Goal: Communication & Community: Answer question/provide support

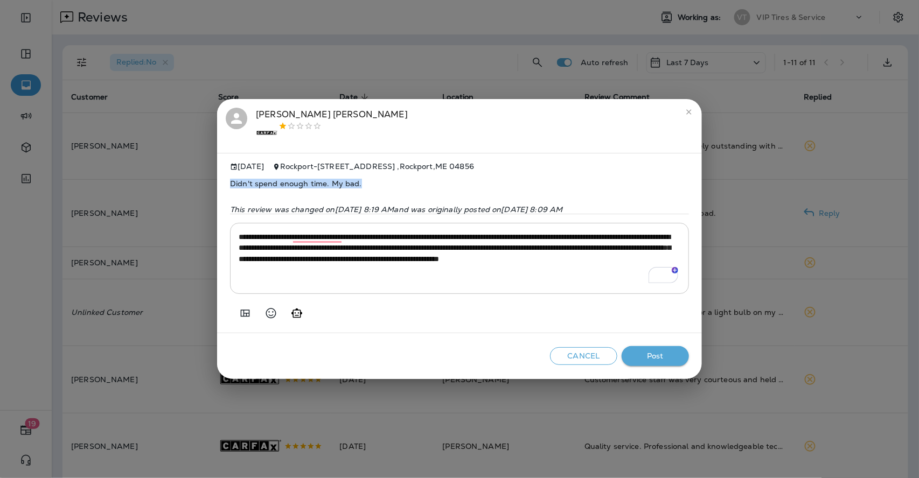
drag, startPoint x: 365, startPoint y: 178, endPoint x: 229, endPoint y: 178, distance: 136.2
click at [229, 178] on div "**********" at bounding box center [459, 243] width 485 height 181
copy span "Didn't spend enough time. My bad."
click at [662, 354] on button "Post" at bounding box center [654, 356] width 67 height 20
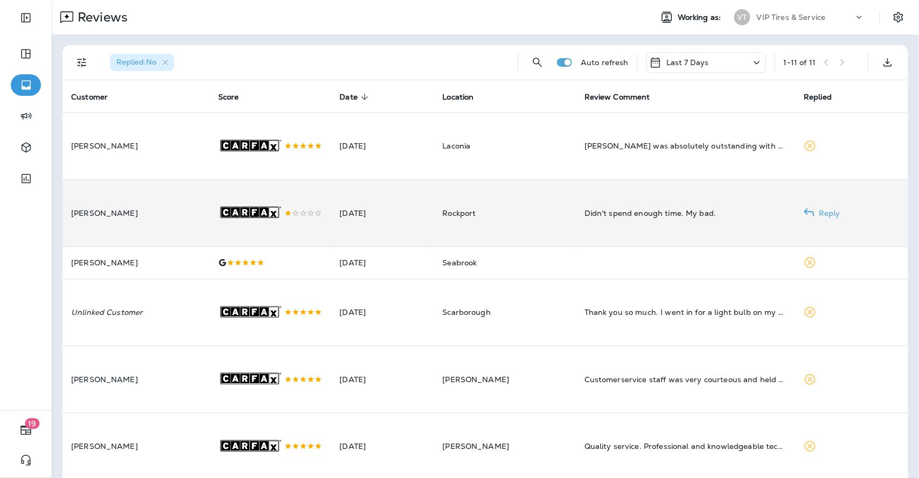
click at [264, 180] on icon ".st0{fill-rule:evenodd;clip-rule:evenodd;fill:#FFFFFF;} .st1{fill-rule:evenodd;…" at bounding box center [251, 146] width 67 height 67
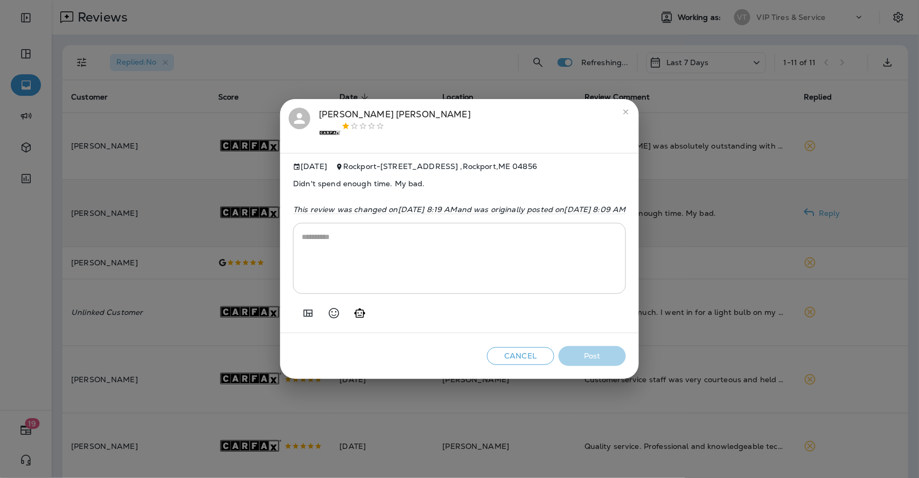
click at [319, 111] on div "[PERSON_NAME] .st0{fill-rule:evenodd;clip-rule:evenodd;fill:#FFFFFF;} .st1{fill…" at bounding box center [395, 126] width 152 height 37
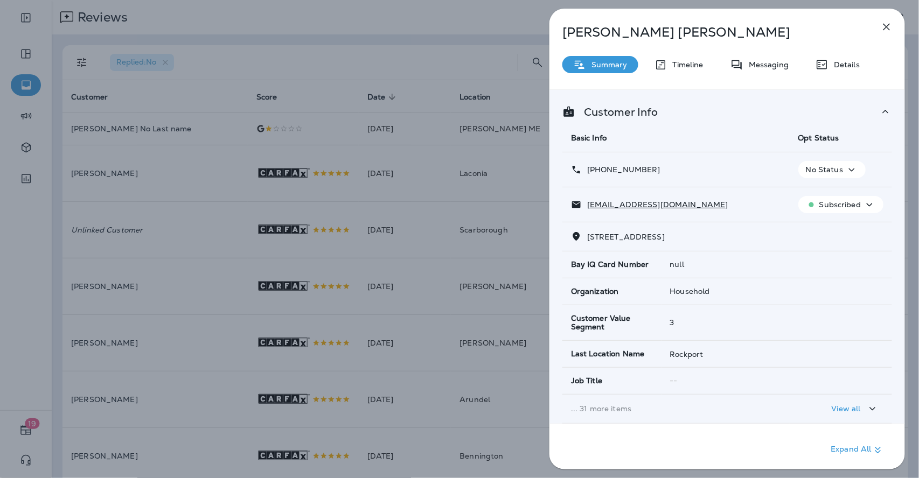
drag, startPoint x: 668, startPoint y: 176, endPoint x: 596, endPoint y: 177, distance: 72.2
click at [596, 177] on td "[PHONE_NUMBER]" at bounding box center [675, 169] width 227 height 35
copy p "[PHONE_NUMBER]"
drag, startPoint x: 666, startPoint y: 206, endPoint x: 584, endPoint y: 208, distance: 82.4
click at [584, 208] on div "[EMAIL_ADDRESS][DOMAIN_NAME]" at bounding box center [676, 204] width 210 height 11
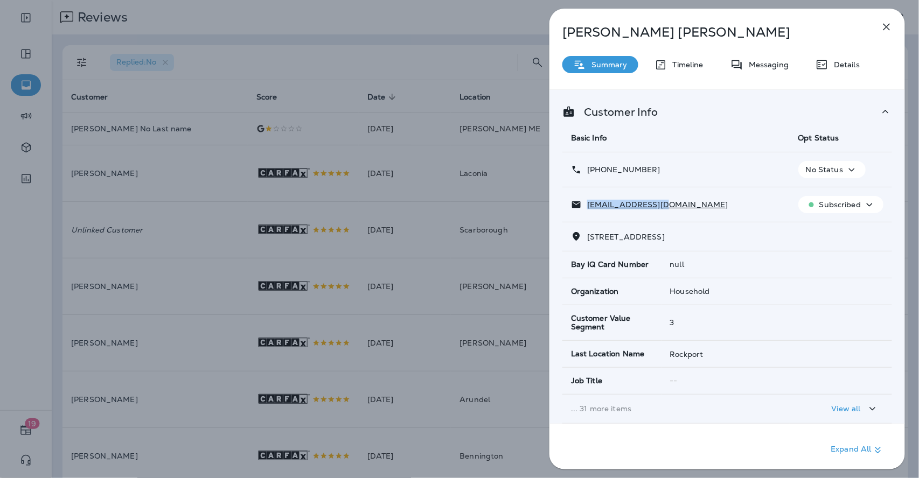
copy p "[EMAIL_ADDRESS][DOMAIN_NAME]"
click at [843, 59] on div "Details" at bounding box center [837, 64] width 66 height 17
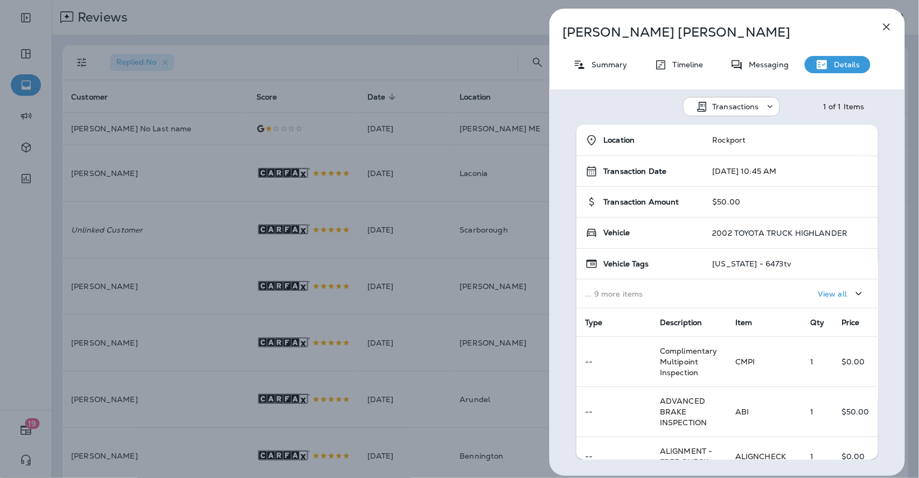
click at [893, 25] on button "button" at bounding box center [887, 27] width 22 height 22
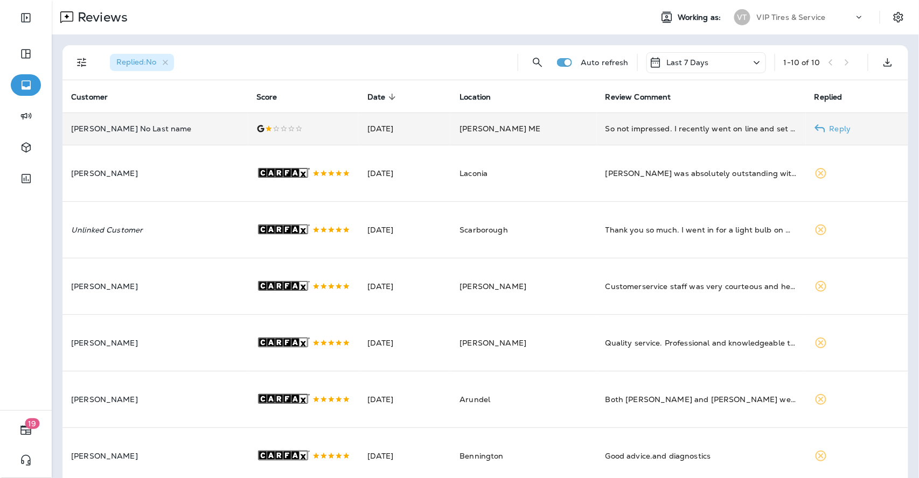
click at [188, 128] on p "[PERSON_NAME] No Last name" at bounding box center [155, 128] width 168 height 9
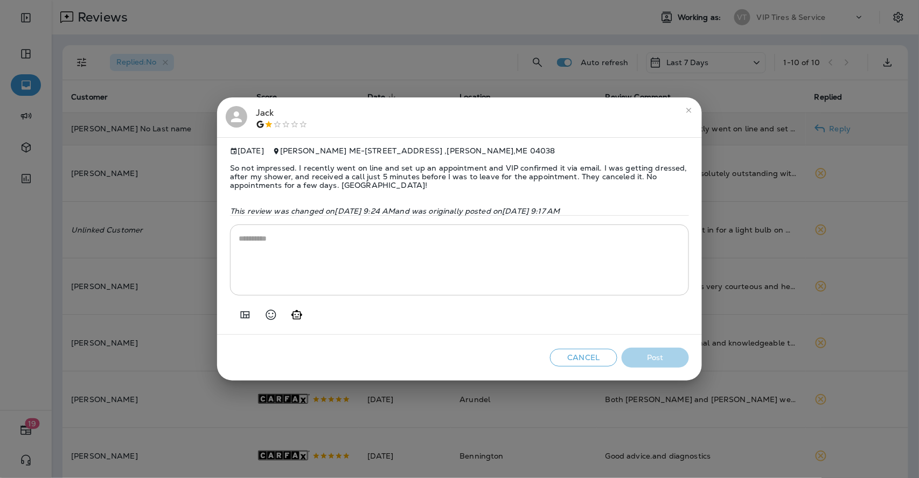
click at [313, 166] on span "So not impressed. I recently went on line and set up an appointment and VIP con…" at bounding box center [459, 176] width 459 height 43
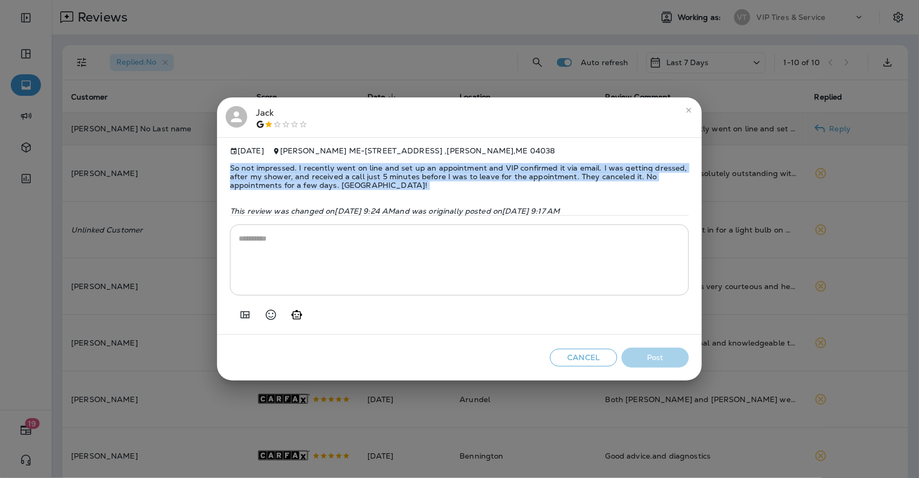
click at [313, 166] on span "So not impressed. I recently went on line and set up an appointment and VIP con…" at bounding box center [459, 176] width 459 height 43
copy span "So not impressed. I recently went on line and set up an appointment and VIP con…"
click at [241, 318] on icon "Add in a premade template" at bounding box center [245, 315] width 9 height 7
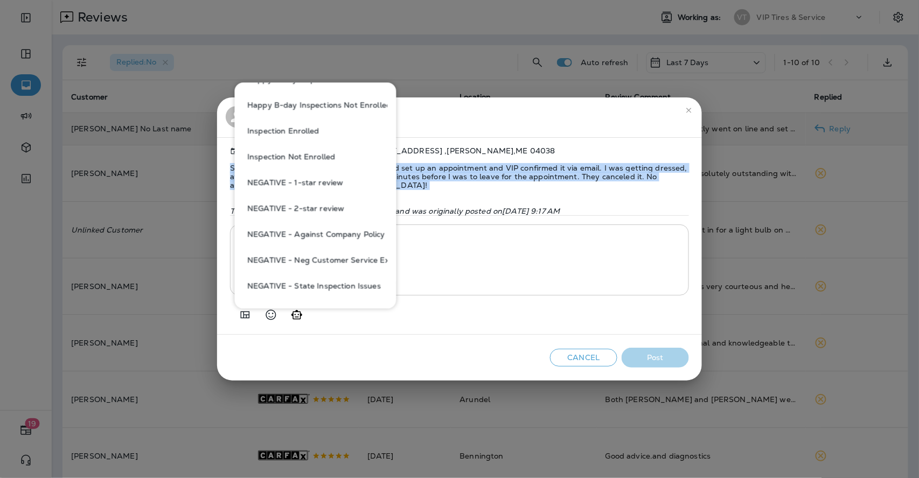
scroll to position [359, 0]
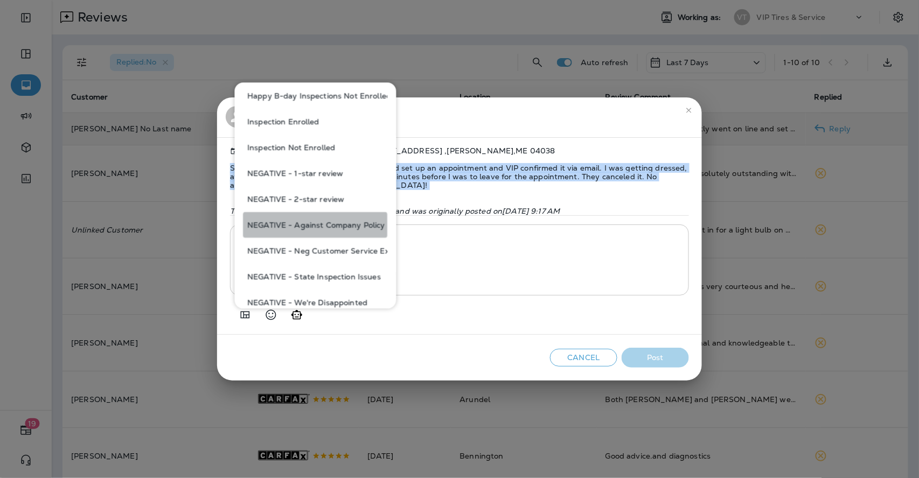
click at [331, 224] on button "NEGATIVE - Against Company Policy" at bounding box center [315, 225] width 144 height 26
type textarea "**********"
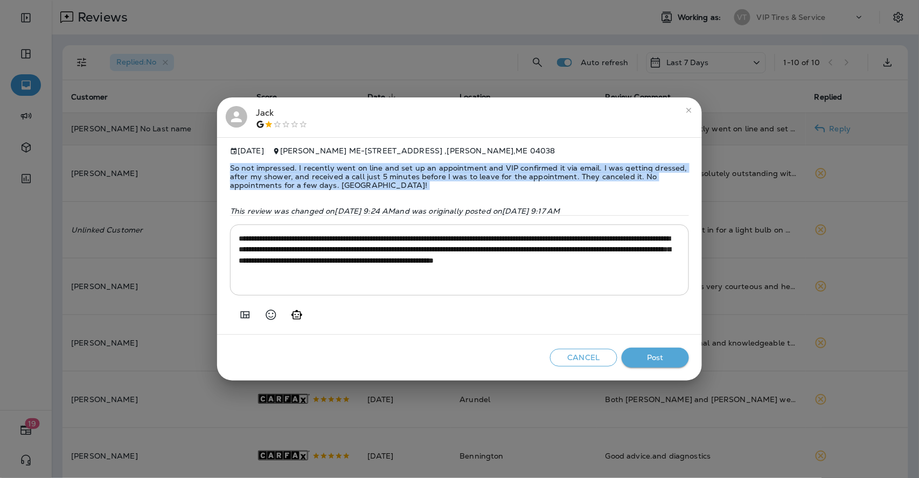
copy span "So not impressed. I recently went on line and set up an appointment and VIP con…"
click at [674, 359] on button "Post" at bounding box center [654, 358] width 67 height 20
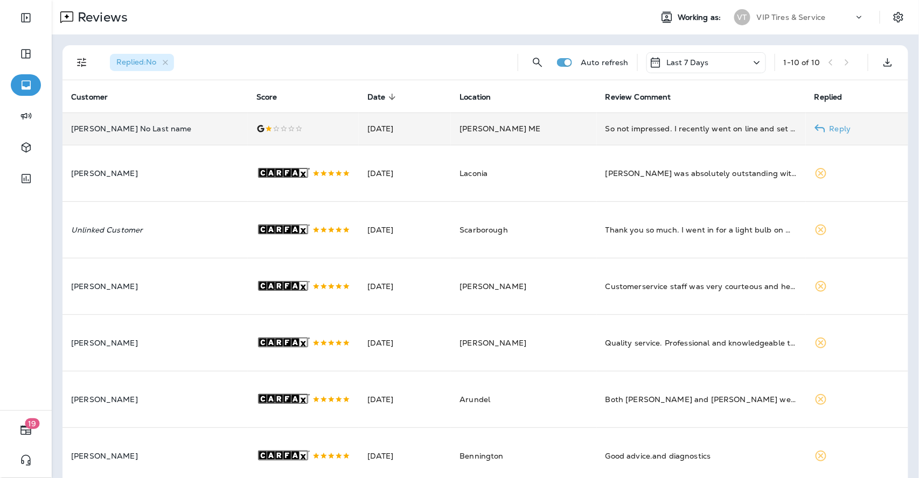
click at [197, 121] on td "[PERSON_NAME] No Last name" at bounding box center [154, 129] width 185 height 32
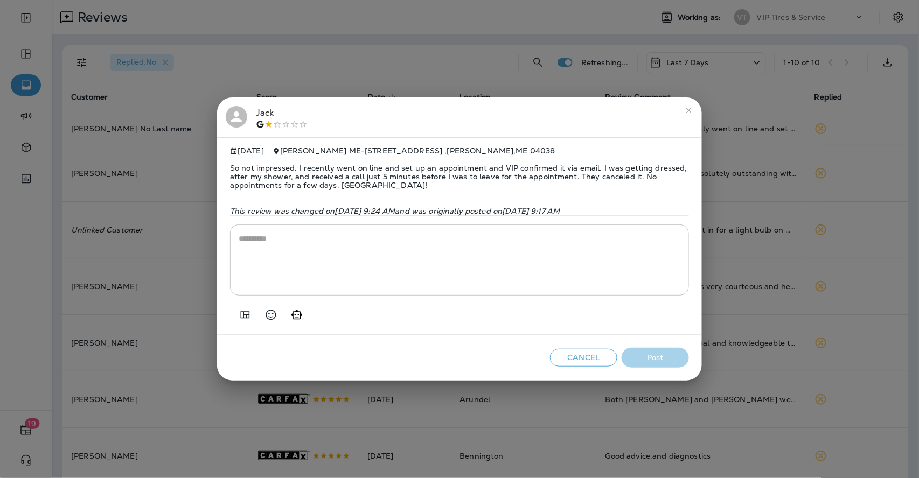
click at [268, 106] on div "Jack" at bounding box center [282, 117] width 52 height 23
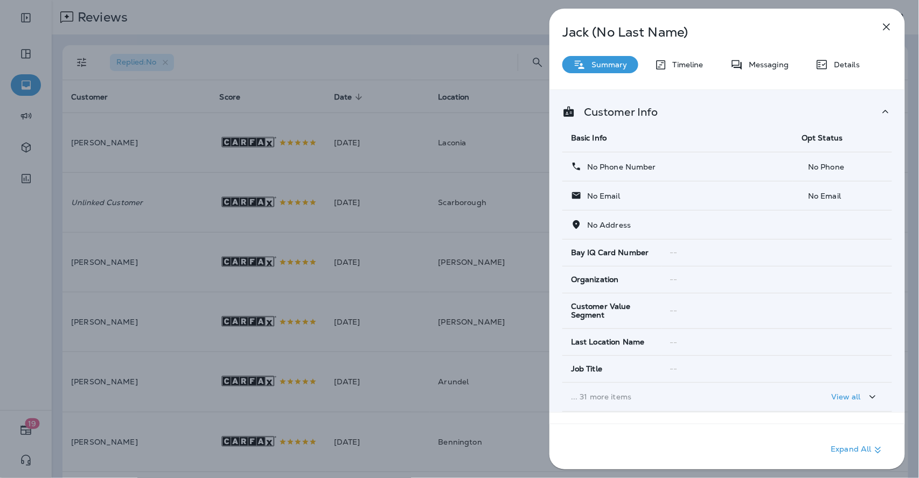
click at [887, 23] on icon "button" at bounding box center [886, 26] width 13 height 13
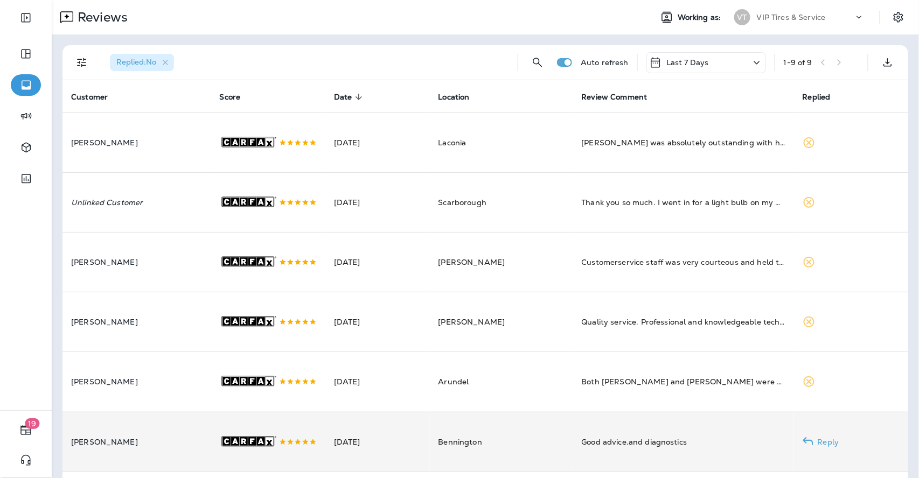
scroll to position [172, 0]
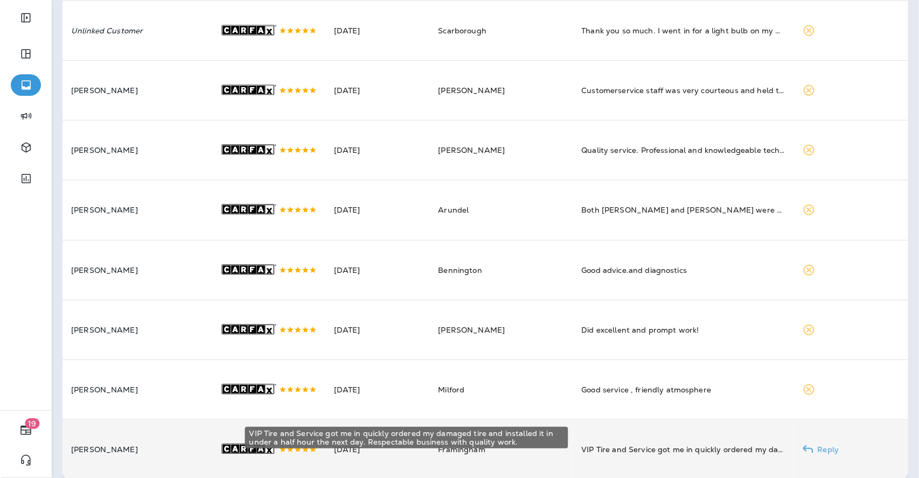
click at [607, 444] on div "VIP Tire and Service got me in quickly ordered my damaged tire and installed it…" at bounding box center [684, 449] width 204 height 11
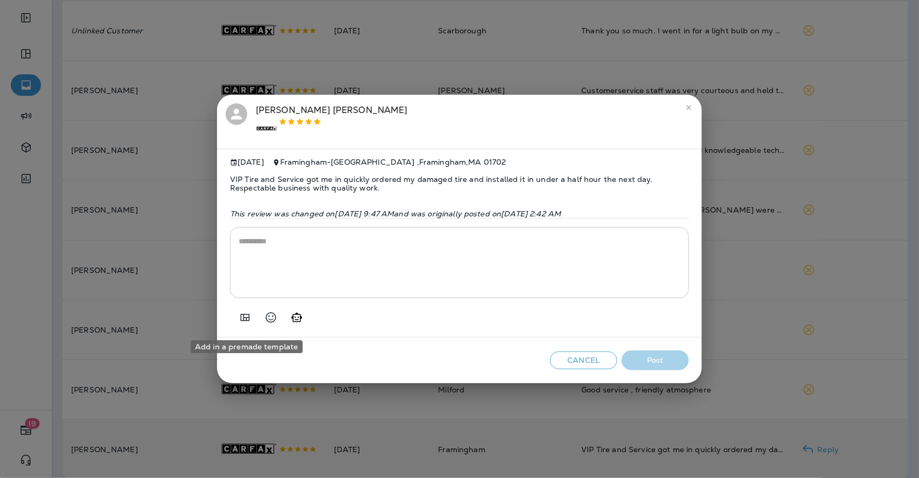
click at [248, 324] on icon "Add in a premade template" at bounding box center [245, 317] width 13 height 13
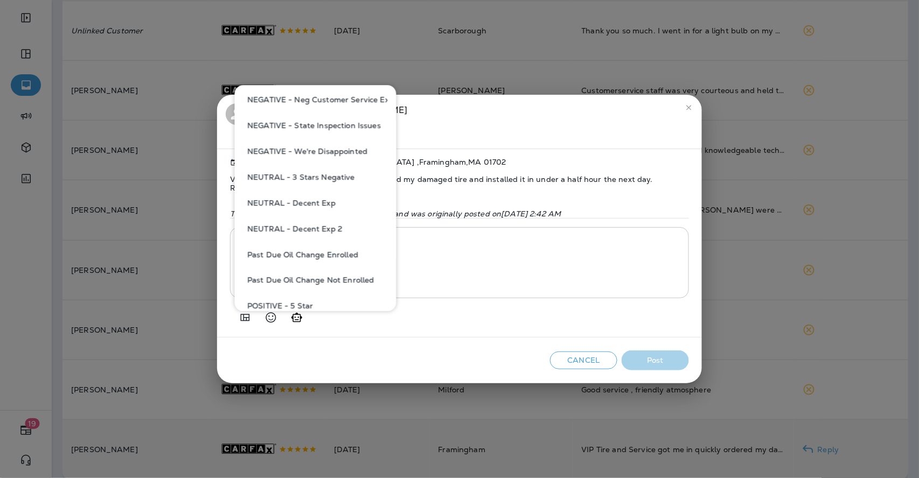
scroll to position [538, 0]
click at [299, 279] on button "POSITIVE - 5 Star" at bounding box center [315, 280] width 144 height 26
type textarea "**********"
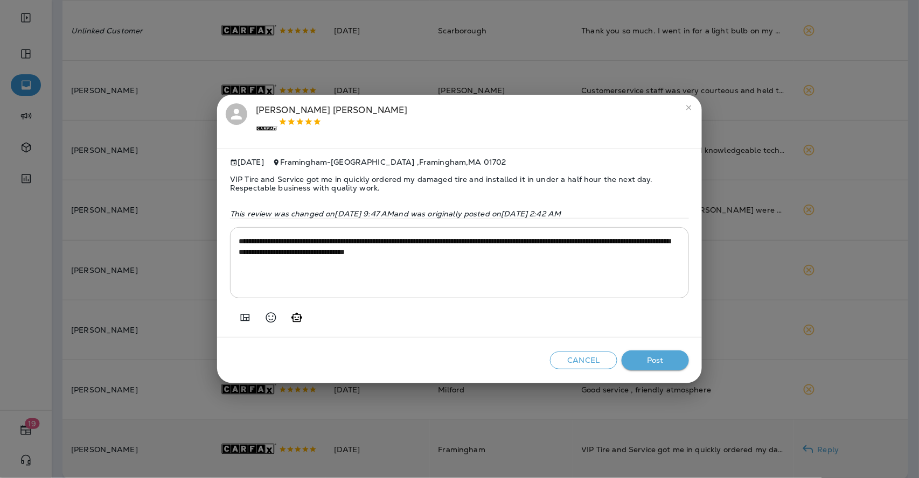
click at [661, 367] on button "Post" at bounding box center [654, 361] width 67 height 20
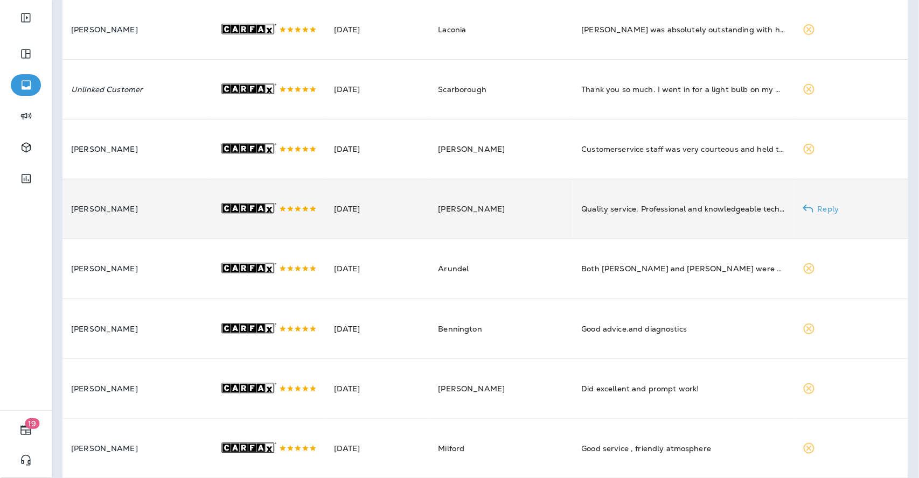
scroll to position [0, 0]
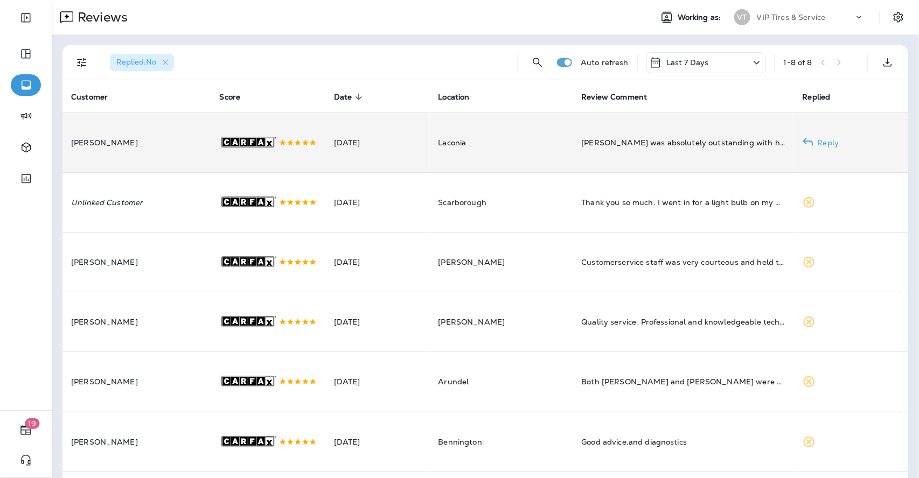
click at [184, 133] on td "[PERSON_NAME]" at bounding box center [136, 143] width 149 height 60
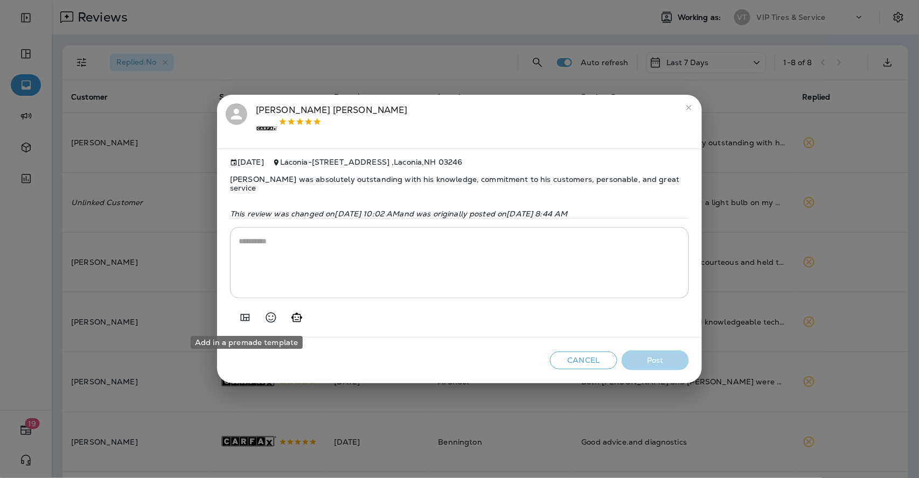
click at [250, 321] on icon "Add in a premade template" at bounding box center [245, 317] width 13 height 13
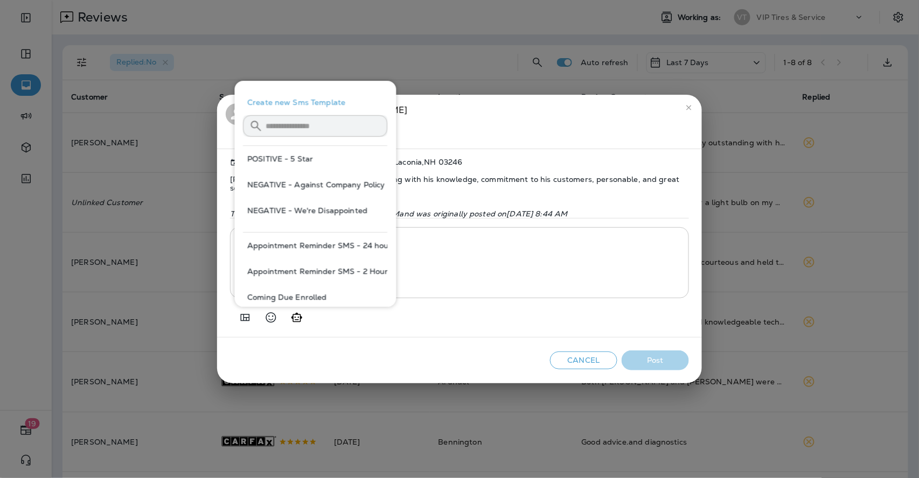
click at [281, 159] on button "POSITIVE - 5 Star" at bounding box center [315, 159] width 144 height 26
type textarea "**********"
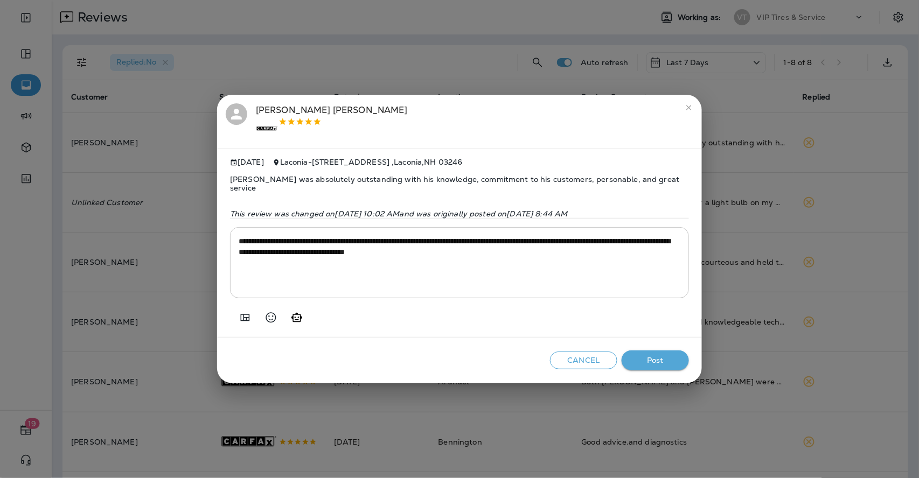
click at [656, 358] on button "Post" at bounding box center [654, 361] width 67 height 20
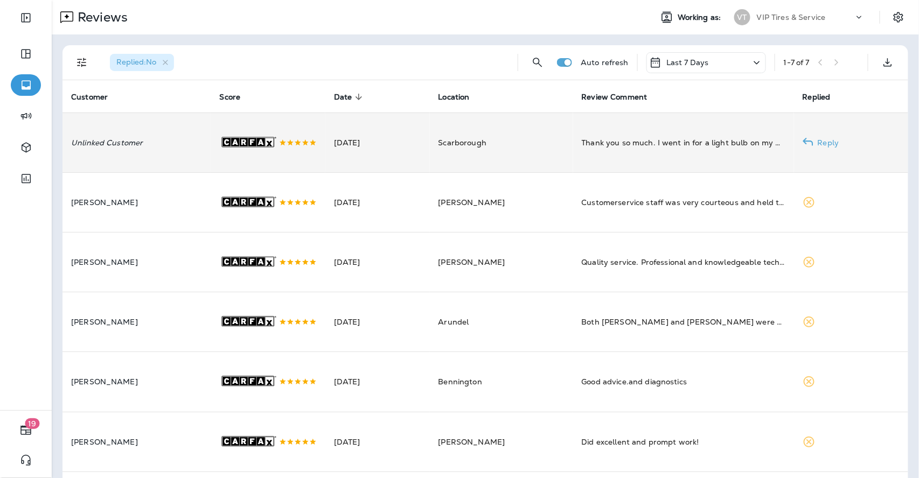
click at [316, 155] on td ".st0{fill-rule:evenodd;clip-rule:evenodd;fill:#FFFFFF;} .st1{fill-rule:evenodd;…" at bounding box center [268, 143] width 114 height 60
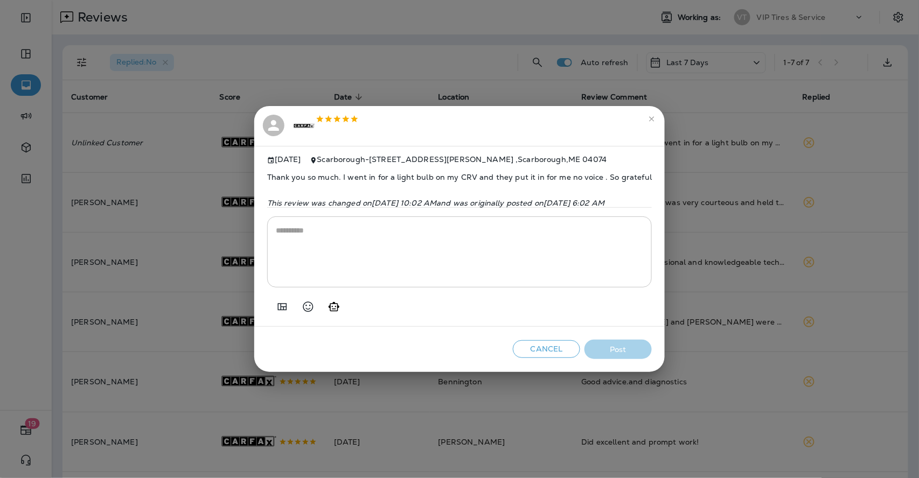
click at [276, 309] on icon "Add in a premade template" at bounding box center [282, 306] width 13 height 13
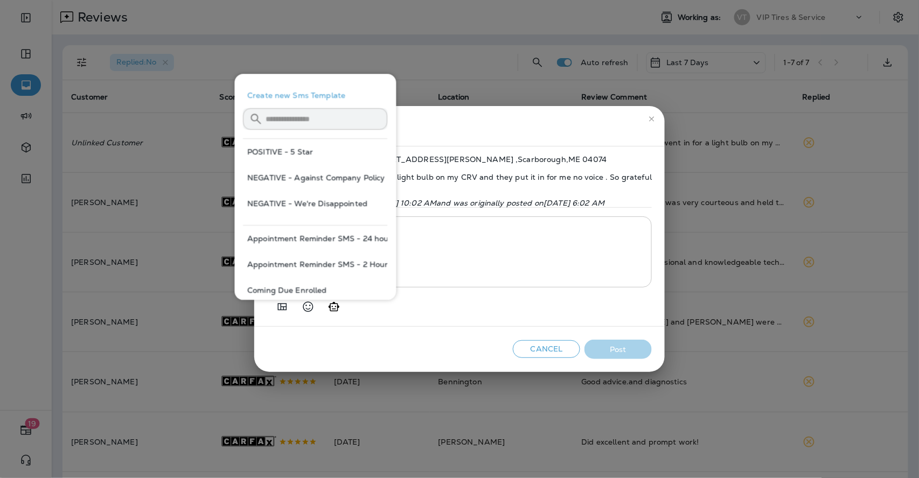
click at [276, 148] on button "POSITIVE - 5 Star" at bounding box center [315, 152] width 144 height 26
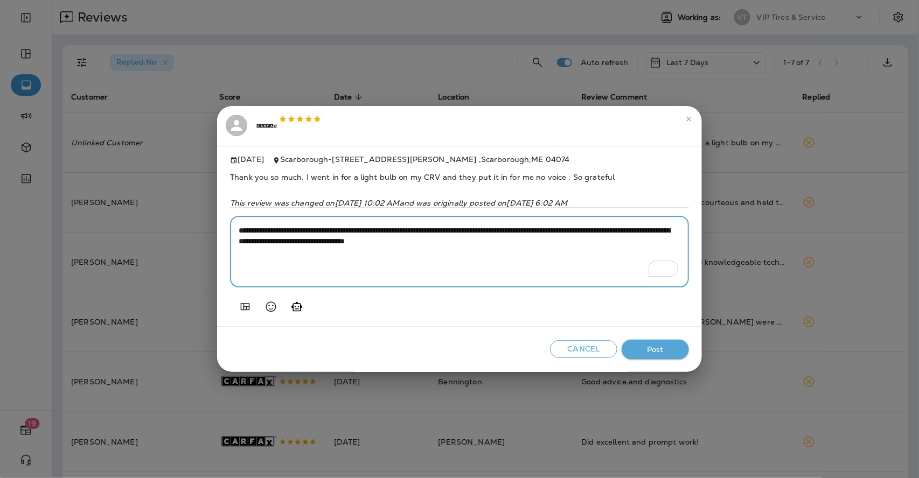
drag, startPoint x: 588, startPoint y: 232, endPoint x: 492, endPoint y: 234, distance: 96.4
click at [492, 234] on textarea "**********" at bounding box center [460, 252] width 442 height 54
type textarea "**********"
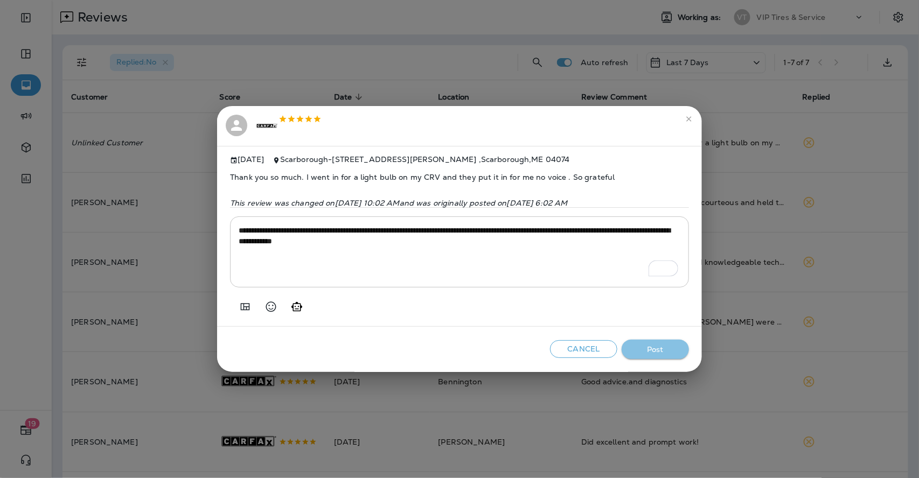
click at [646, 344] on button "Post" at bounding box center [654, 350] width 67 height 20
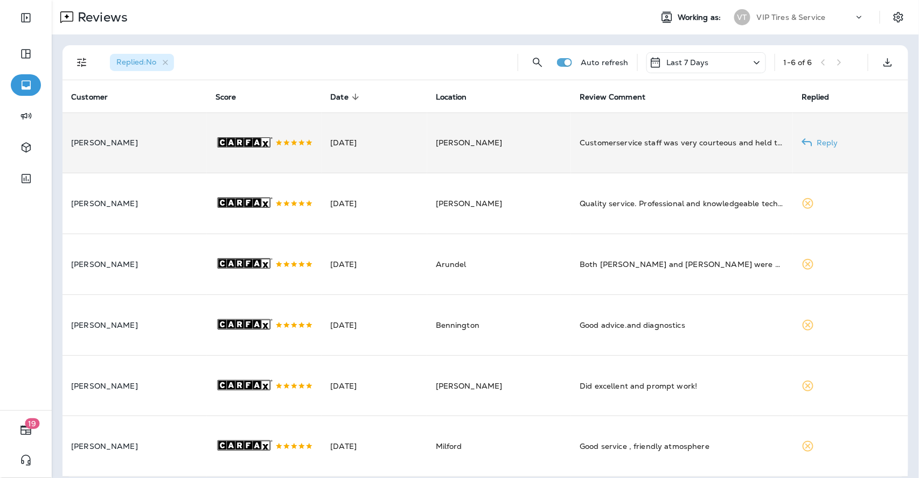
click at [407, 155] on td "[DATE]" at bounding box center [373, 143] width 105 height 61
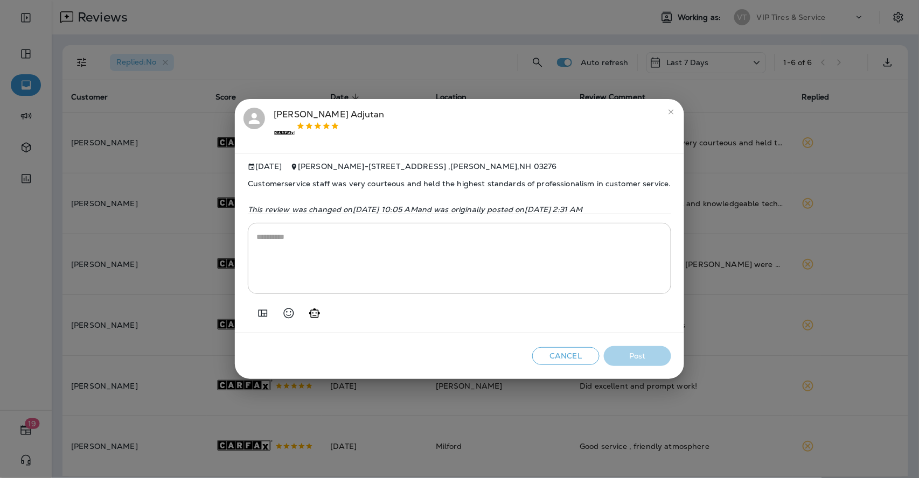
click at [256, 320] on icon "Add in a premade template" at bounding box center [262, 313] width 13 height 13
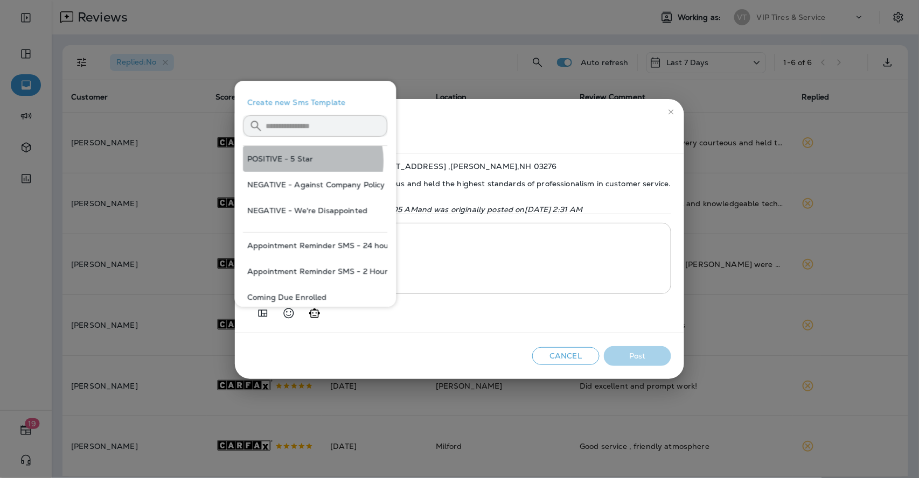
click at [301, 161] on button "POSITIVE - 5 Star" at bounding box center [315, 159] width 144 height 26
type textarea "**********"
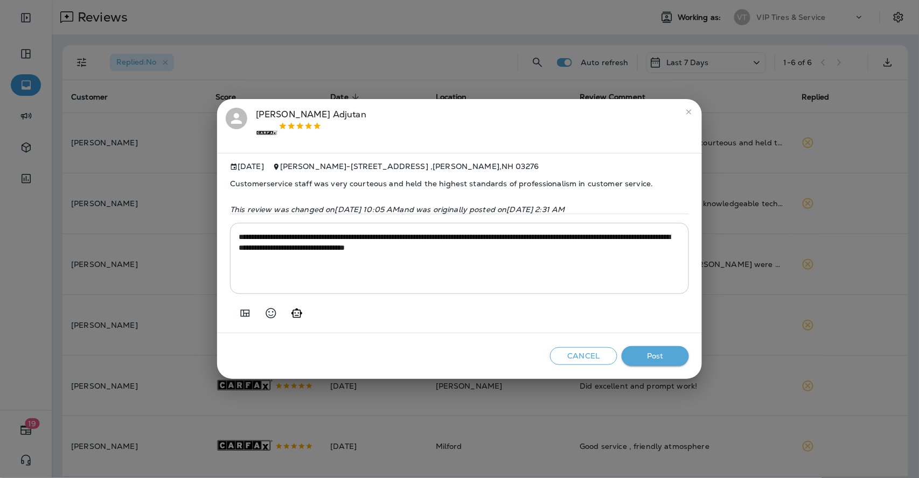
click at [646, 353] on button "Post" at bounding box center [654, 356] width 67 height 20
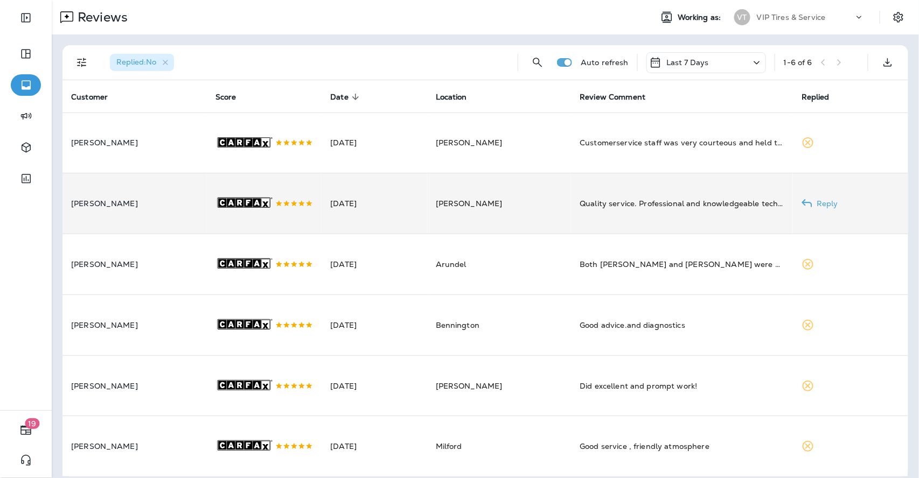
click at [342, 211] on td "[DATE]" at bounding box center [373, 203] width 105 height 61
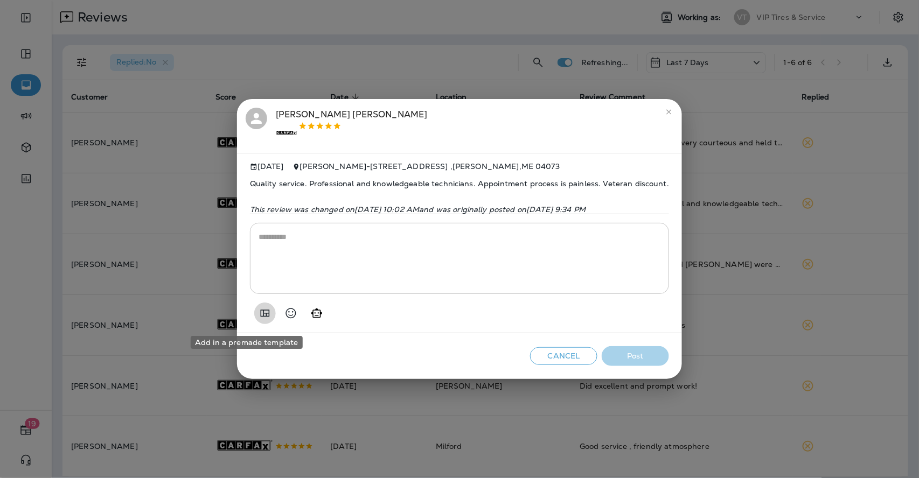
click at [260, 314] on icon "Add in a premade template" at bounding box center [264, 313] width 9 height 7
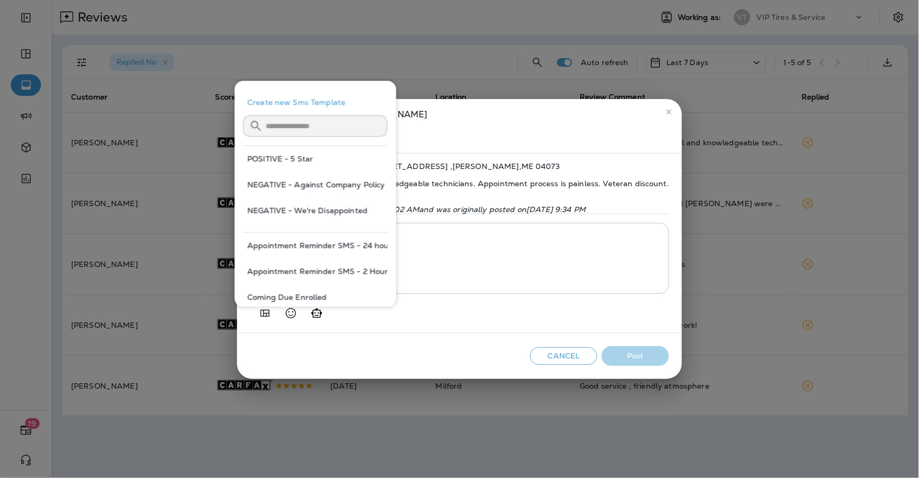
click at [301, 160] on button "POSITIVE - 5 Star" at bounding box center [315, 159] width 144 height 26
type textarea "**********"
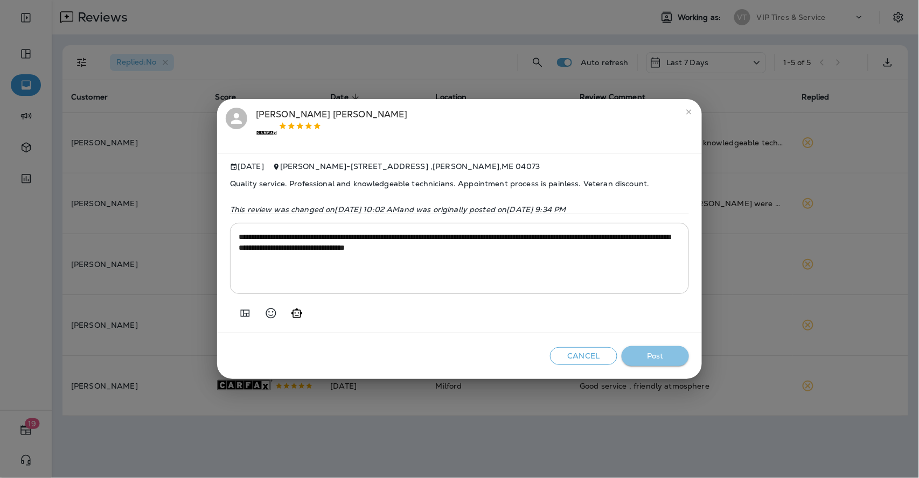
click at [635, 356] on button "Post" at bounding box center [654, 356] width 67 height 20
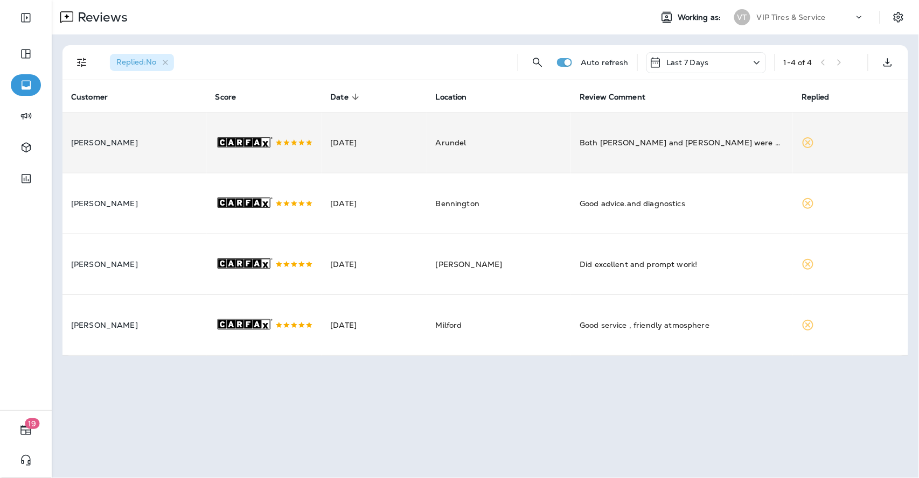
click at [357, 142] on td "[DATE]" at bounding box center [373, 143] width 105 height 61
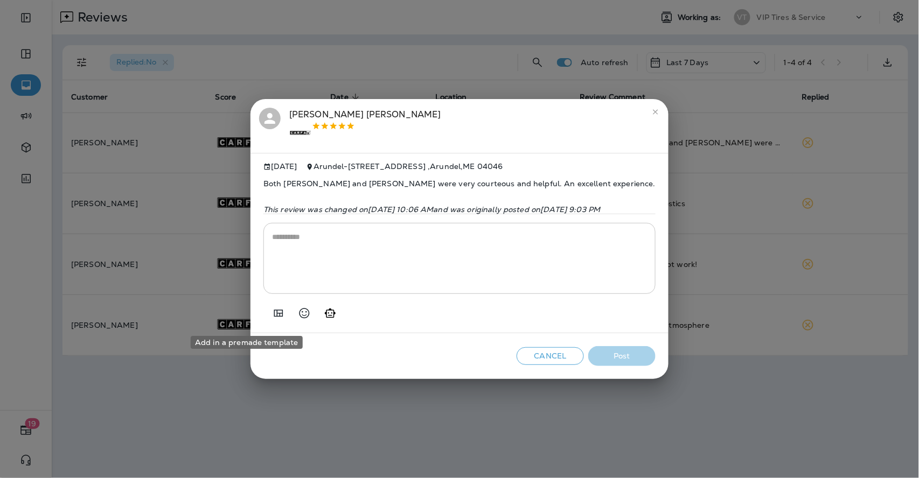
click at [272, 313] on icon "Add in a premade template" at bounding box center [278, 313] width 13 height 13
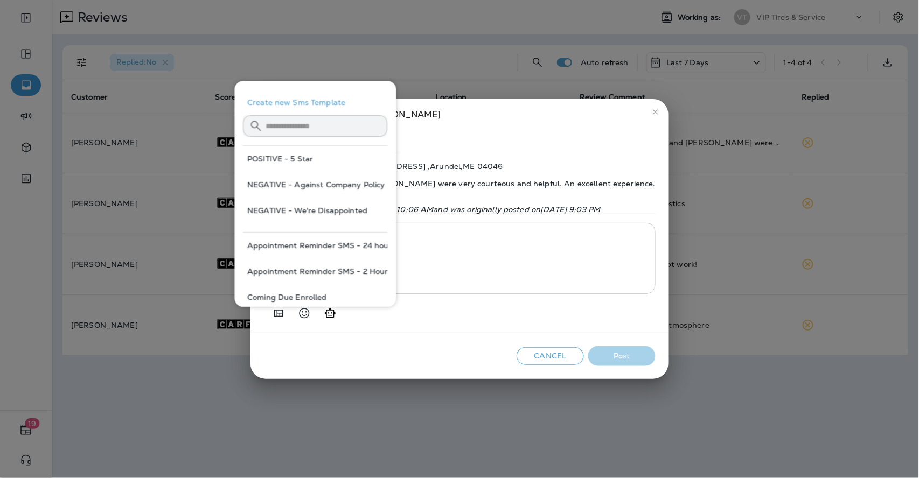
click at [310, 153] on button "POSITIVE - 5 Star" at bounding box center [315, 159] width 144 height 26
type textarea "**********"
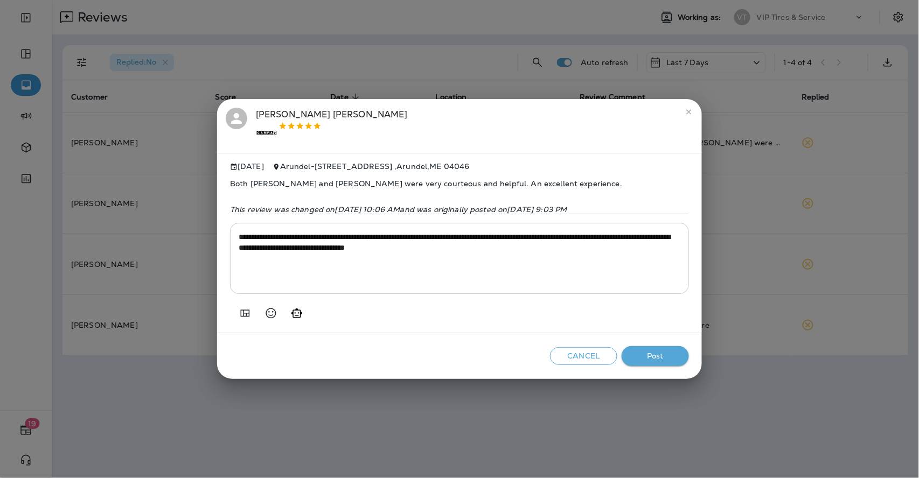
click at [656, 365] on button "Post" at bounding box center [654, 356] width 67 height 20
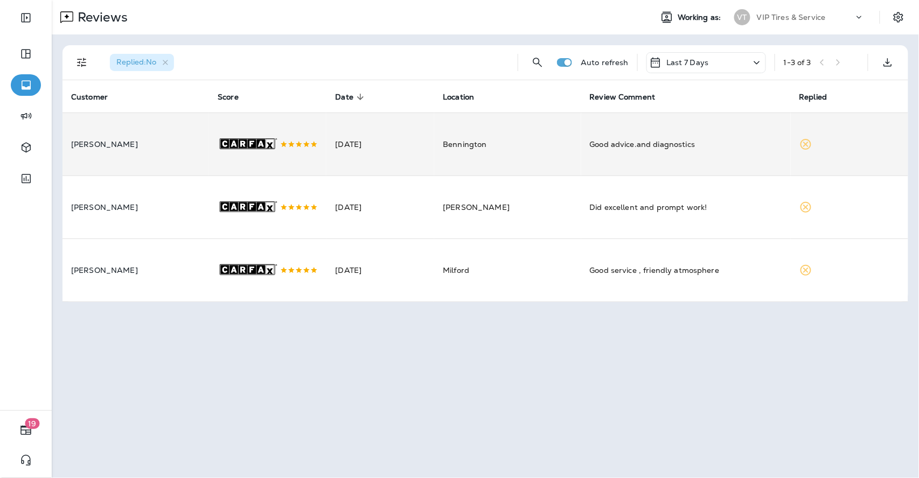
click at [403, 156] on td "[DATE]" at bounding box center [380, 144] width 108 height 63
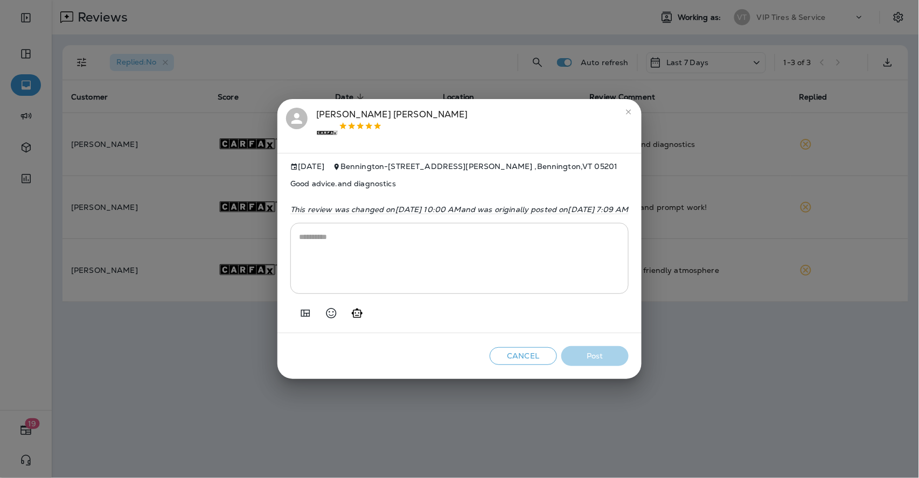
click at [301, 317] on icon "Add in a premade template" at bounding box center [305, 313] width 9 height 7
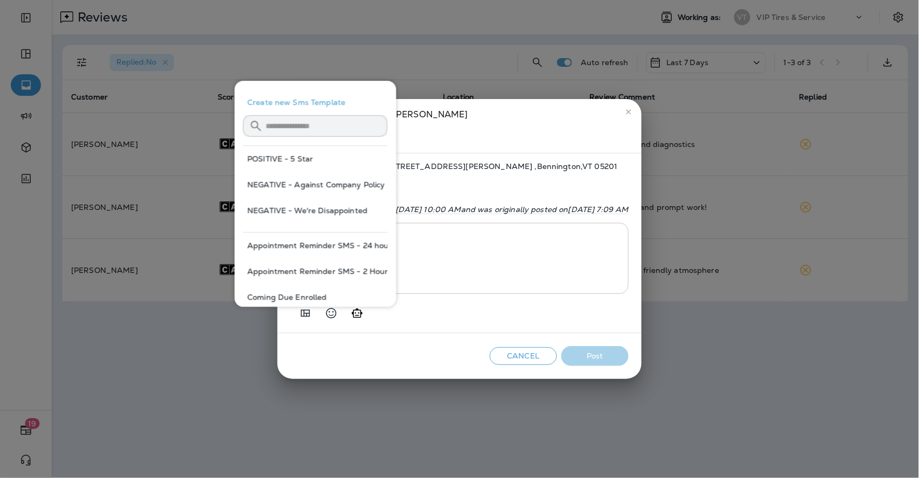
click at [284, 158] on button "POSITIVE - 5 Star" at bounding box center [315, 159] width 144 height 26
type textarea "**********"
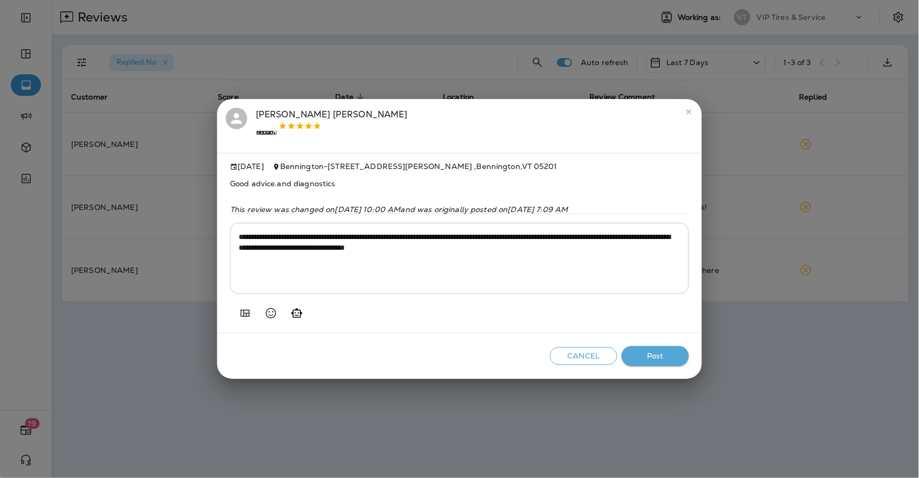
click at [665, 349] on div "Cancel Post" at bounding box center [459, 356] width 485 height 46
click at [656, 360] on button "Post" at bounding box center [654, 356] width 67 height 20
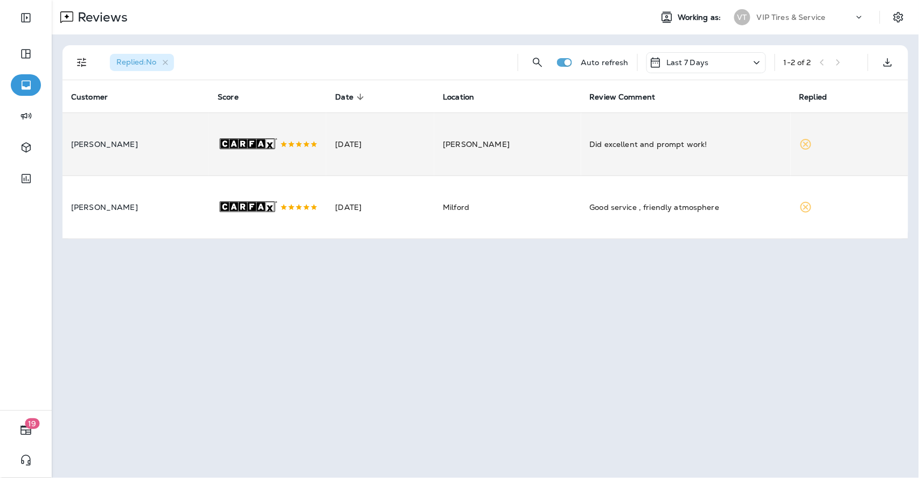
click at [313, 146] on div ".st0{fill-rule:evenodd;clip-rule:evenodd;fill:#FFFFFF;} .st1{fill-rule:evenodd;…" at bounding box center [268, 144] width 100 height 62
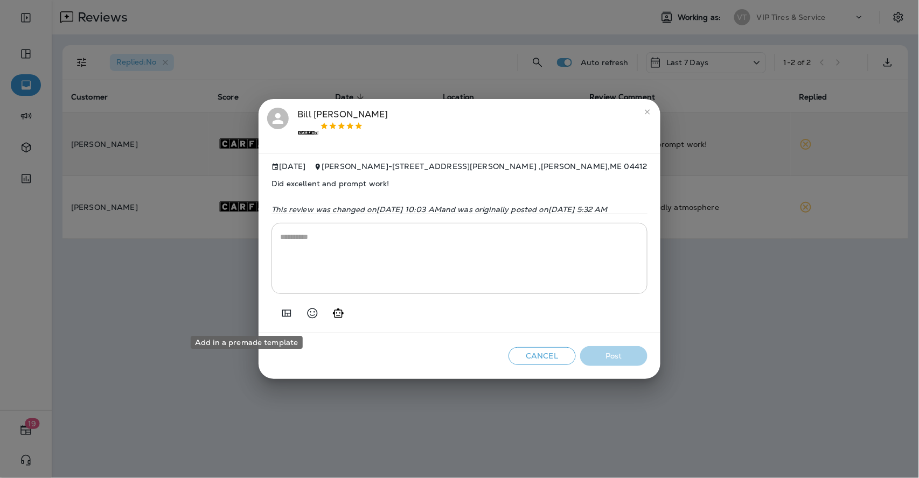
click at [282, 317] on icon "Add in a premade template" at bounding box center [286, 313] width 9 height 7
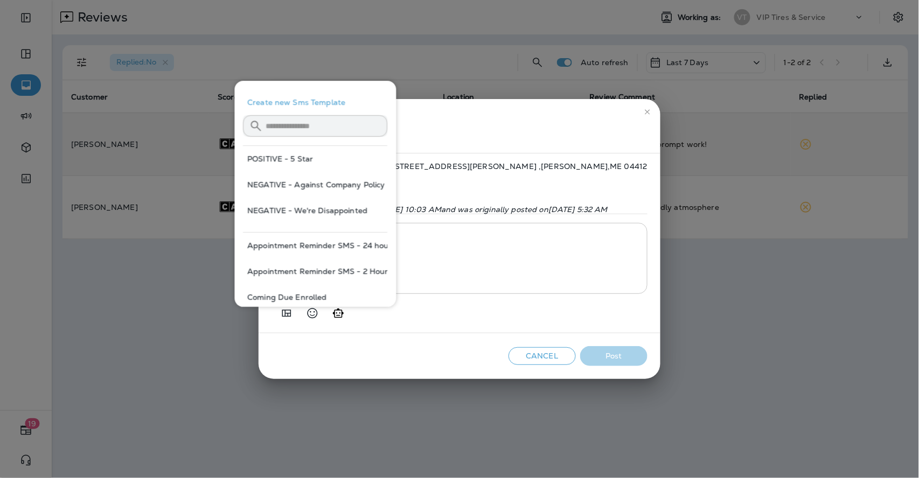
click at [275, 157] on button "POSITIVE - 5 Star" at bounding box center [315, 159] width 144 height 26
type textarea "**********"
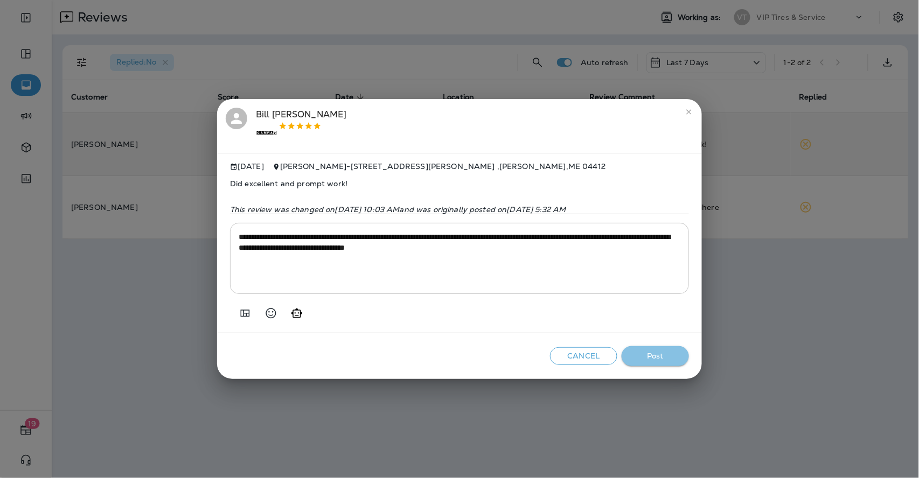
click at [673, 355] on button "Post" at bounding box center [654, 356] width 67 height 20
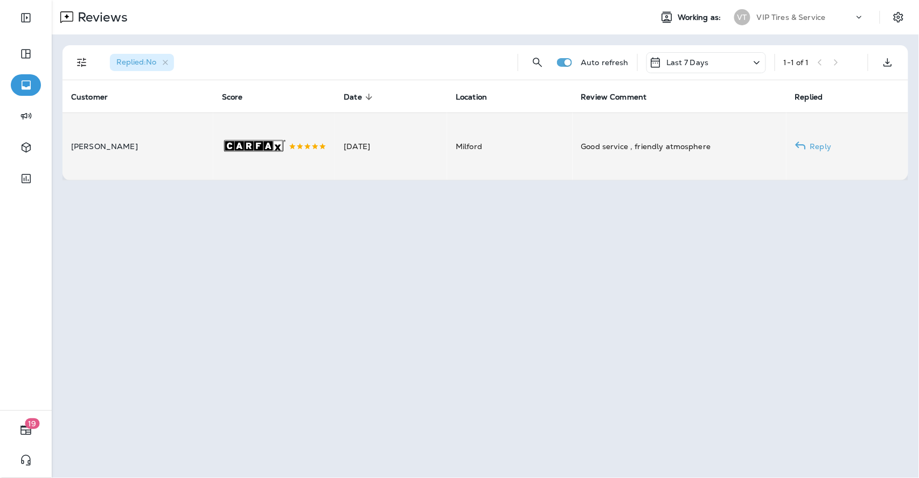
click at [318, 146] on td ".st0{fill-rule:evenodd;clip-rule:evenodd;fill:#FFFFFF;} .st1{fill-rule:evenodd;…" at bounding box center [274, 146] width 122 height 67
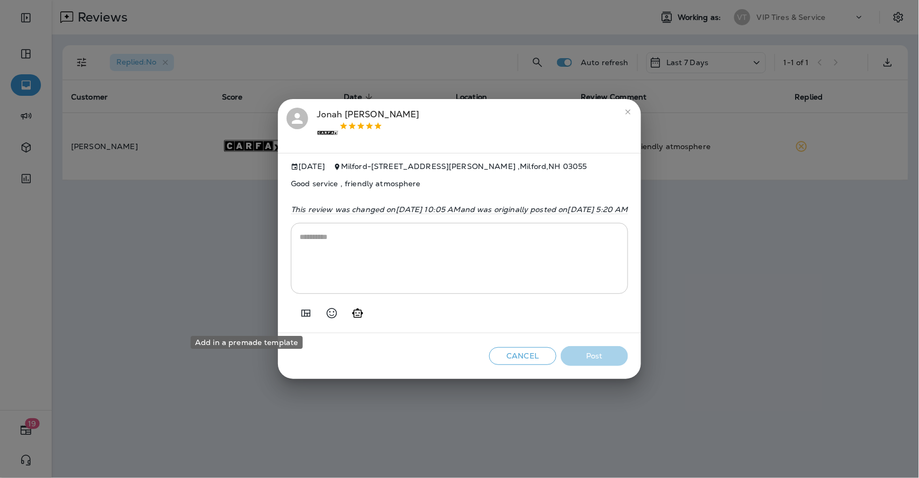
click at [302, 317] on icon "Add in a premade template" at bounding box center [306, 313] width 9 height 7
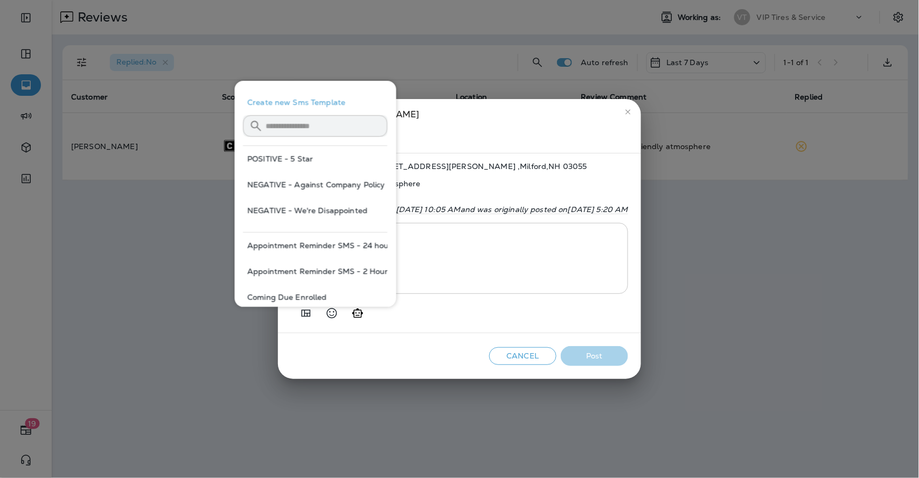
click at [285, 163] on button "POSITIVE - 5 Star" at bounding box center [315, 159] width 144 height 26
type textarea "**********"
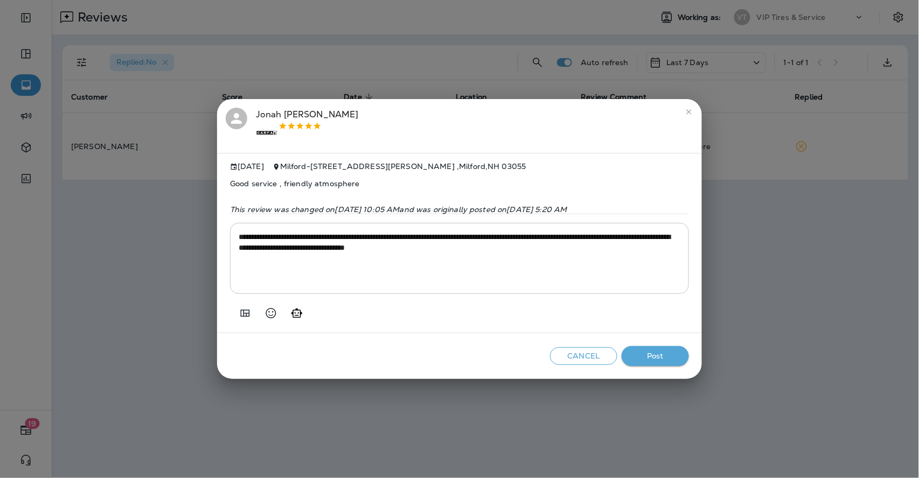
click at [679, 365] on button "Post" at bounding box center [654, 356] width 67 height 20
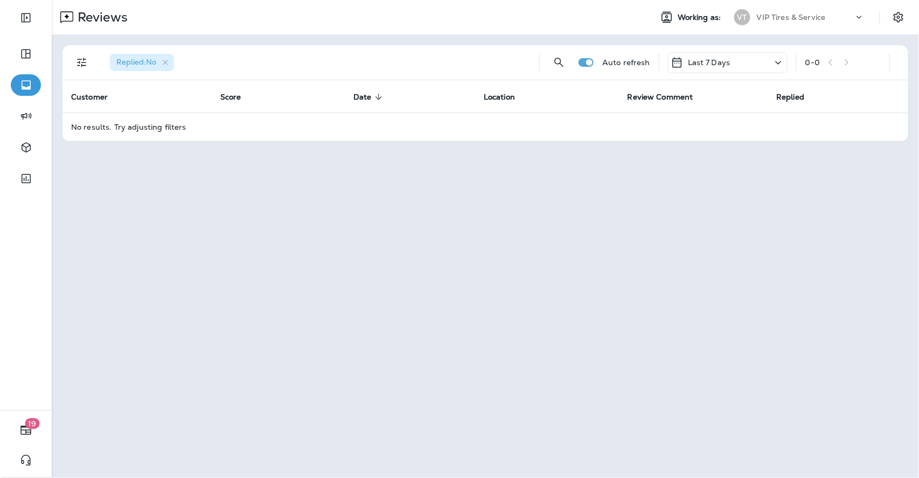
click at [787, 249] on div "Reviews Working as: VT VIP Tires & Service Replied : No Auto refresh Last 7 Day…" at bounding box center [485, 239] width 867 height 478
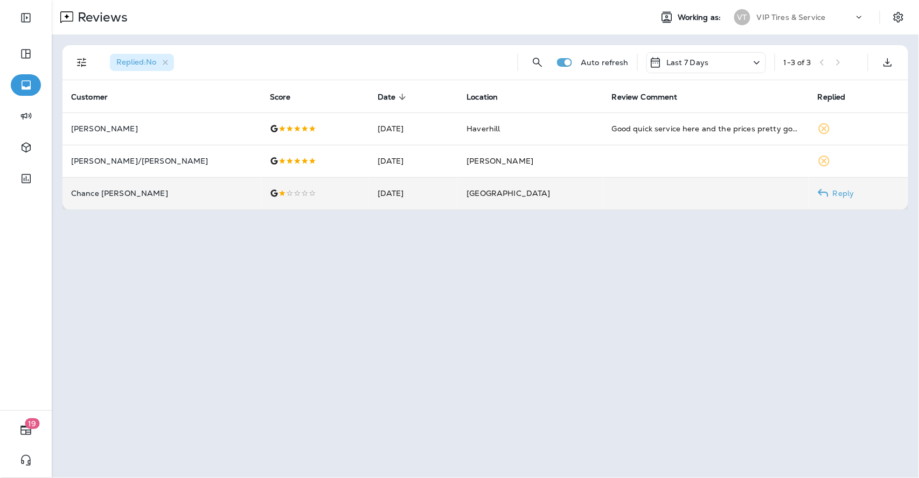
click at [261, 186] on td at bounding box center [315, 193] width 108 height 32
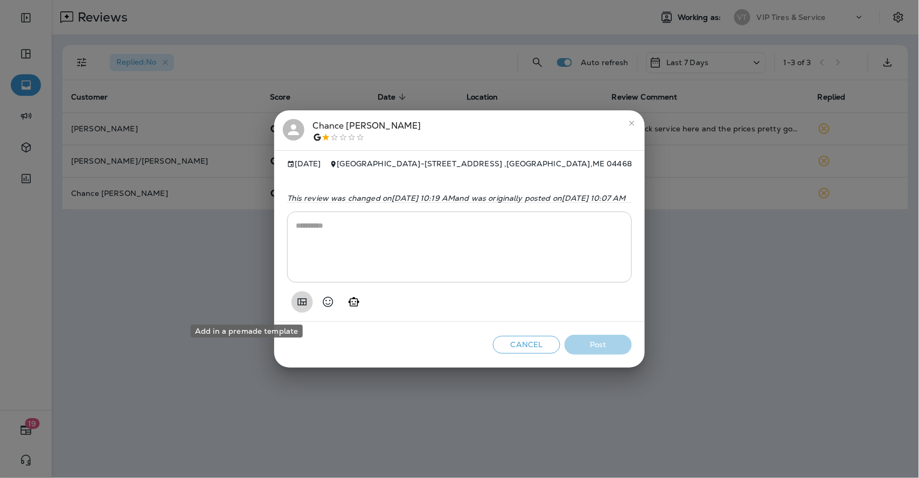
click at [296, 307] on icon "Add in a premade template" at bounding box center [302, 302] width 13 height 13
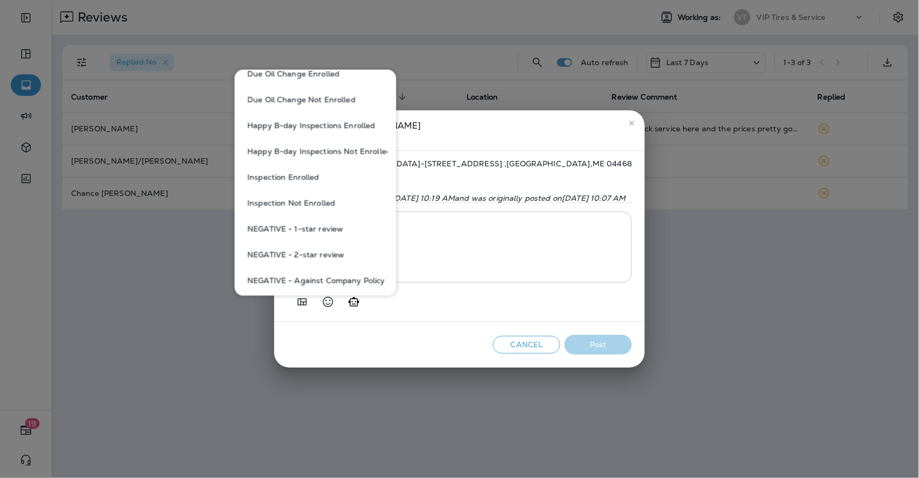
scroll to position [299, 0]
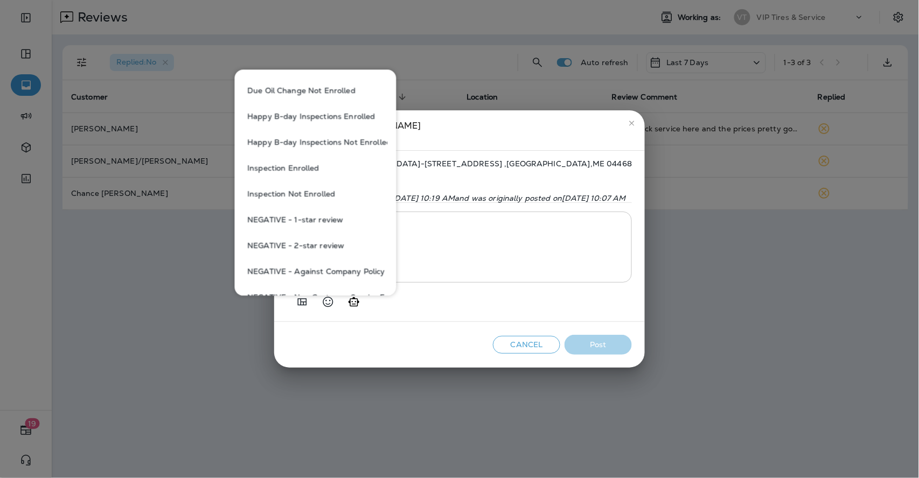
click at [330, 220] on button "NEGATIVE - 1-star review" at bounding box center [315, 220] width 144 height 26
type textarea "**********"
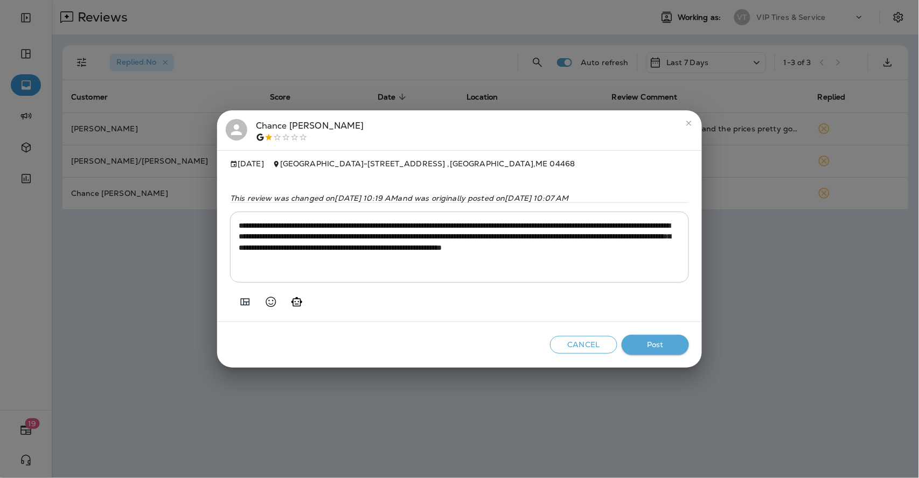
click at [268, 121] on div "Chance [PERSON_NAME]" at bounding box center [310, 130] width 108 height 23
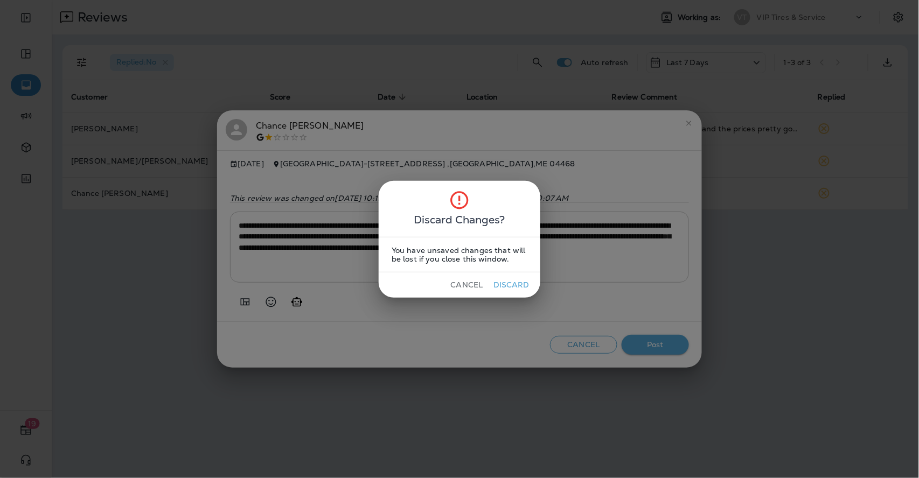
click at [512, 288] on button "Discard" at bounding box center [511, 285] width 40 height 17
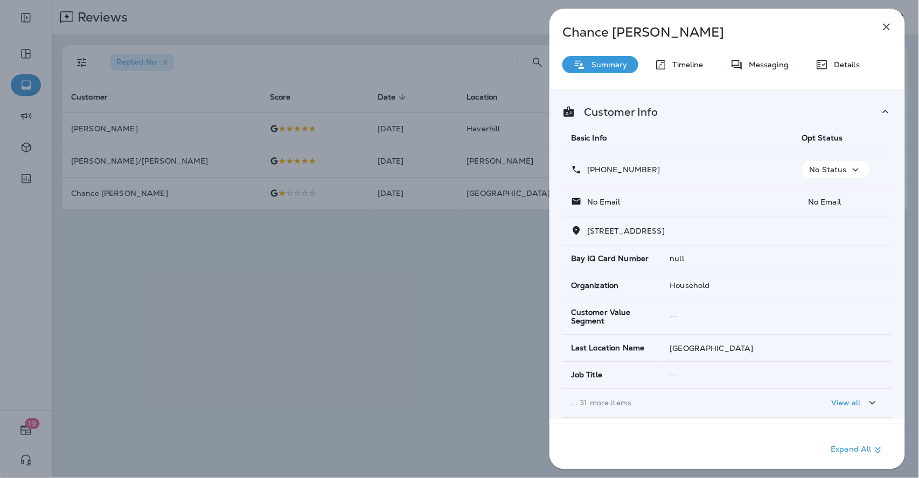
click at [310, 221] on div "Chance [PERSON_NAME] Summary Timeline Messaging Details Customer Info Basic Inf…" at bounding box center [459, 239] width 919 height 478
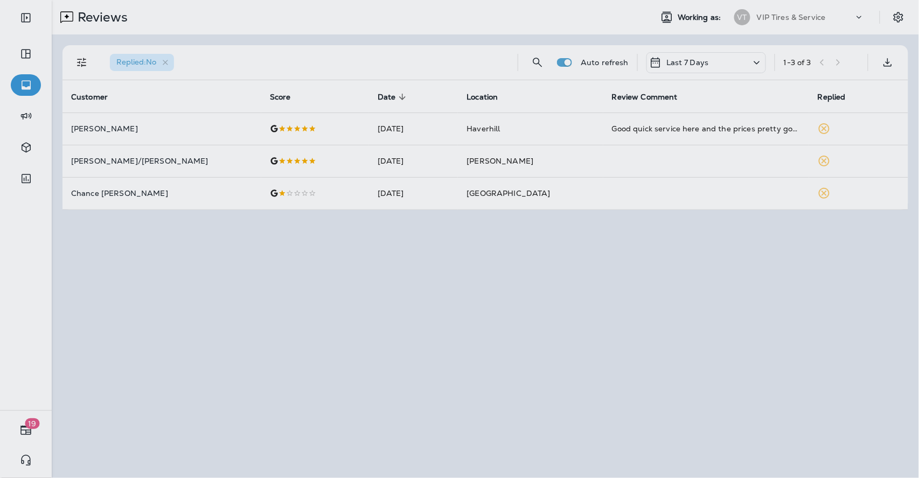
click at [254, 197] on div at bounding box center [516, 239] width 919 height 478
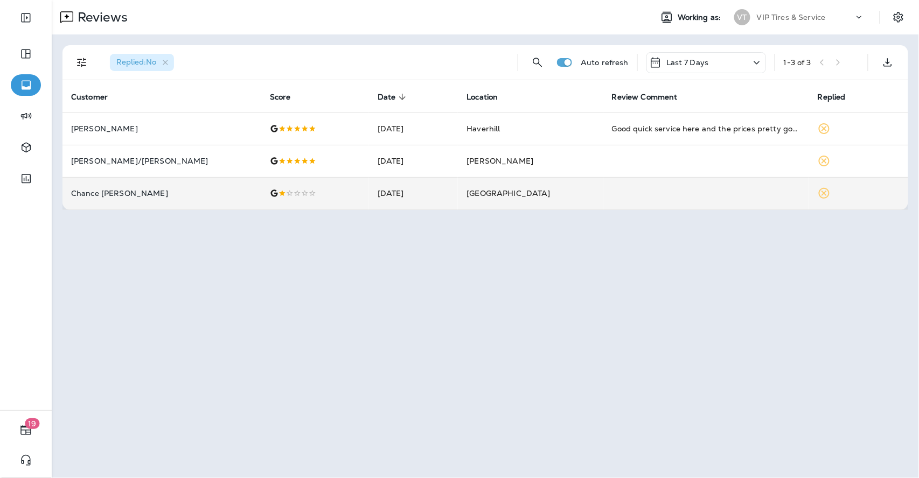
click at [180, 189] on p "Chance [PERSON_NAME]" at bounding box center [161, 193] width 181 height 9
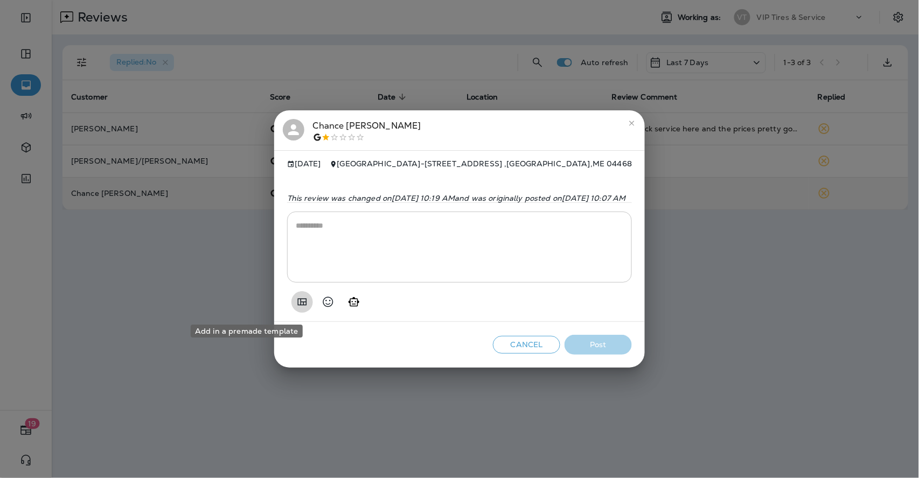
click at [296, 302] on icon "Add in a premade template" at bounding box center [302, 302] width 13 height 13
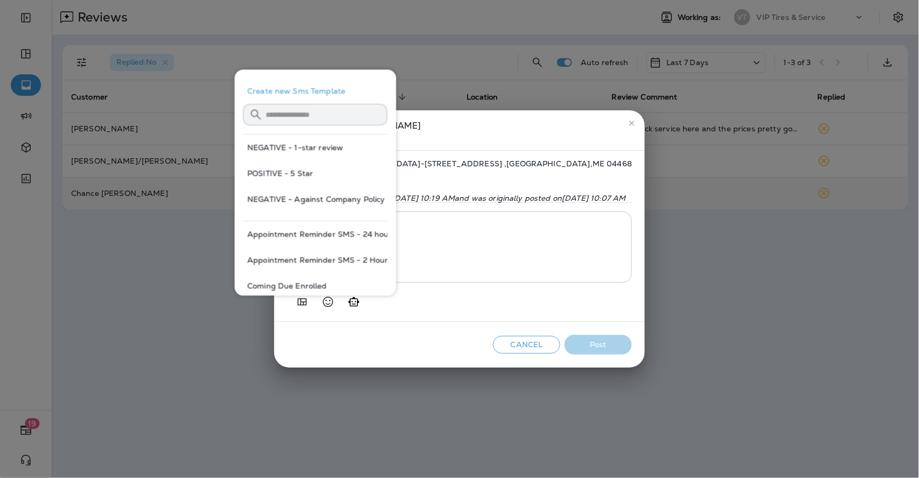
click at [291, 144] on button "NEGATIVE - 1-star review" at bounding box center [315, 148] width 144 height 26
type textarea "**********"
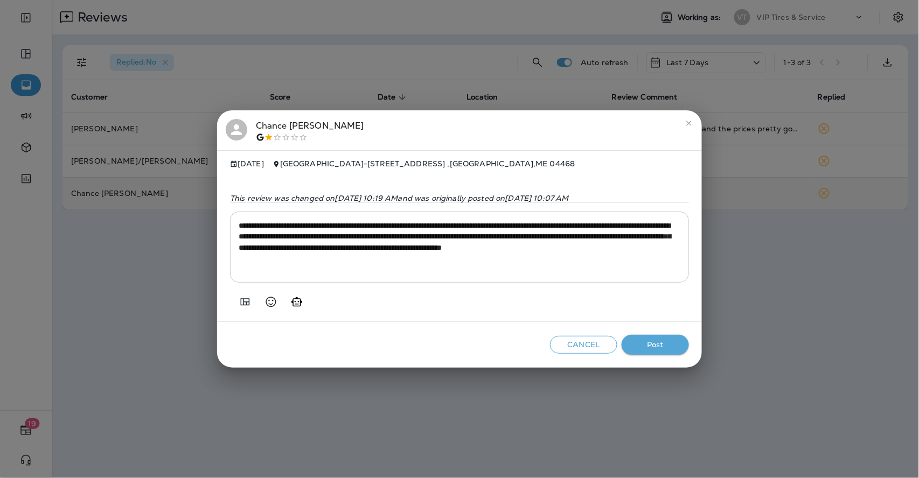
click at [674, 351] on button "Post" at bounding box center [654, 345] width 67 height 20
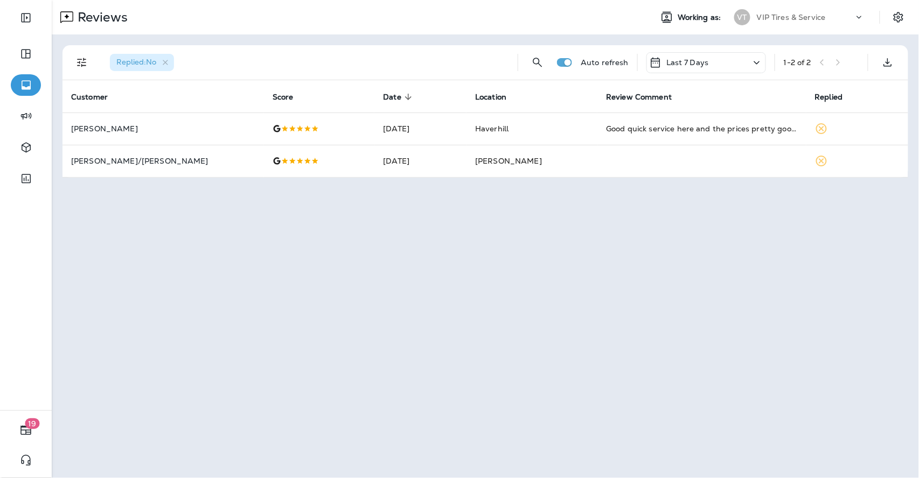
click at [748, 302] on div "Reviews Working as: VT VIP Tires & Service Replied : No Auto refresh Last 7 Day…" at bounding box center [485, 239] width 867 height 478
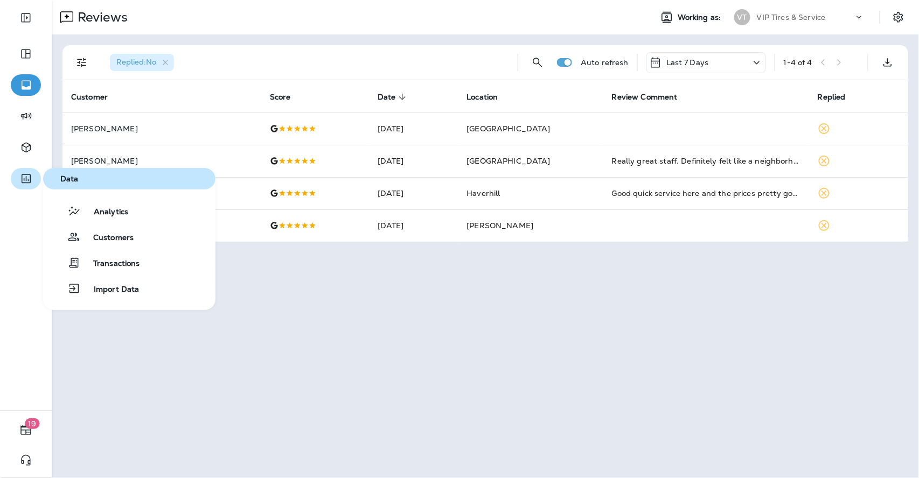
click at [23, 178] on icon "button" at bounding box center [25, 178] width 13 height 13
click at [114, 236] on span "Customers" at bounding box center [106, 238] width 53 height 10
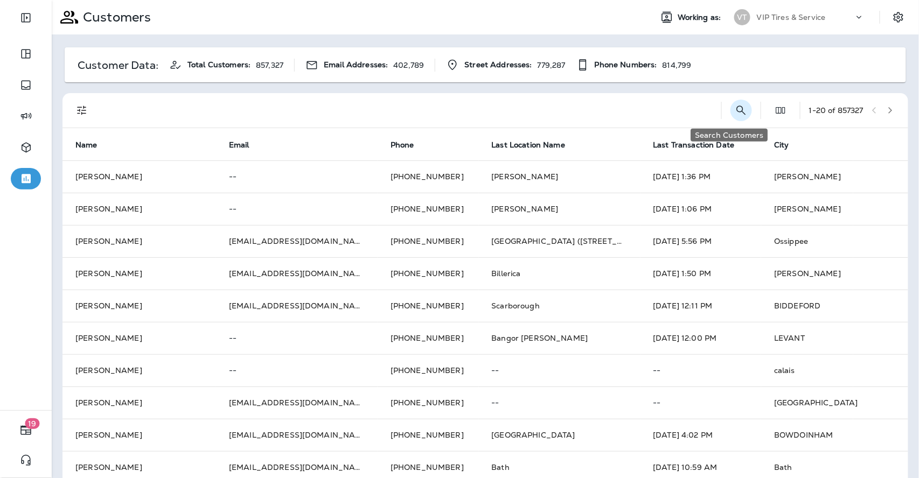
click at [734, 110] on icon "Search Customers" at bounding box center [740, 110] width 13 height 13
type input "**********"
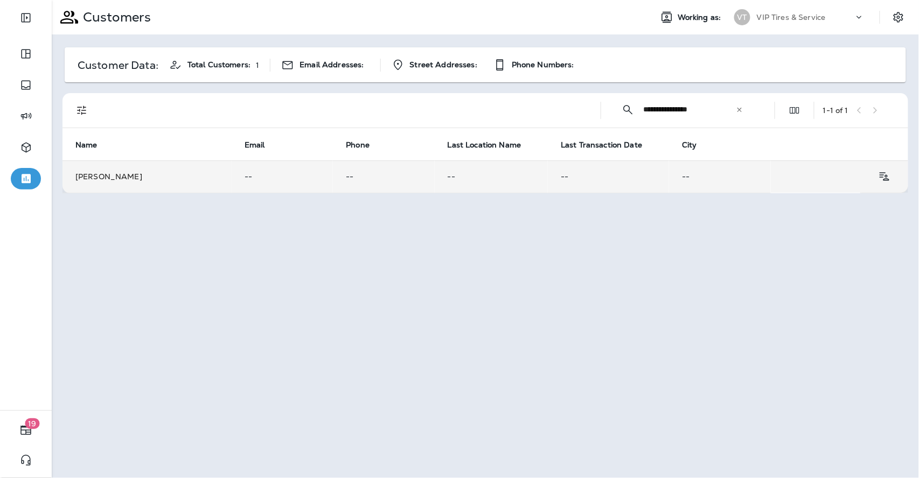
click at [274, 173] on p "--" at bounding box center [281, 176] width 75 height 9
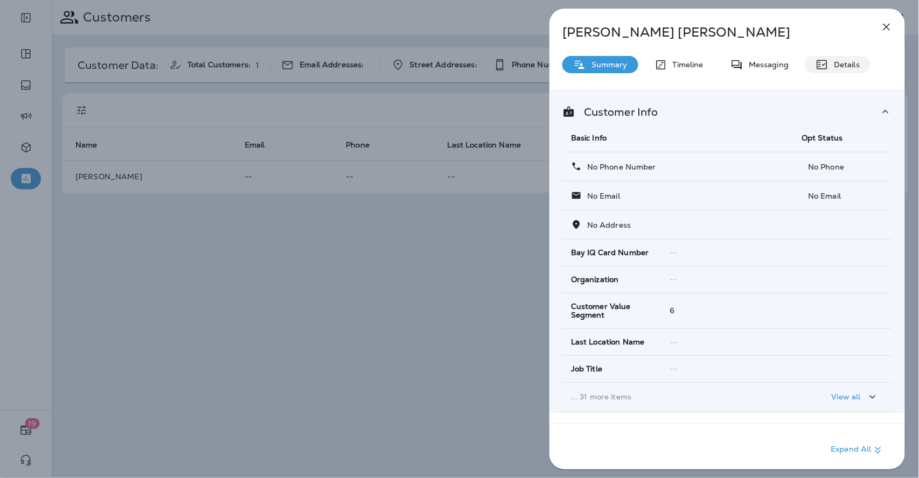
click at [846, 70] on div "Details" at bounding box center [837, 64] width 66 height 17
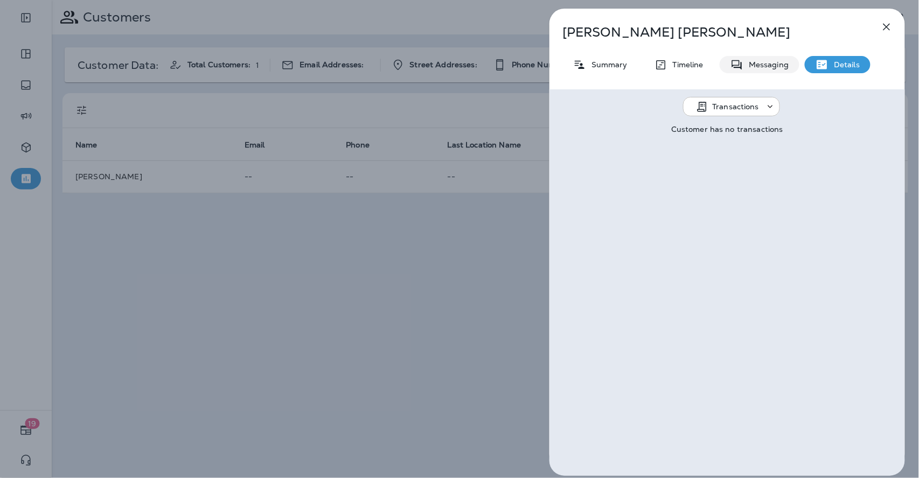
click at [767, 69] on div "Messaging" at bounding box center [759, 64] width 80 height 17
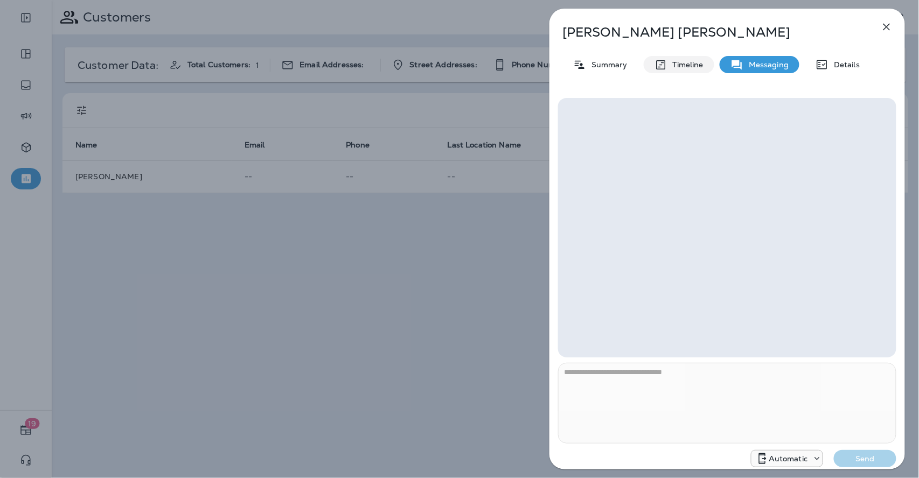
click at [671, 66] on p "Timeline" at bounding box center [685, 64] width 36 height 9
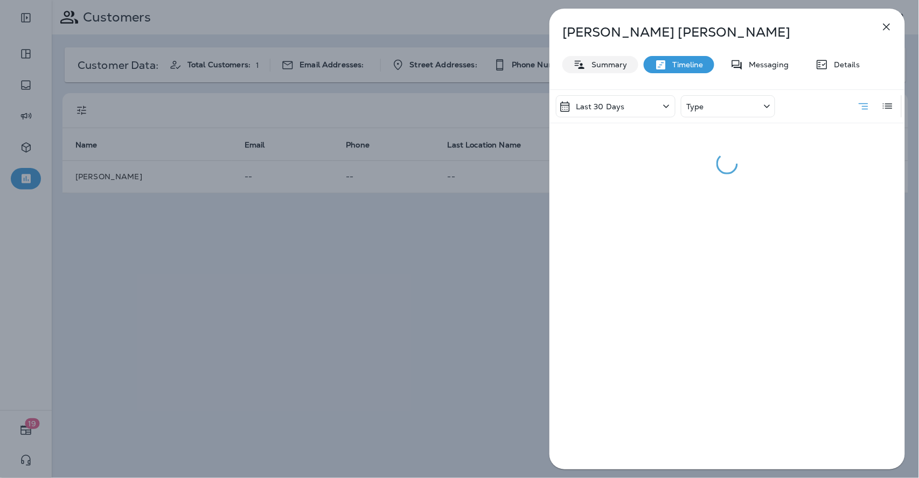
click at [613, 69] on p "Summary" at bounding box center [606, 64] width 41 height 9
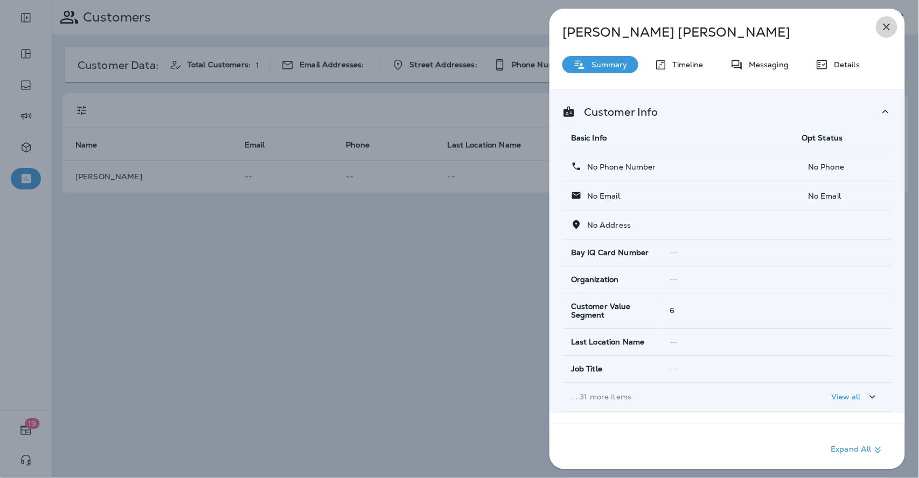
click at [891, 27] on icon "button" at bounding box center [886, 26] width 13 height 13
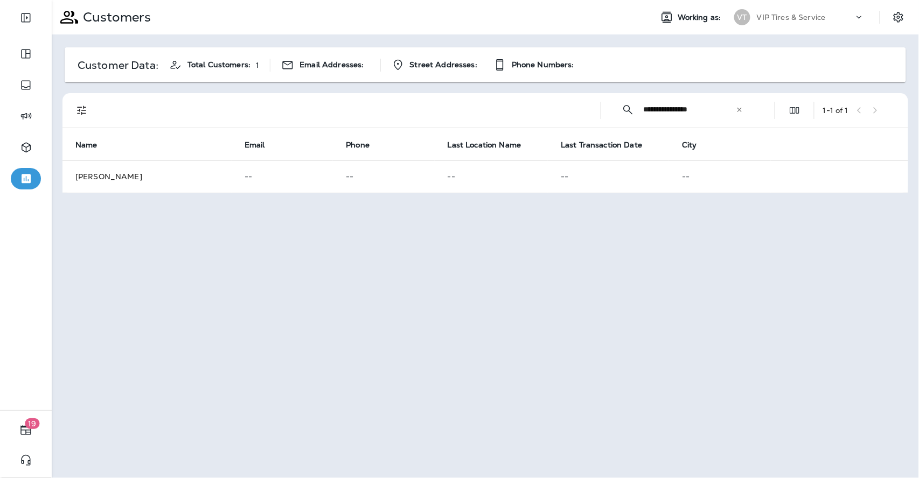
click at [744, 109] on div "**********" at bounding box center [682, 109] width 145 height 29
click at [739, 109] on icon at bounding box center [739, 109] width 4 height 4
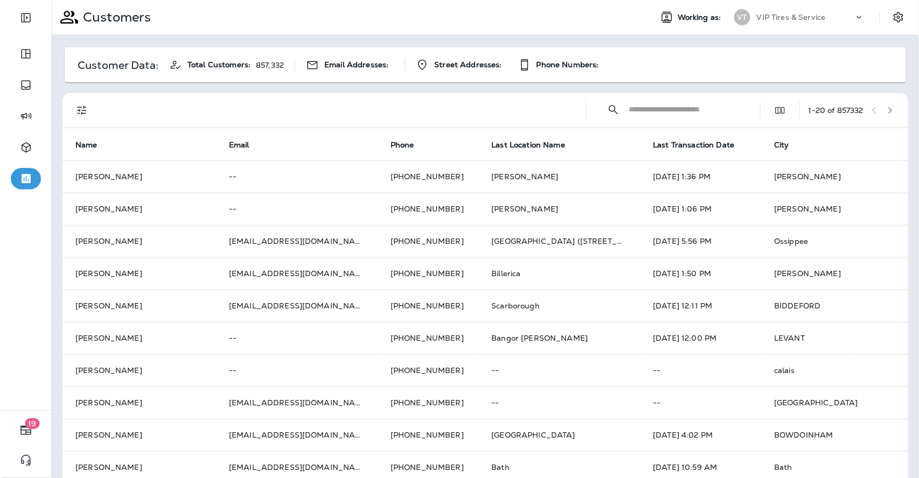
click at [83, 107] on icon "Filters" at bounding box center [81, 110] width 13 height 13
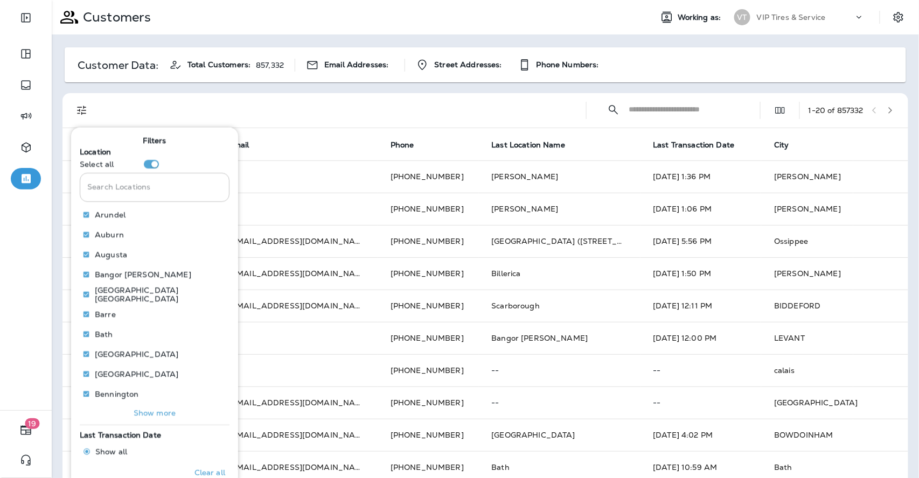
click at [140, 186] on input "Search Locations" at bounding box center [155, 187] width 150 height 29
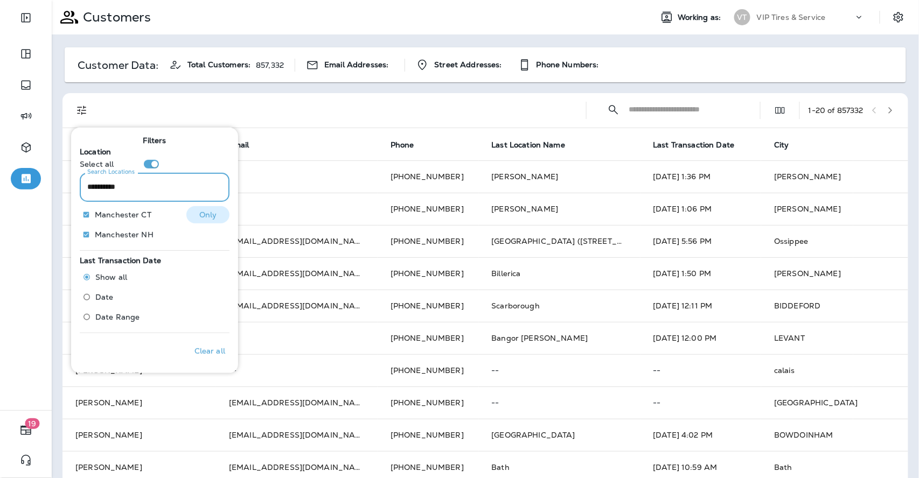
type input "**********"
click at [200, 214] on p "Only" at bounding box center [208, 214] width 18 height 9
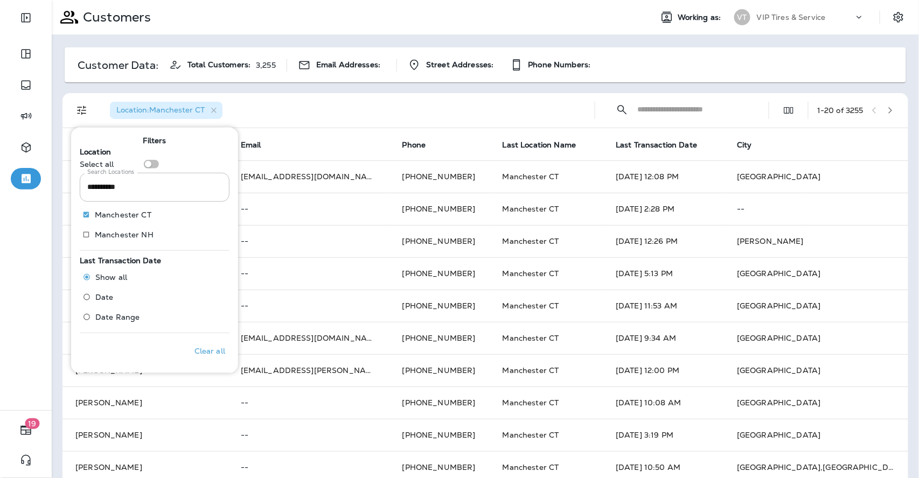
click at [670, 108] on input "Search Locations" at bounding box center [693, 109] width 112 height 29
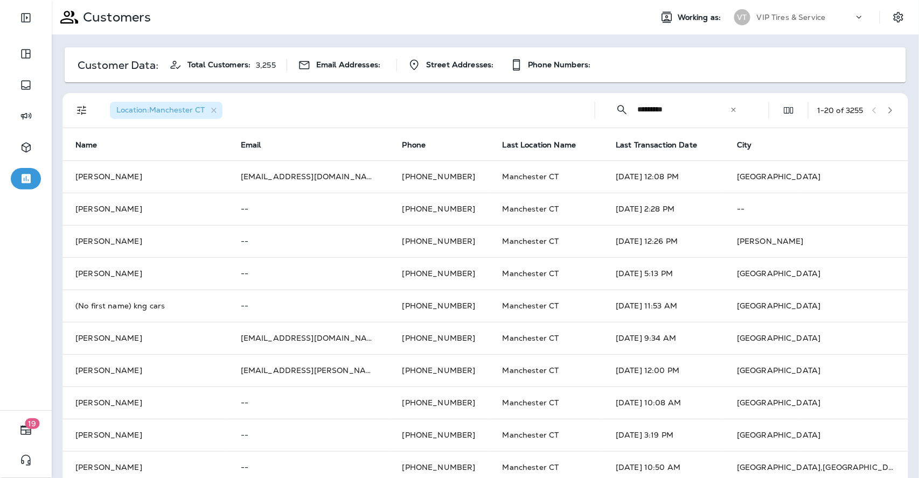
type input "*********"
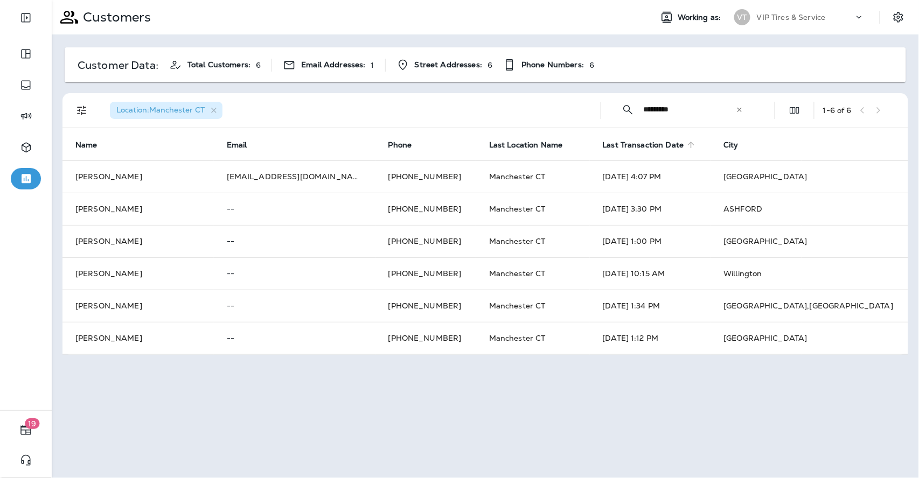
click at [603, 145] on span "Last Transaction Date" at bounding box center [643, 145] width 81 height 9
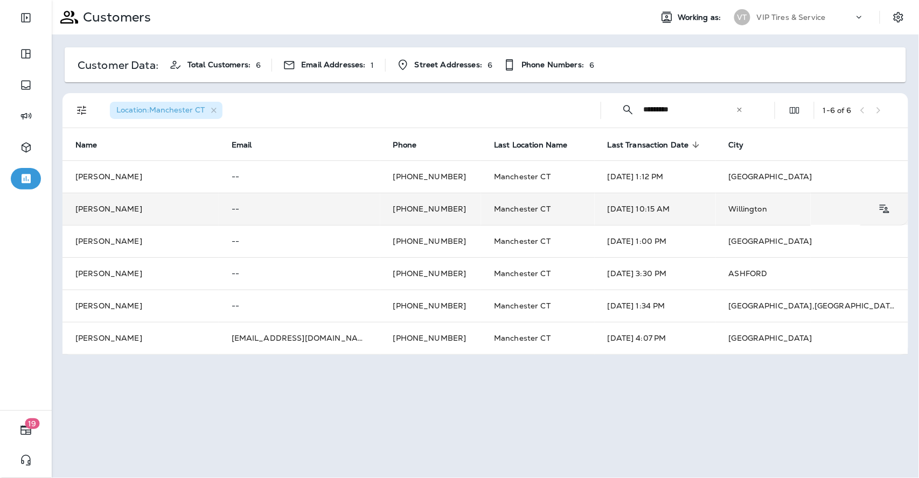
click at [215, 209] on td "[PERSON_NAME]" at bounding box center [140, 209] width 156 height 32
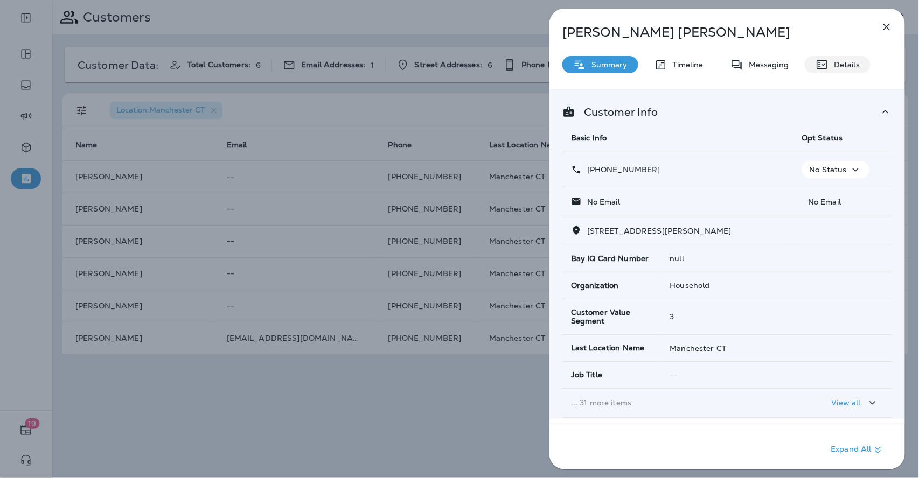
click at [842, 66] on p "Details" at bounding box center [843, 64] width 31 height 9
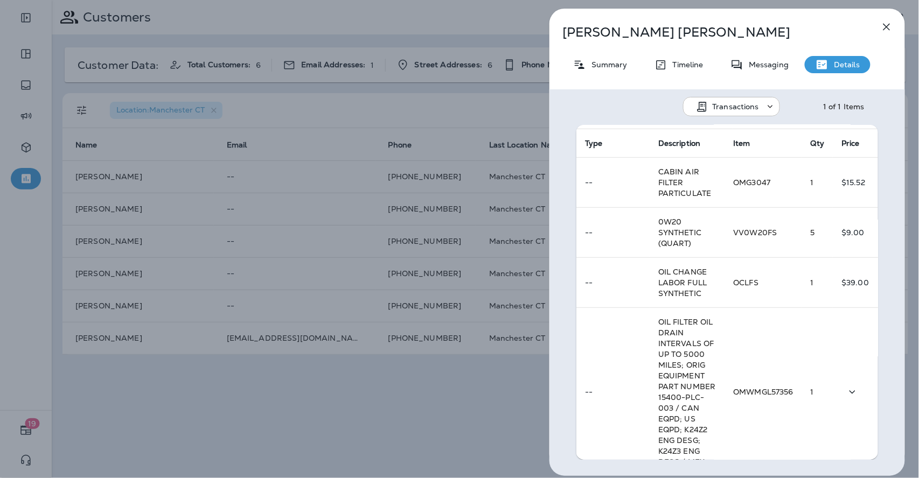
scroll to position [330, 0]
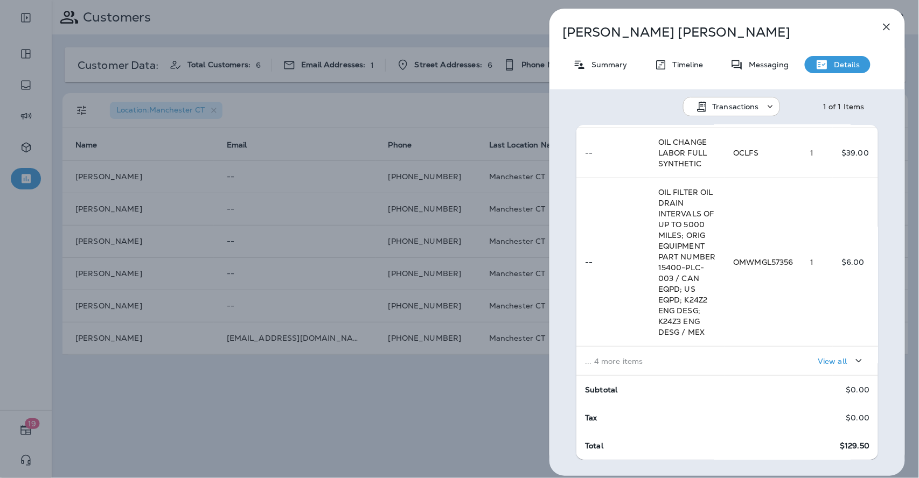
click at [795, 356] on div "View all" at bounding box center [801, 361] width 136 height 20
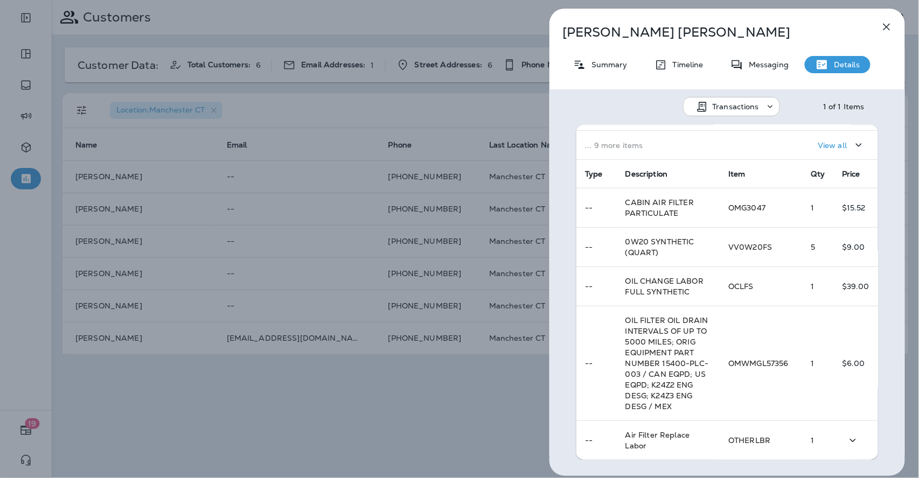
scroll to position [0, 0]
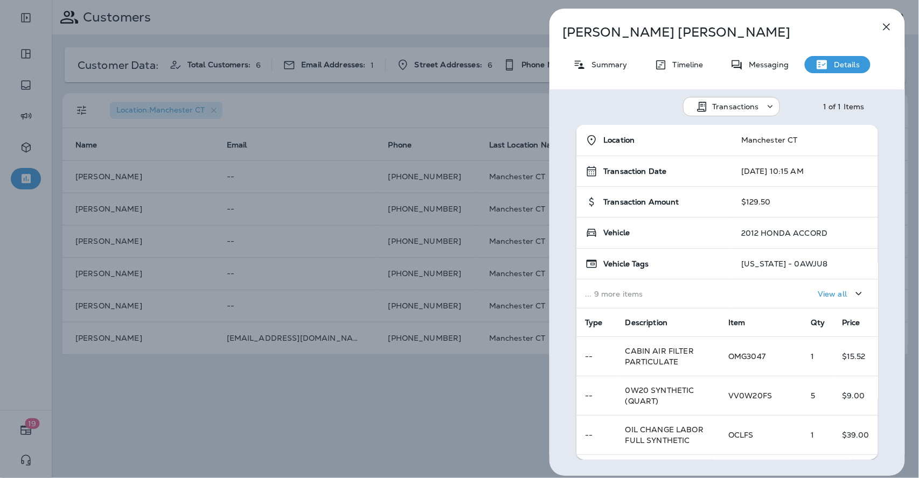
click at [888, 29] on icon "button" at bounding box center [886, 26] width 13 height 13
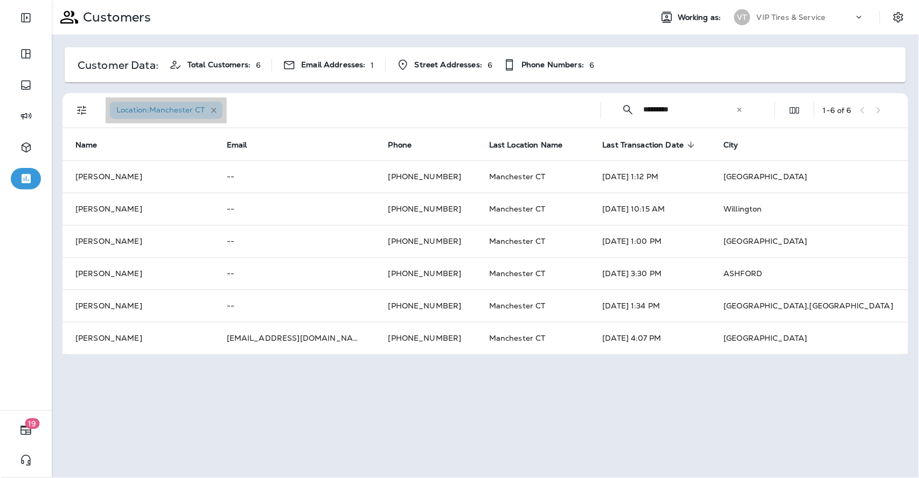
click at [216, 111] on icon "button" at bounding box center [213, 110] width 9 height 9
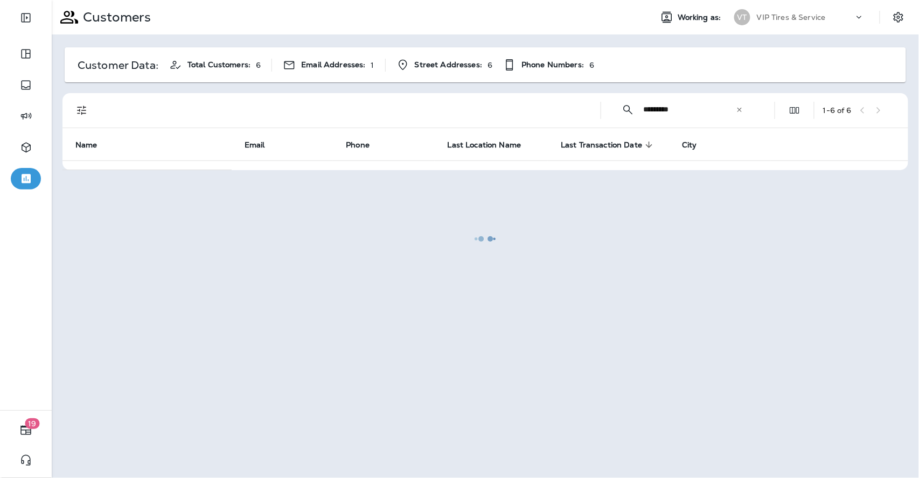
click at [743, 108] on div at bounding box center [485, 239] width 865 height 476
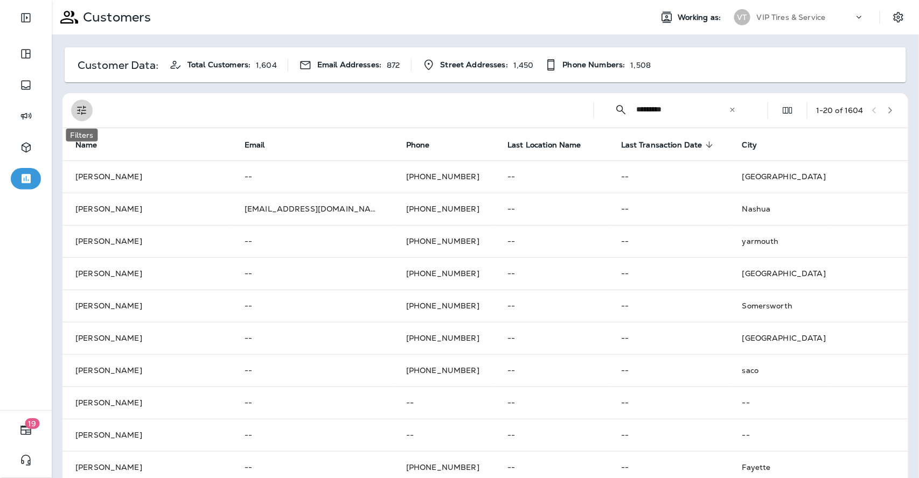
click at [88, 113] on button "Filters" at bounding box center [82, 111] width 22 height 22
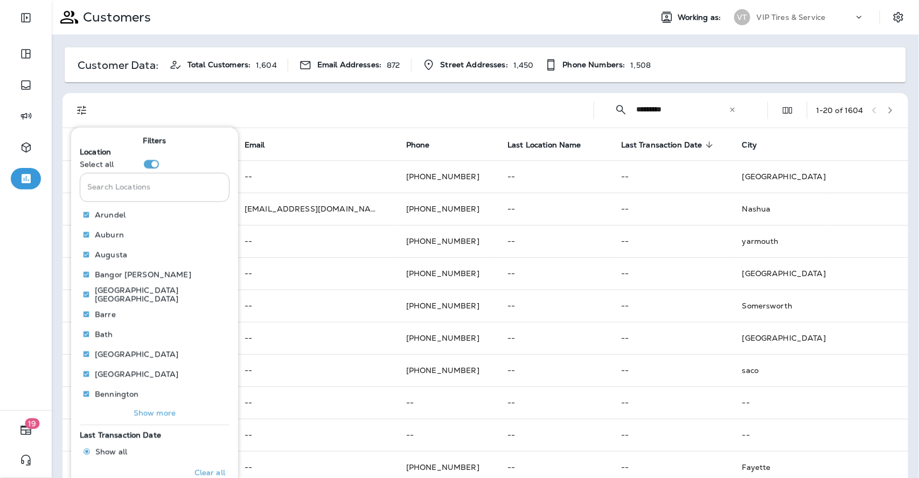
click at [121, 188] on input "Search Locations" at bounding box center [155, 187] width 150 height 29
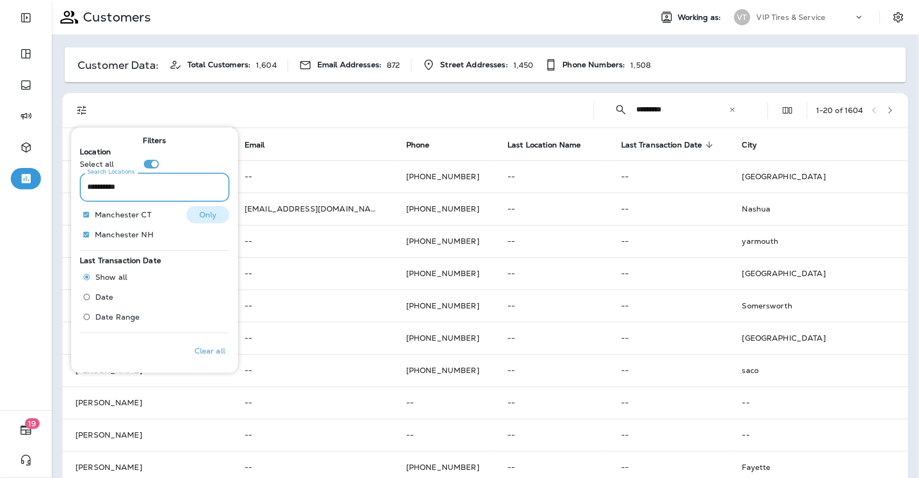
type input "**********"
click at [205, 212] on p "Only" at bounding box center [208, 214] width 18 height 9
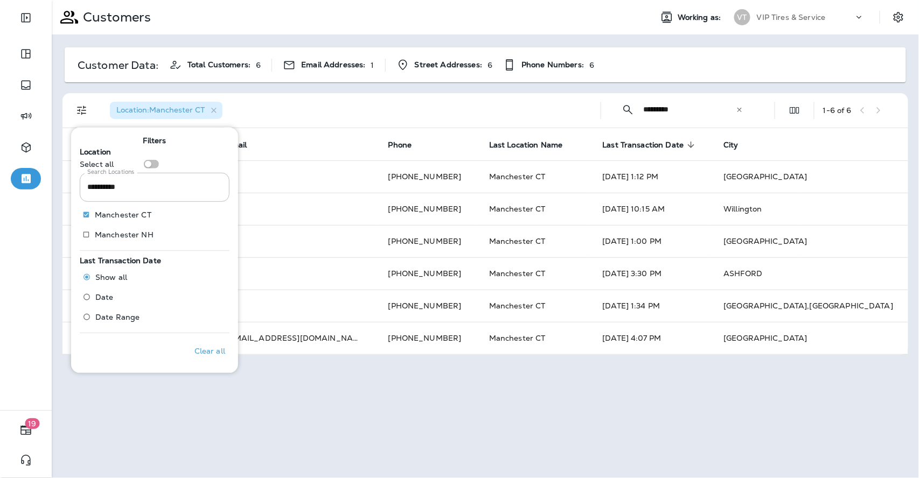
click at [740, 107] on icon at bounding box center [740, 110] width 8 height 8
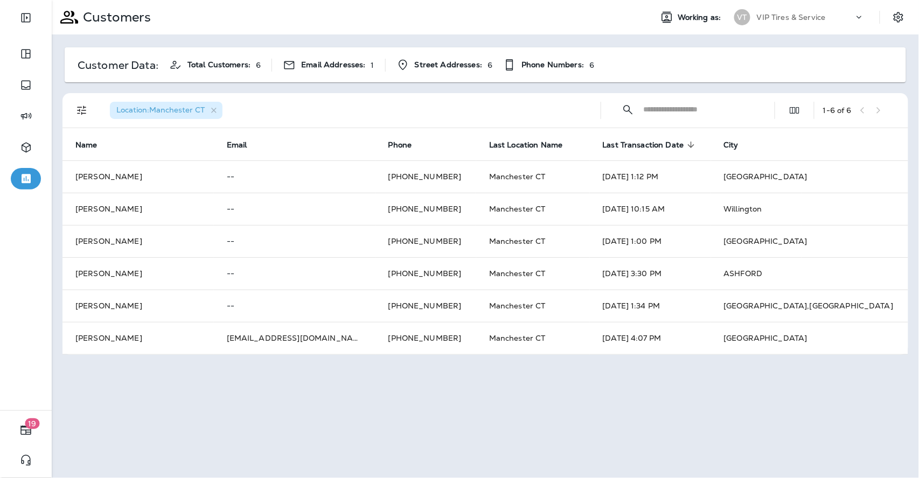
click at [725, 117] on input "text" at bounding box center [699, 109] width 112 height 29
drag, startPoint x: 687, startPoint y: 107, endPoint x: 638, endPoint y: 103, distance: 48.7
click at [638, 103] on div "​ ********* ​ ​" at bounding box center [682, 109] width 145 height 29
type input "*********"
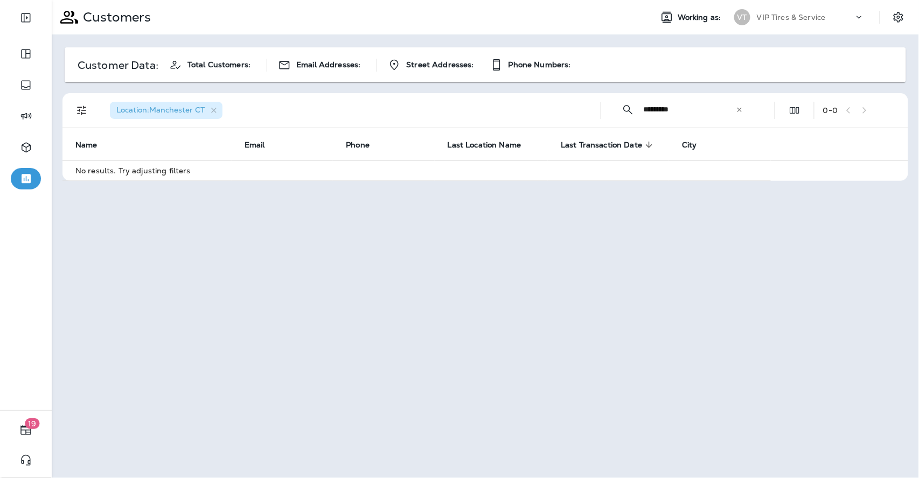
click at [739, 113] on icon at bounding box center [740, 110] width 8 height 8
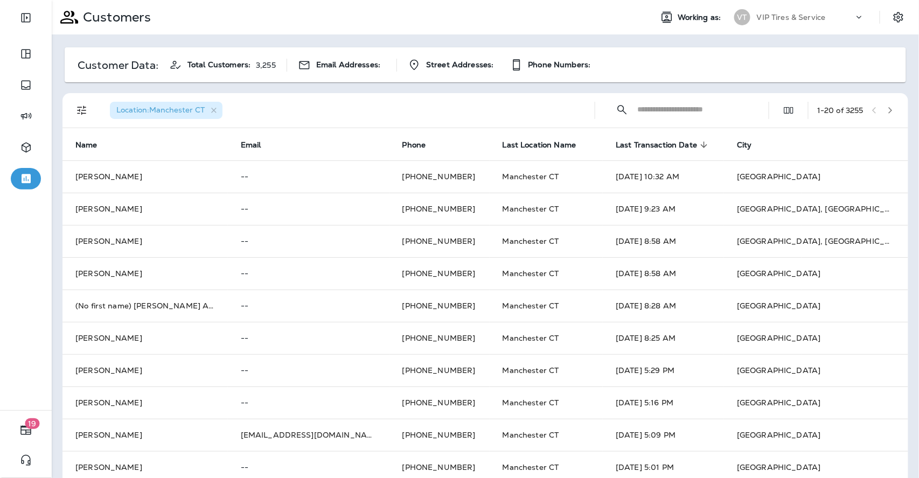
click at [888, 108] on icon "button" at bounding box center [890, 110] width 4 height 6
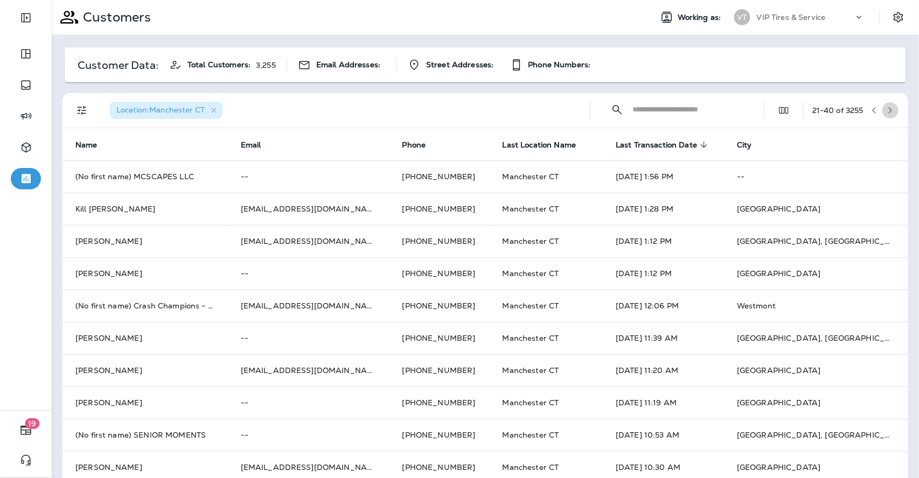
click at [886, 109] on icon "button" at bounding box center [890, 111] width 8 height 8
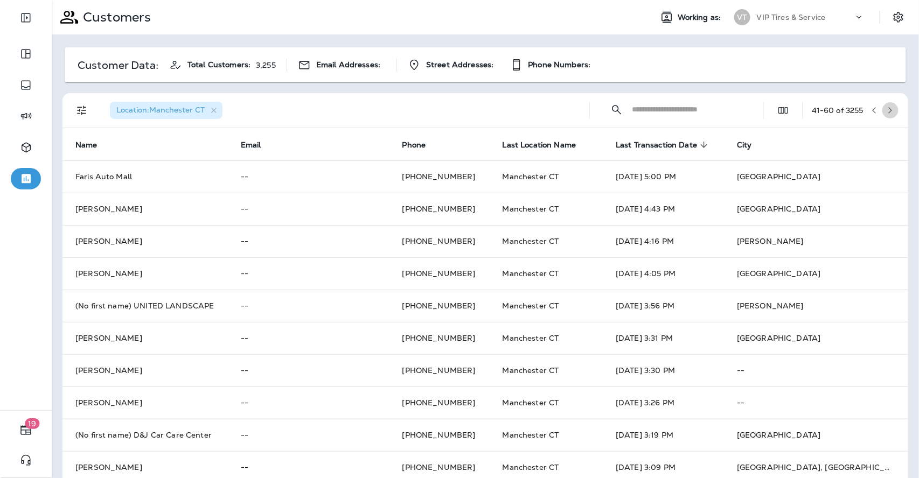
click at [886, 109] on icon "button" at bounding box center [890, 111] width 8 height 8
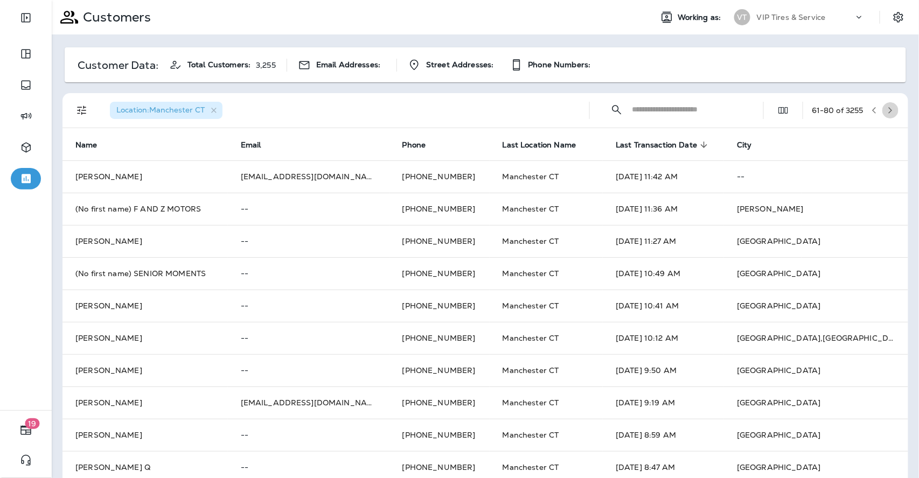
click at [886, 109] on icon "button" at bounding box center [890, 111] width 8 height 8
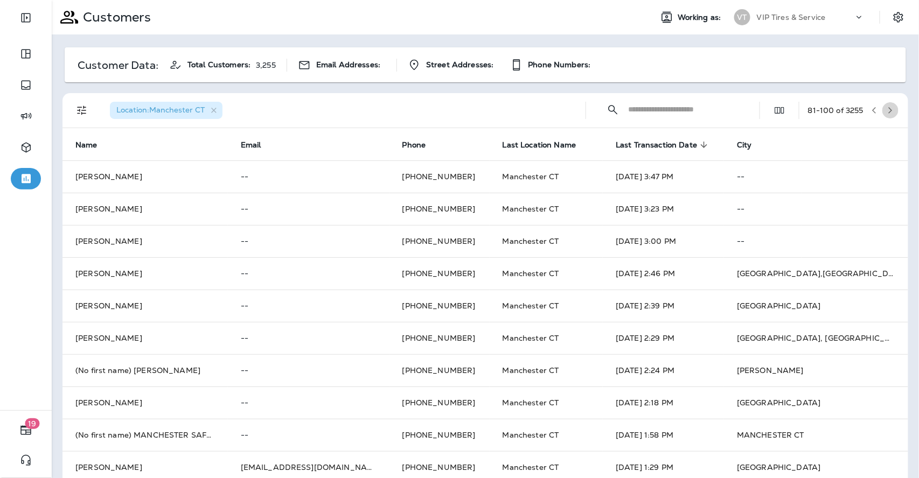
click at [886, 109] on icon "button" at bounding box center [890, 111] width 8 height 8
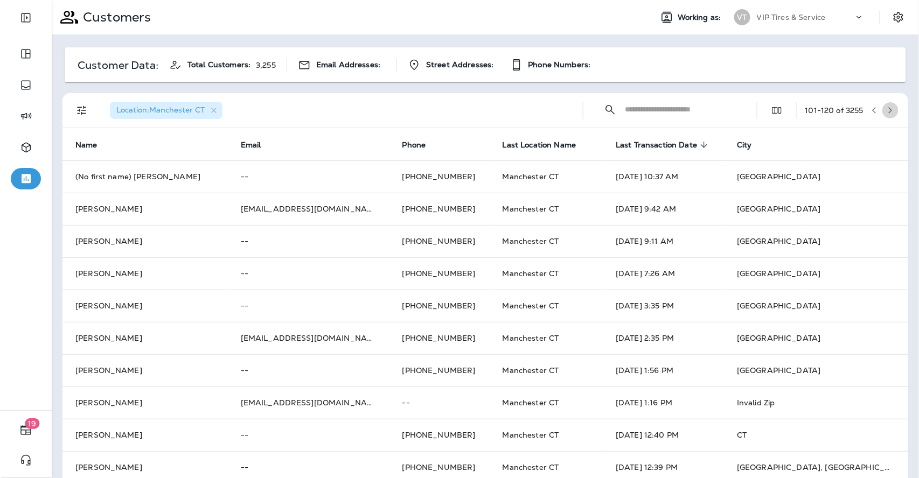
click at [886, 109] on icon "button" at bounding box center [890, 111] width 8 height 8
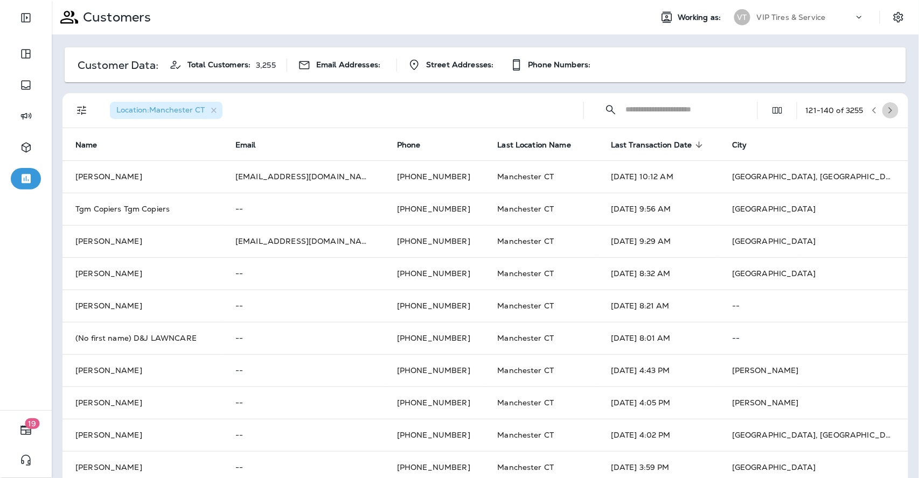
click at [886, 109] on icon "button" at bounding box center [890, 111] width 8 height 8
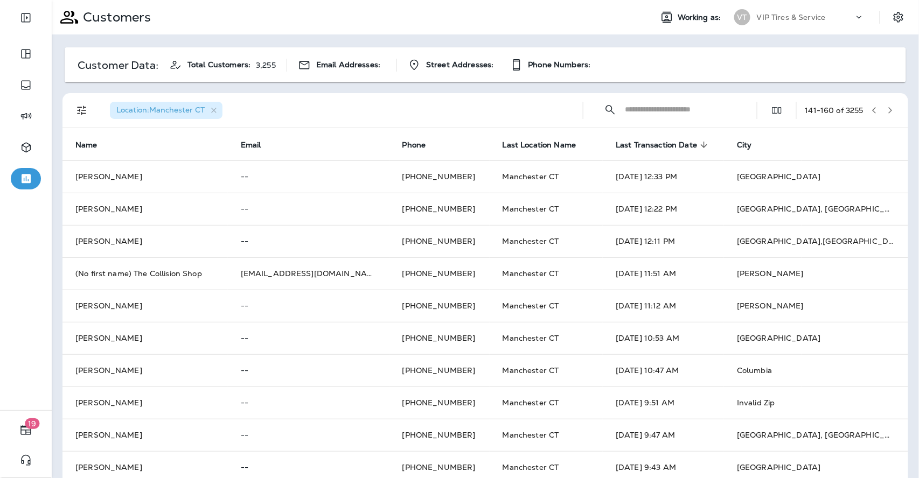
click at [886, 109] on icon "button" at bounding box center [890, 111] width 8 height 8
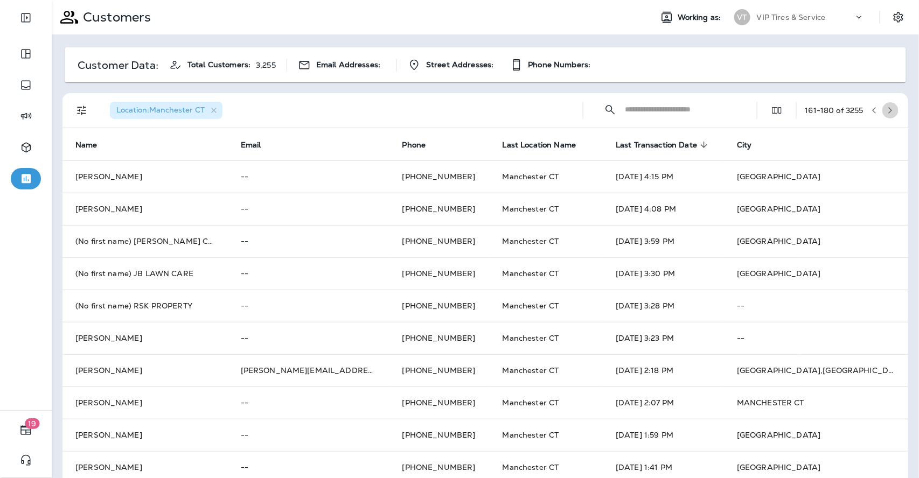
click at [886, 109] on icon "button" at bounding box center [890, 111] width 8 height 8
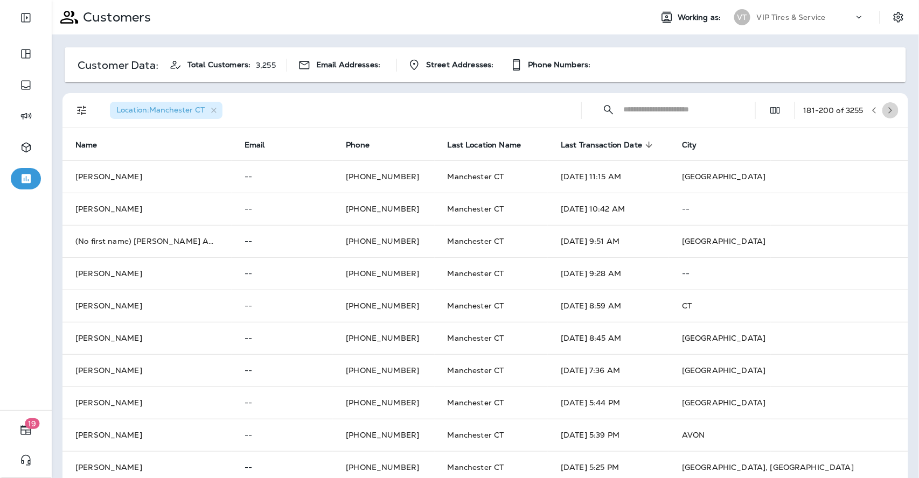
click at [886, 109] on icon "button" at bounding box center [890, 111] width 8 height 8
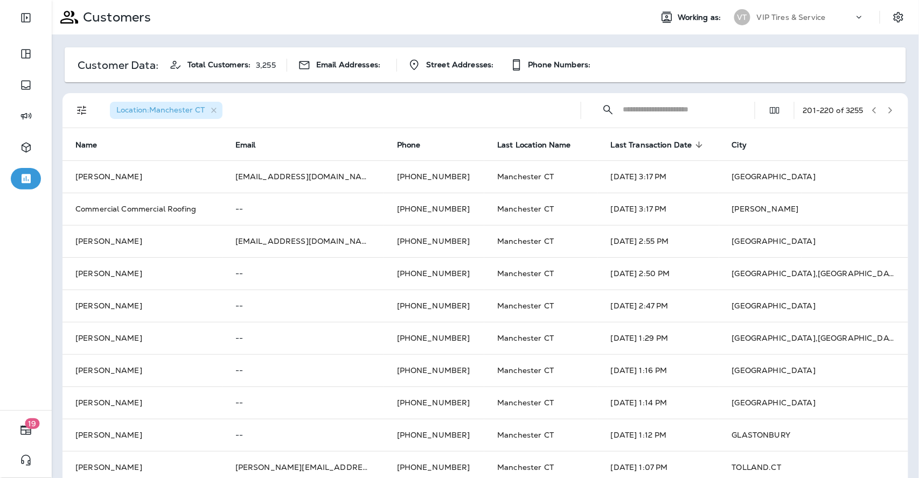
click at [886, 109] on icon "button" at bounding box center [890, 111] width 8 height 8
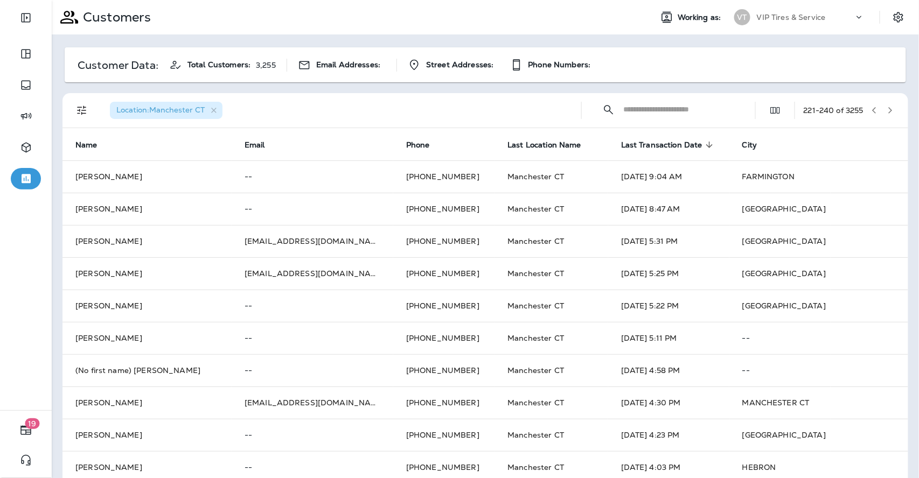
click at [886, 109] on icon "button" at bounding box center [890, 111] width 8 height 8
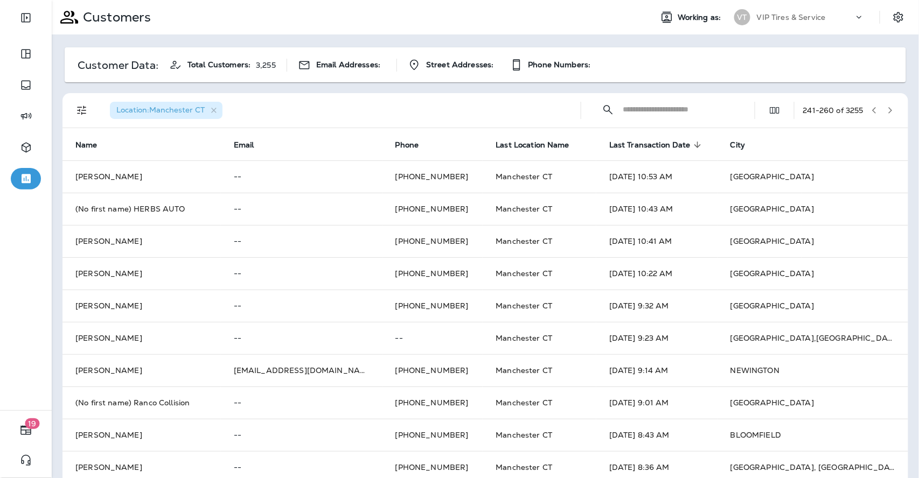
click at [886, 109] on icon "button" at bounding box center [890, 111] width 8 height 8
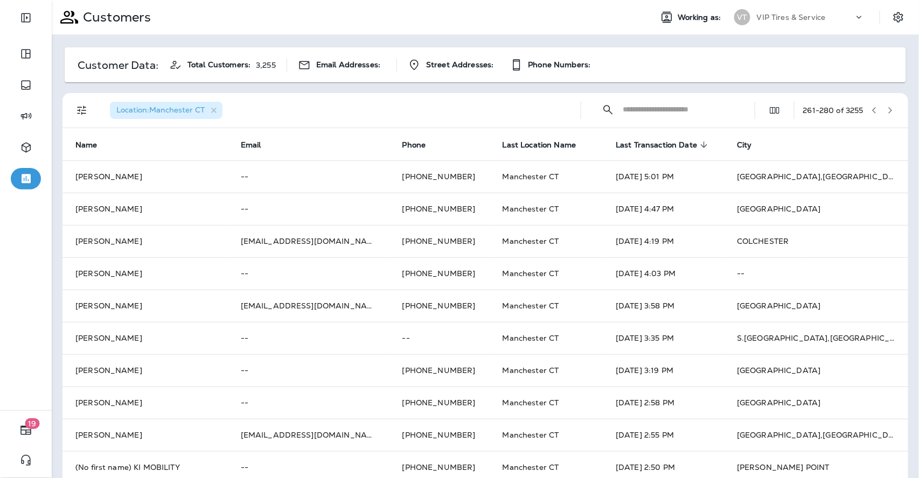
click at [886, 109] on icon "button" at bounding box center [890, 111] width 8 height 8
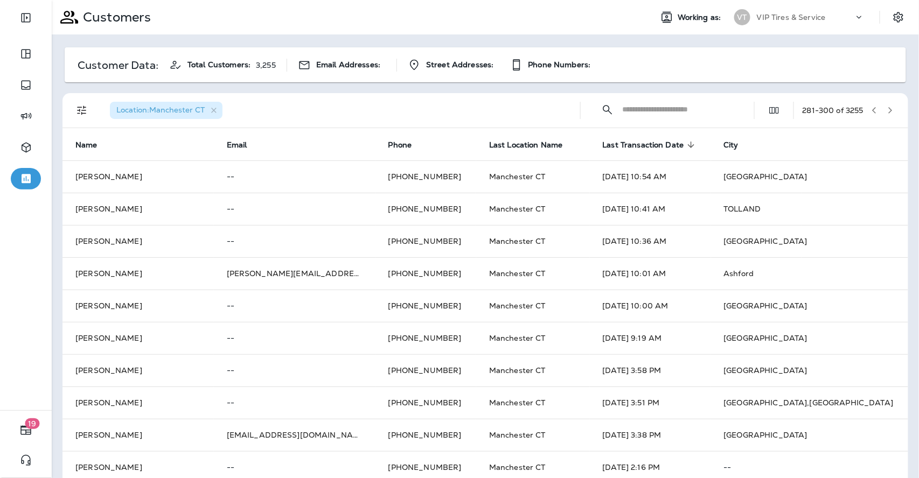
click at [886, 109] on icon "button" at bounding box center [890, 111] width 8 height 8
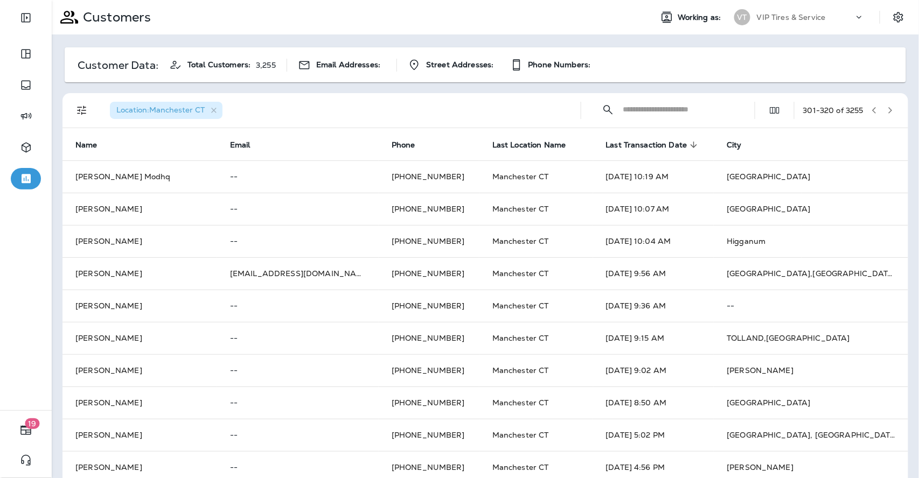
click at [886, 109] on icon "button" at bounding box center [890, 111] width 8 height 8
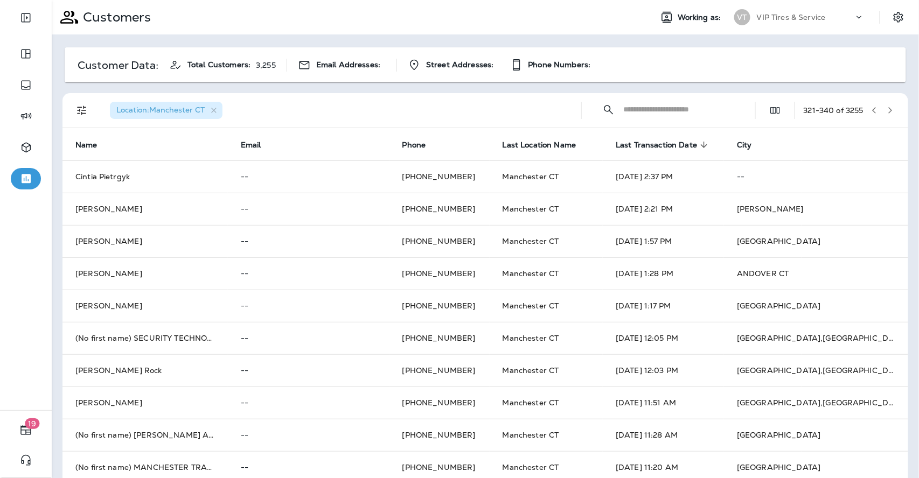
click at [886, 109] on icon "button" at bounding box center [890, 111] width 8 height 8
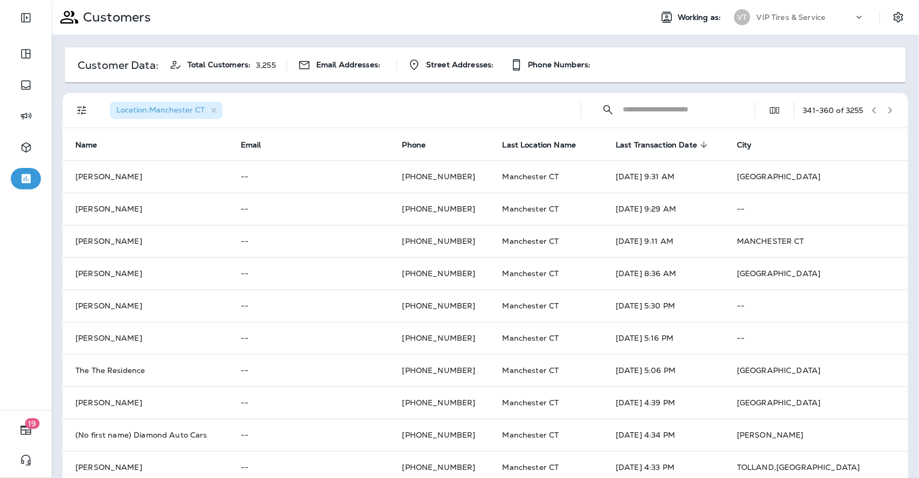
click at [886, 109] on icon "button" at bounding box center [890, 111] width 8 height 8
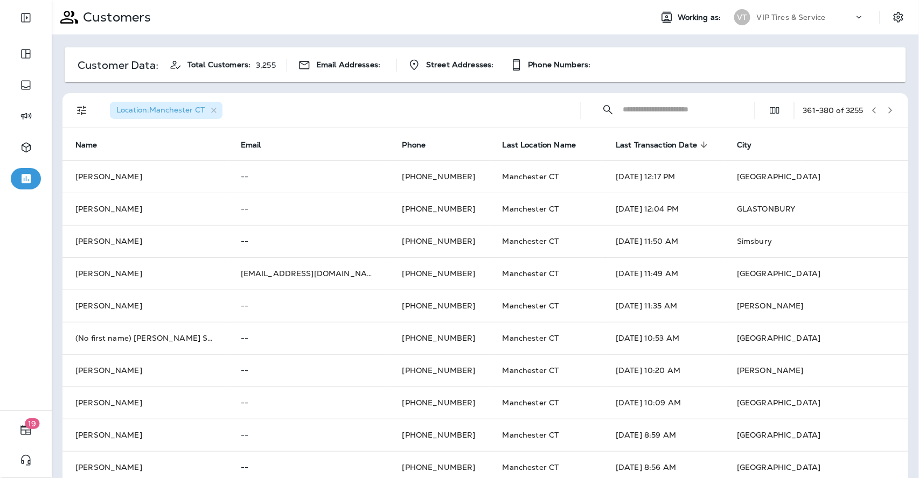
click at [886, 113] on icon "button" at bounding box center [890, 111] width 8 height 8
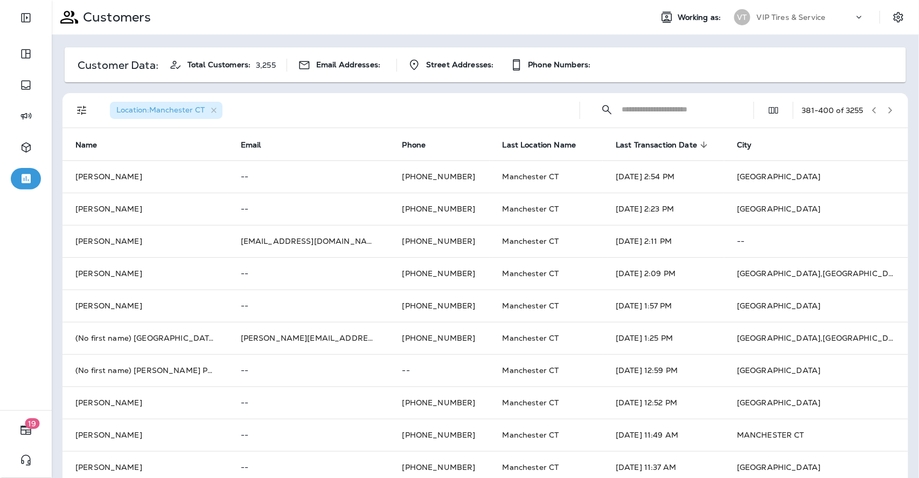
click at [886, 109] on icon "button" at bounding box center [890, 111] width 8 height 8
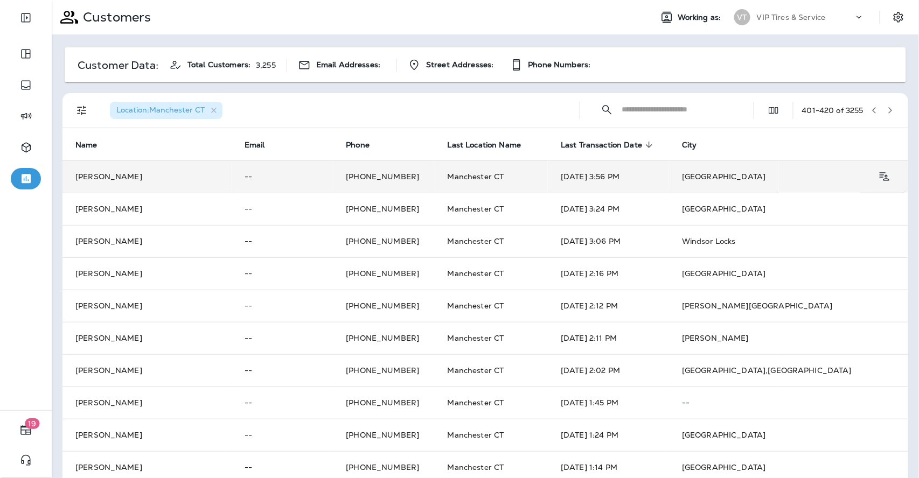
click at [537, 176] on td "Manchester CT" at bounding box center [492, 176] width 114 height 32
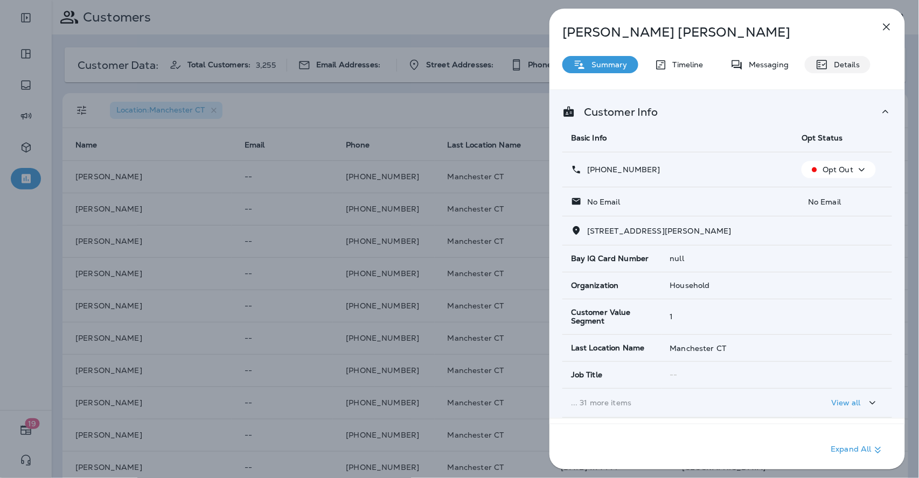
click at [834, 66] on p "Details" at bounding box center [843, 64] width 31 height 9
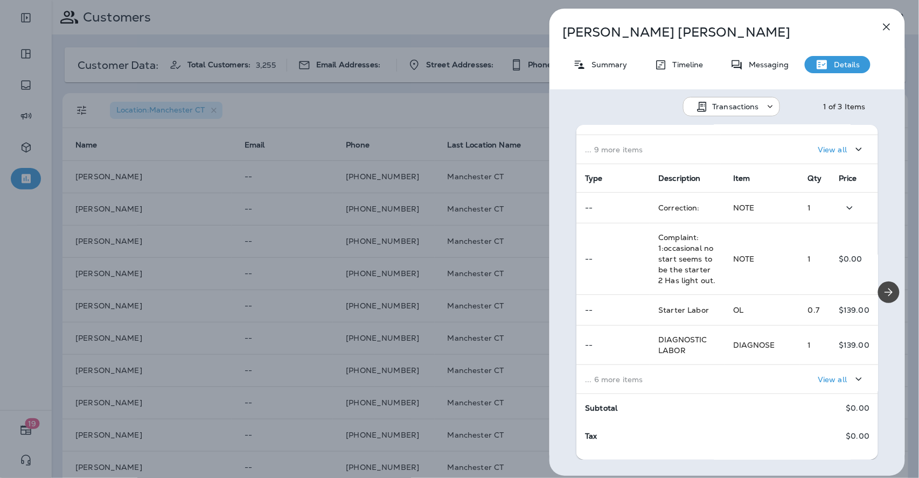
scroll to position [172, 0]
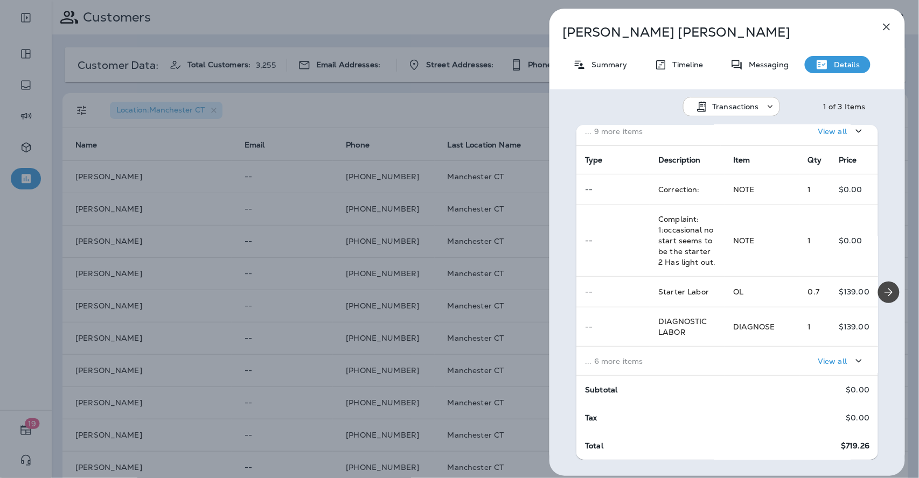
click at [682, 359] on p "... 6 more items" at bounding box center [650, 361] width 131 height 9
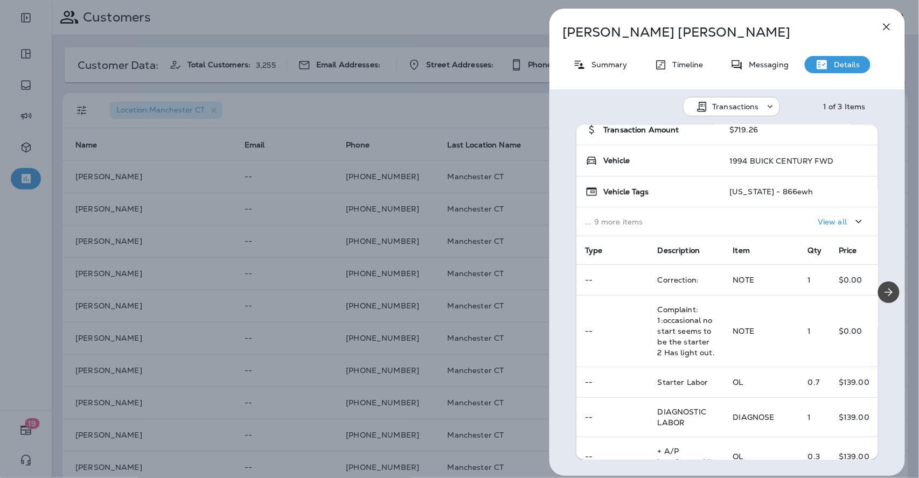
scroll to position [54, 0]
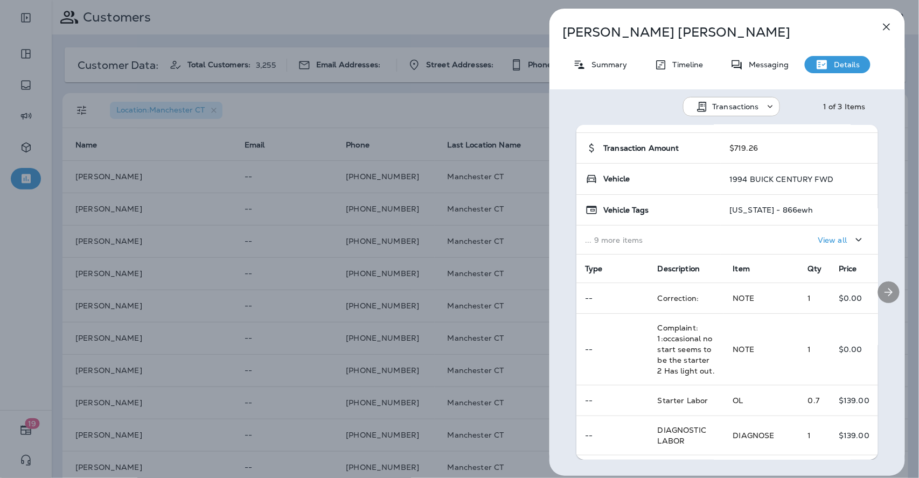
click at [883, 292] on icon "Next" at bounding box center [888, 292] width 13 height 13
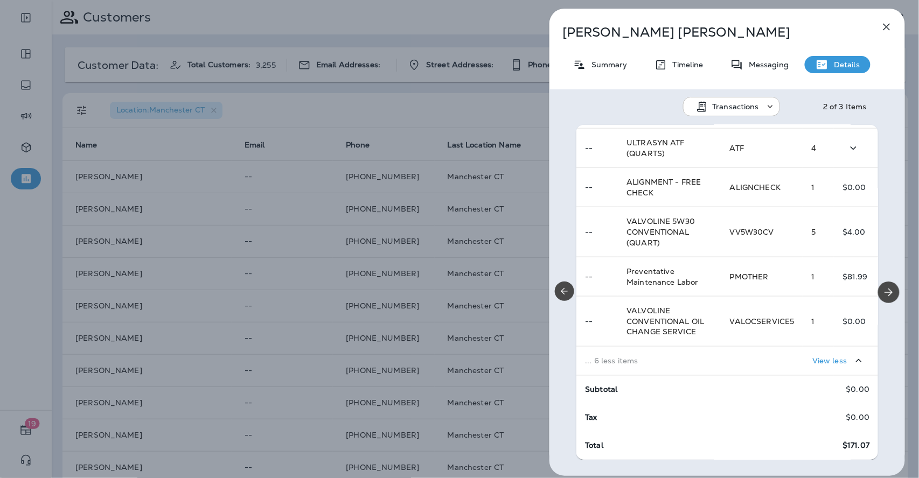
scroll to position [598, 0]
click at [884, 283] on button "Next" at bounding box center [889, 293] width 22 height 22
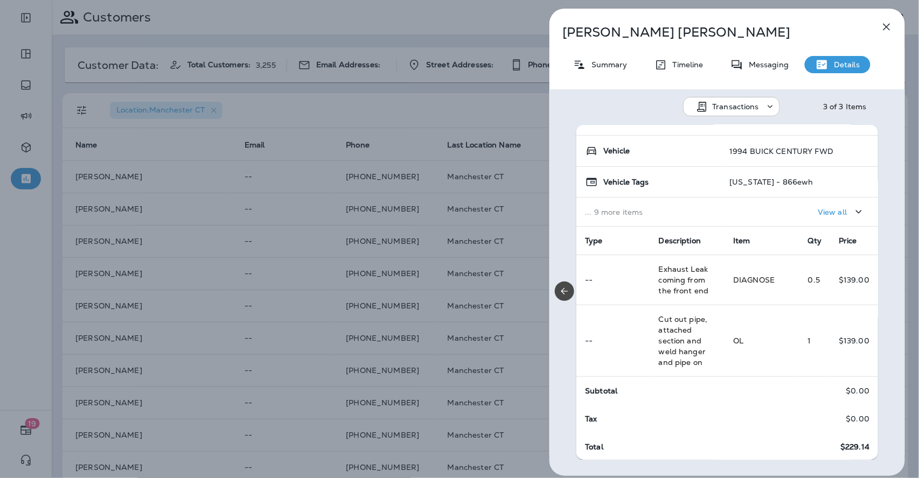
scroll to position [82, 0]
click at [482, 107] on div "[PERSON_NAME] Summary Timeline Messaging Details Transactions 3 of 3 Items Loca…" at bounding box center [459, 239] width 919 height 478
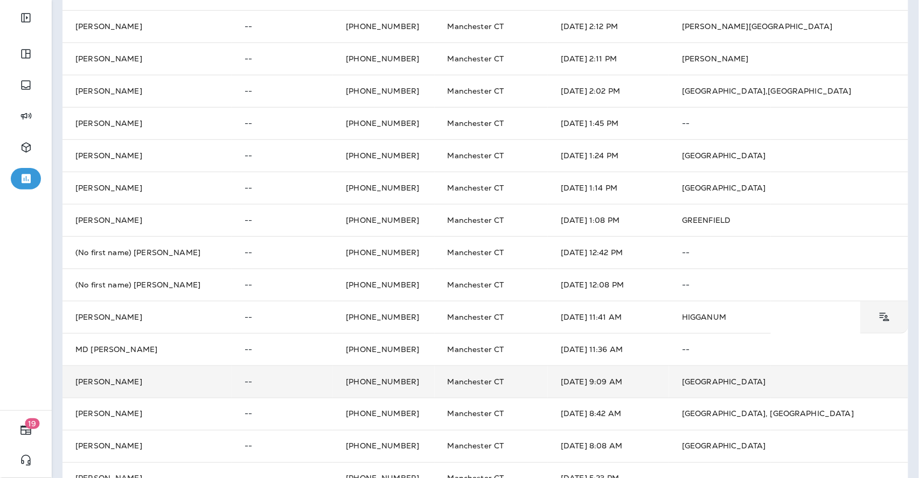
scroll to position [220, 0]
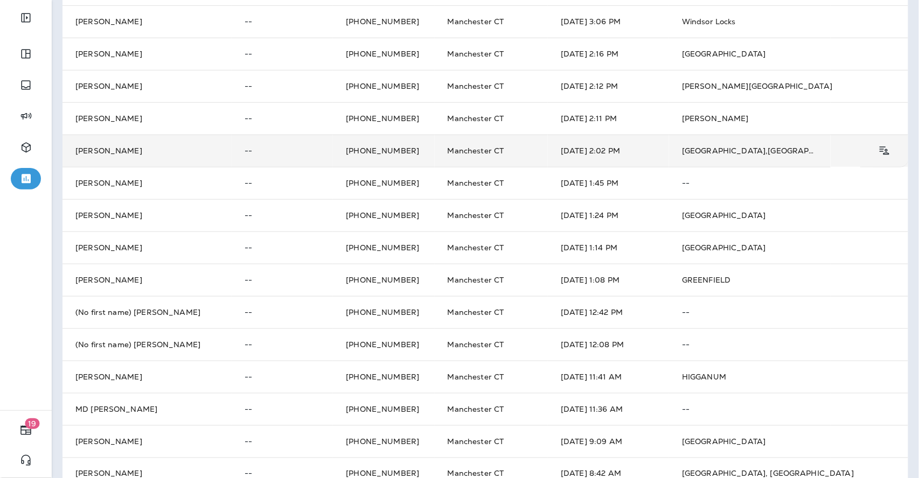
click at [122, 144] on td "[PERSON_NAME]" at bounding box center [146, 151] width 169 height 32
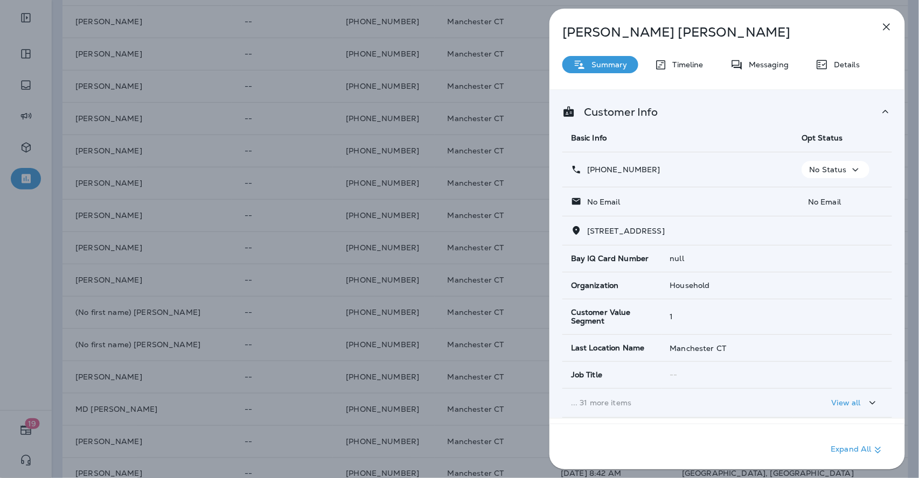
scroll to position [135, 0]
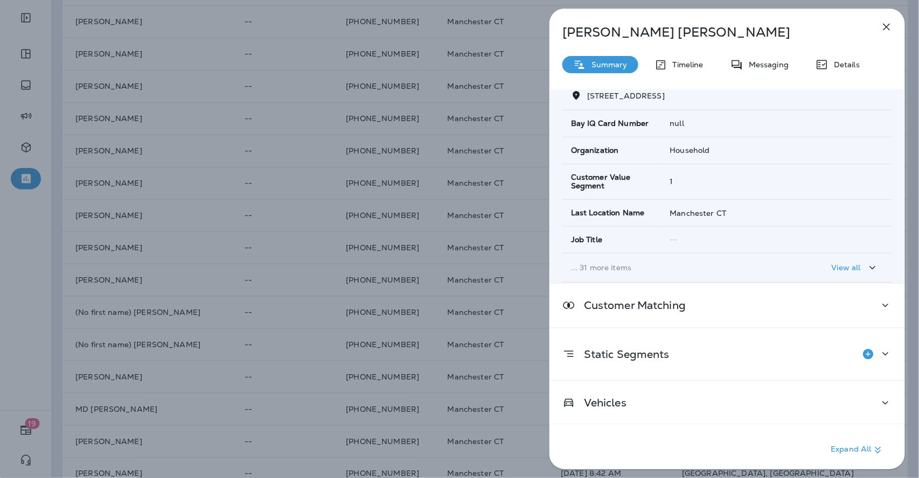
click at [848, 73] on div "[PERSON_NAME] Summary Timeline Messaging Details Customer Info Basic Info Opt S…" at bounding box center [726, 242] width 355 height 467
click at [827, 53] on div "[PERSON_NAME] Summary Timeline Messaging Details Customer Info Basic Info Opt S…" at bounding box center [726, 242] width 355 height 467
click at [827, 60] on icon at bounding box center [821, 64] width 13 height 13
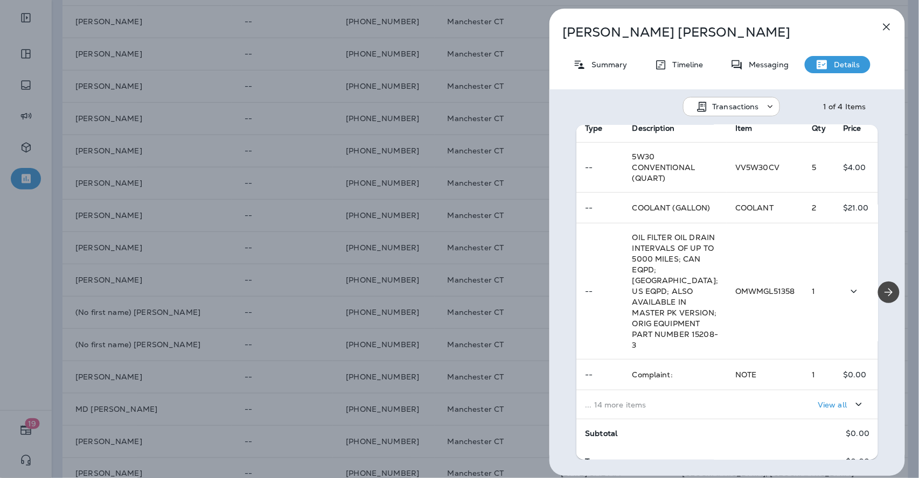
scroll to position [268, 0]
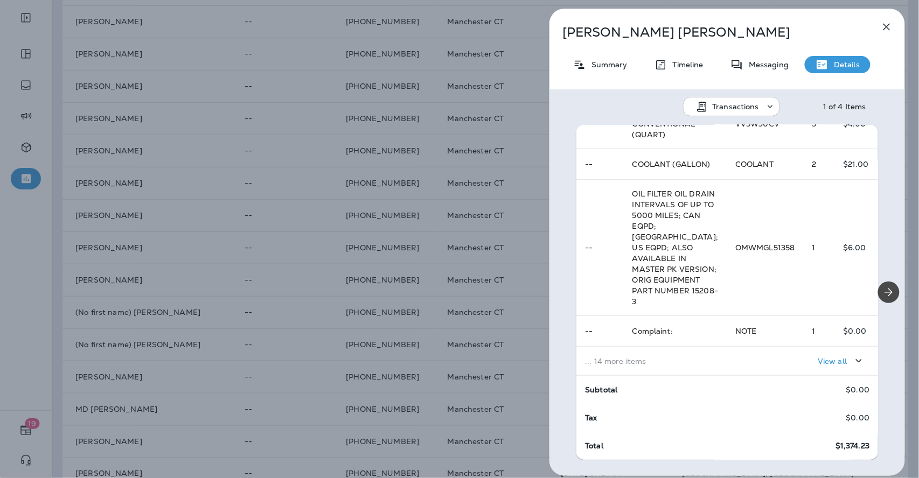
click at [831, 365] on p "View all" at bounding box center [831, 361] width 29 height 9
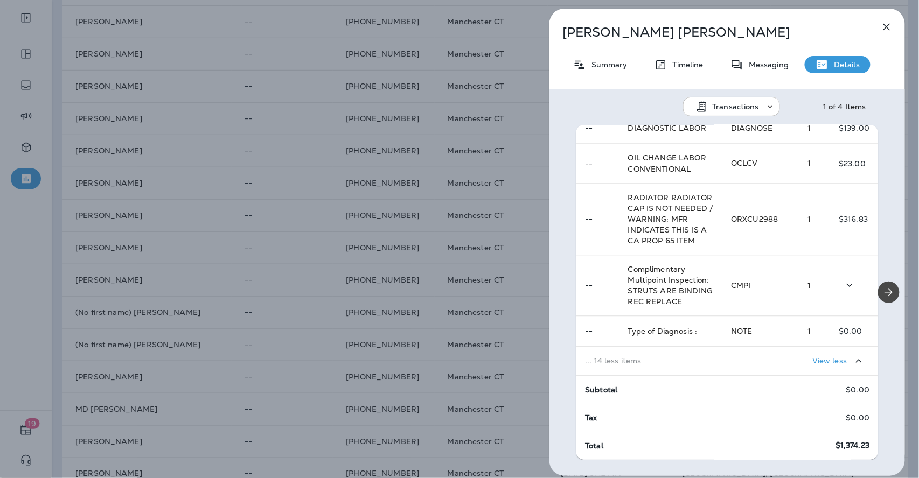
scroll to position [1028, 0]
click at [882, 296] on icon "Next" at bounding box center [888, 292] width 13 height 13
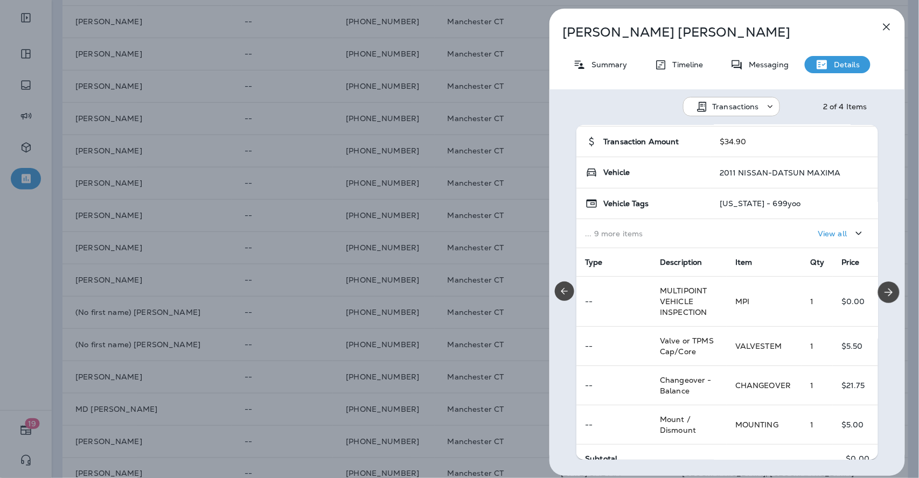
scroll to position [129, 0]
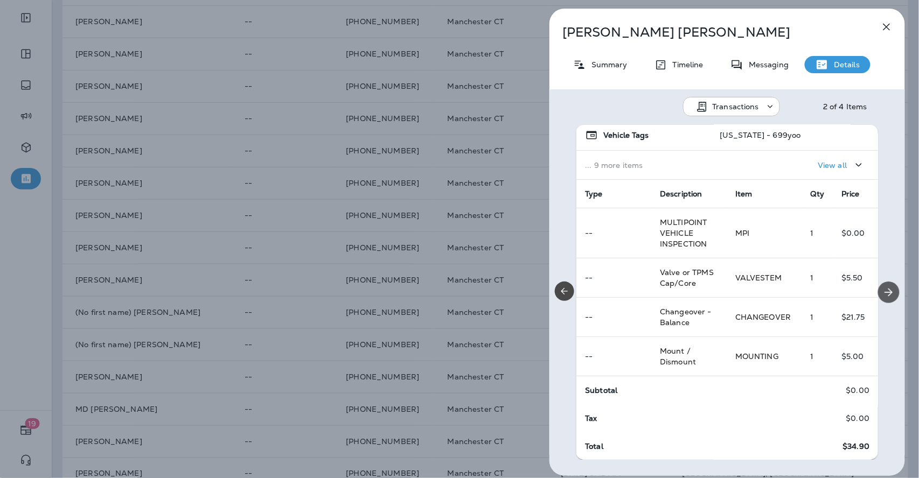
click at [885, 291] on icon "Next" at bounding box center [889, 293] width 8 height 8
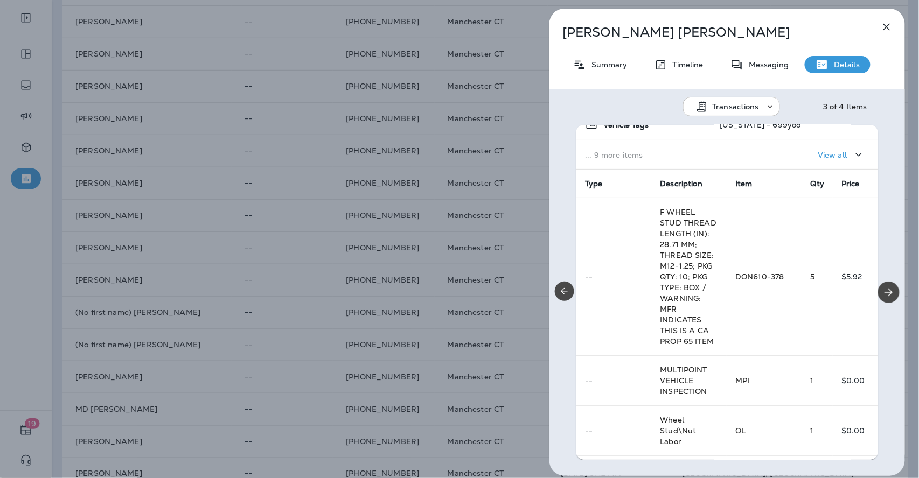
scroll to position [0, 0]
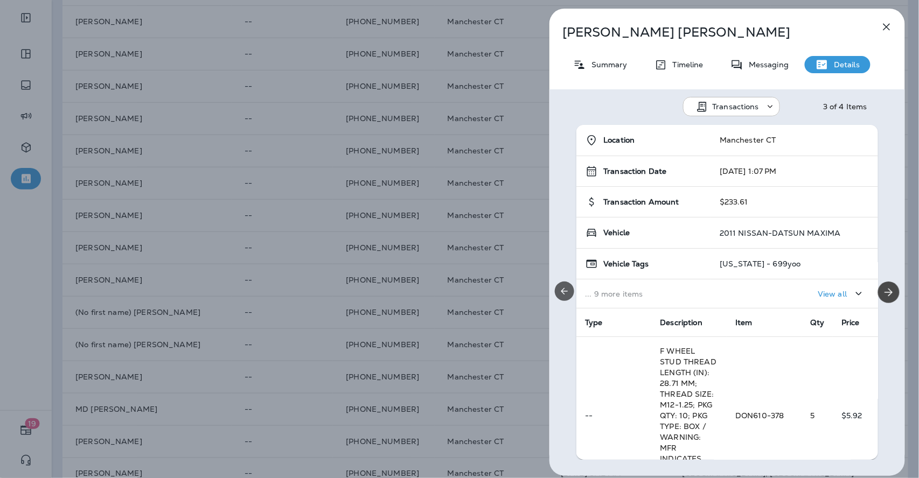
click at [560, 286] on icon "Previous" at bounding box center [564, 291] width 11 height 11
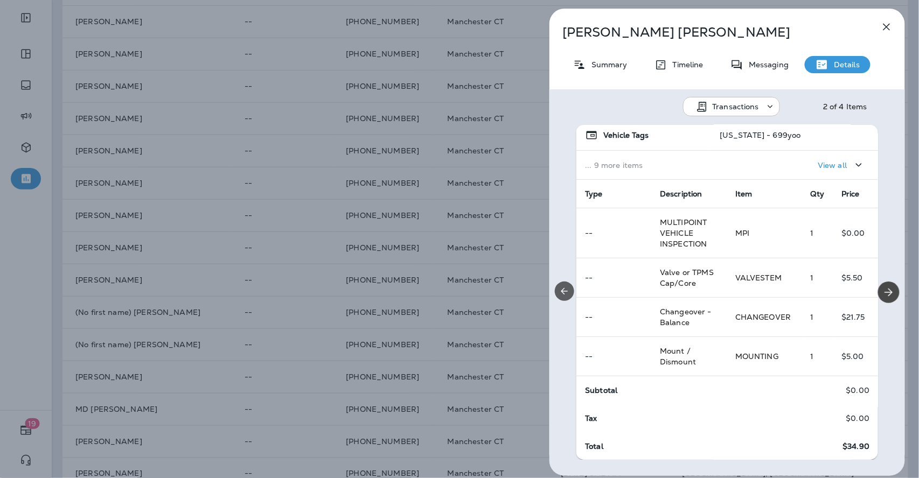
click at [560, 286] on icon "Previous" at bounding box center [564, 291] width 11 height 11
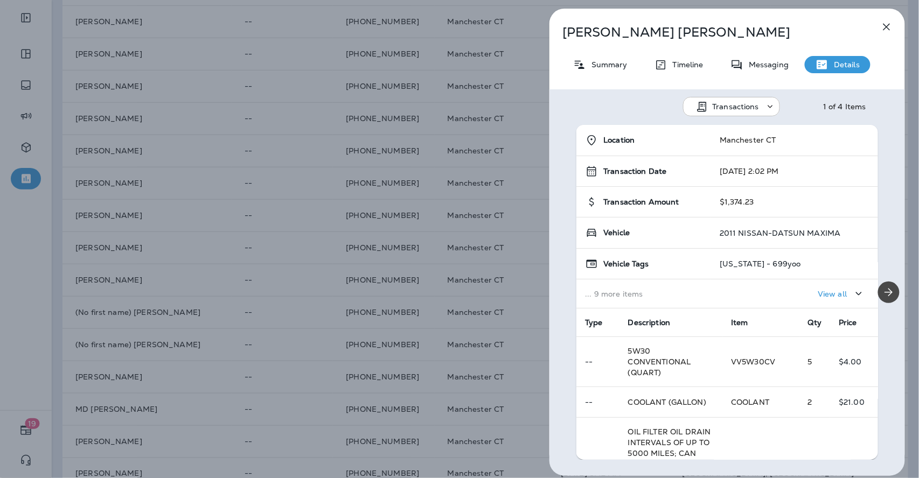
click at [890, 31] on icon "button" at bounding box center [886, 26] width 13 height 13
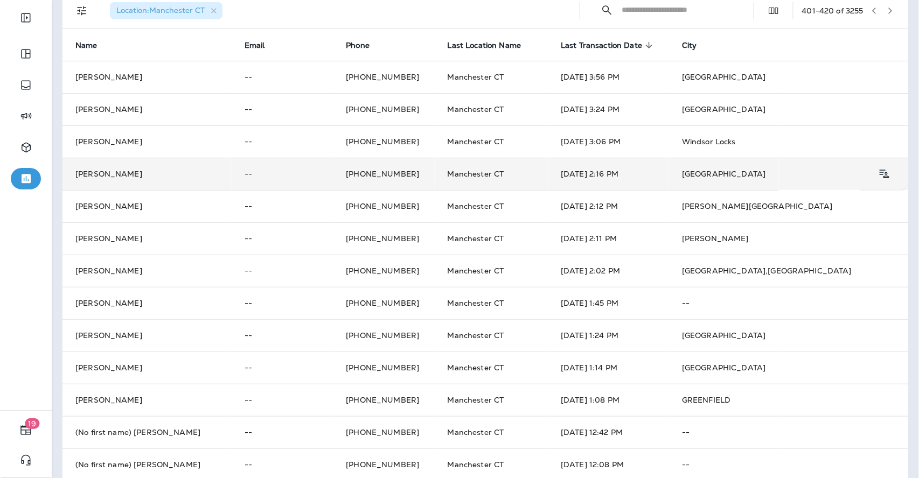
scroll to position [40, 0]
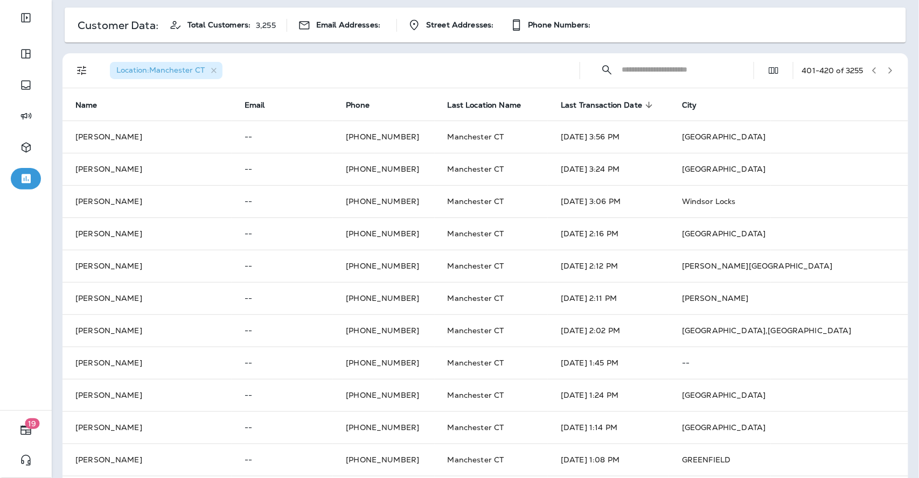
click at [870, 69] on icon "button" at bounding box center [874, 71] width 8 height 8
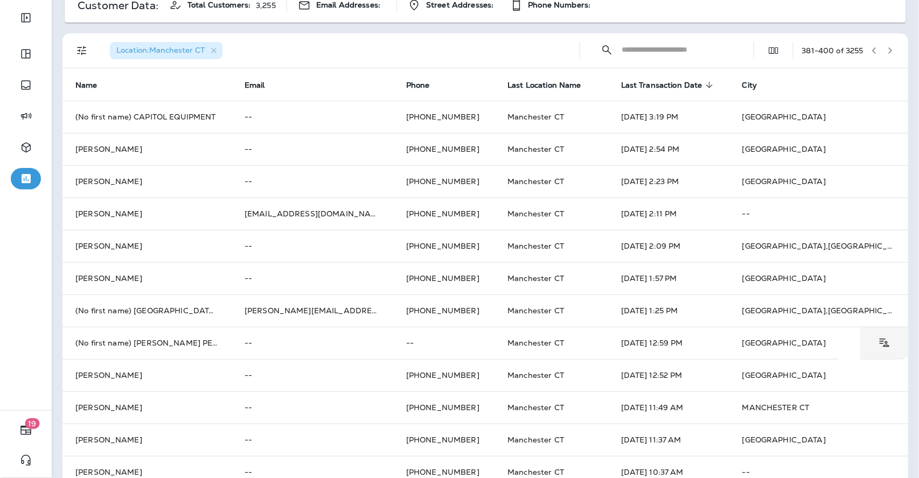
scroll to position [339, 0]
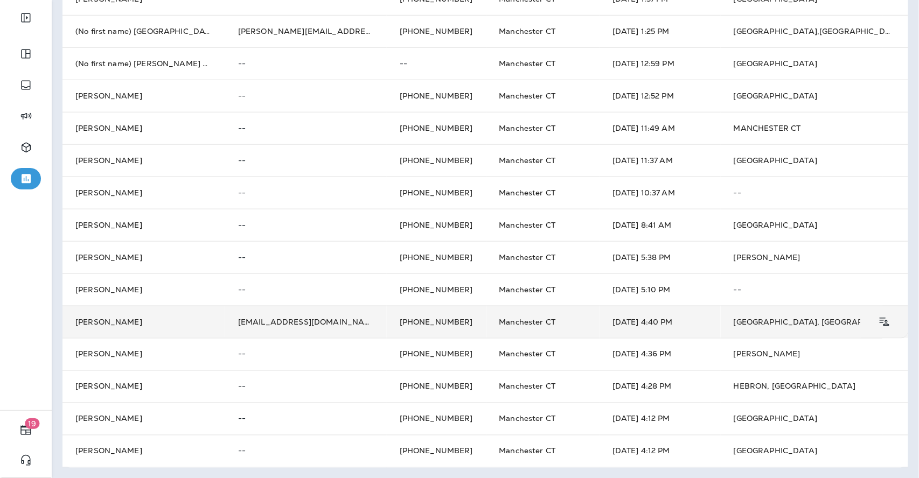
click at [193, 327] on td "[PERSON_NAME]" at bounding box center [143, 322] width 163 height 32
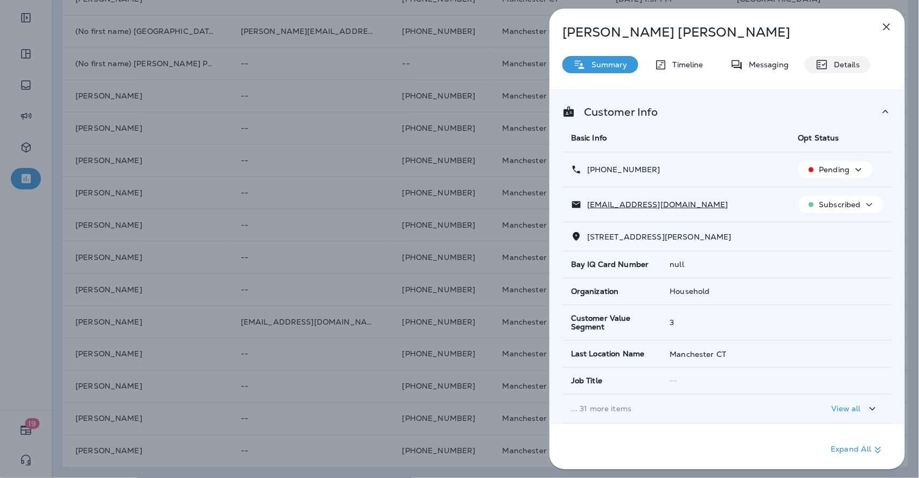
click at [831, 62] on p "Details" at bounding box center [843, 64] width 31 height 9
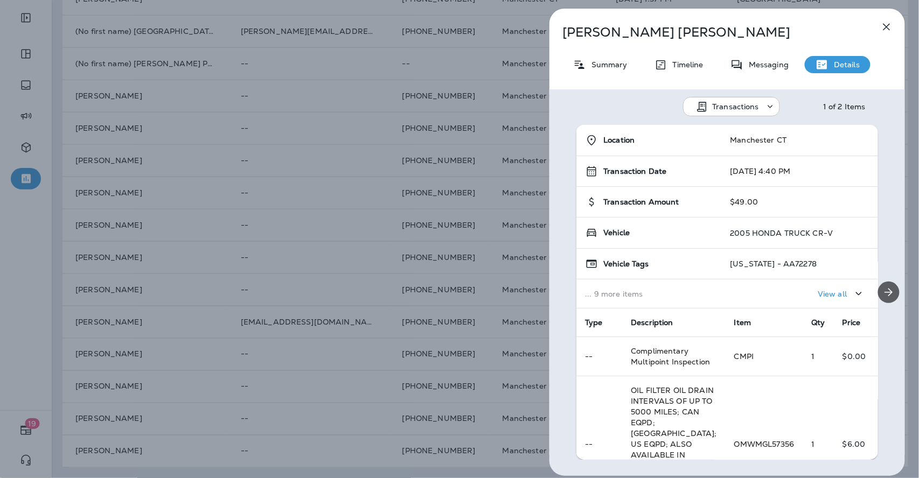
click at [887, 297] on icon "Next" at bounding box center [888, 292] width 13 height 13
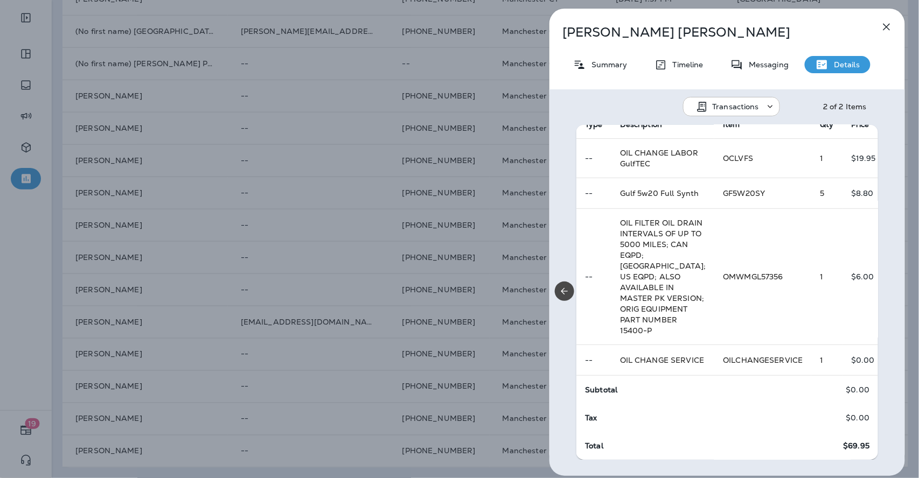
scroll to position [239, 0]
click at [270, 277] on div "[PERSON_NAME] Summary Timeline Messaging Details Transactions 2 of 2 Items Loca…" at bounding box center [459, 239] width 919 height 478
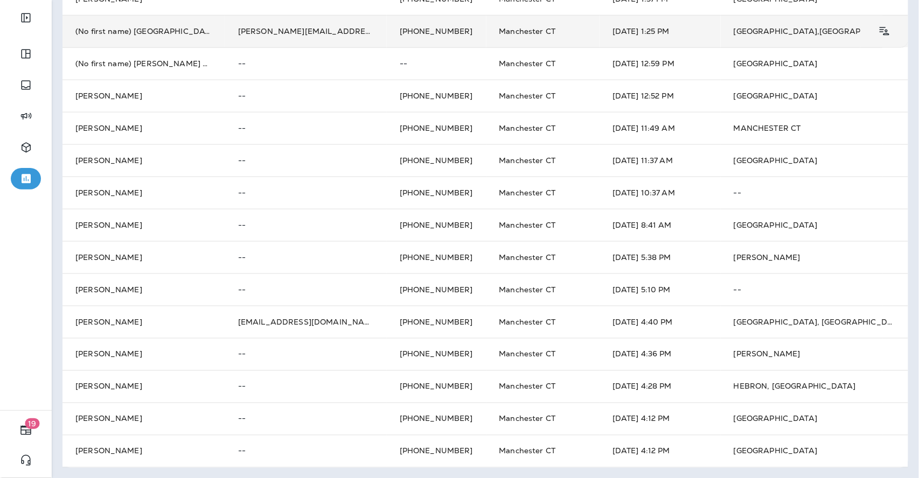
click at [216, 29] on td "(No first name) [GEOGRAPHIC_DATA] FOAM" at bounding box center [143, 31] width 163 height 32
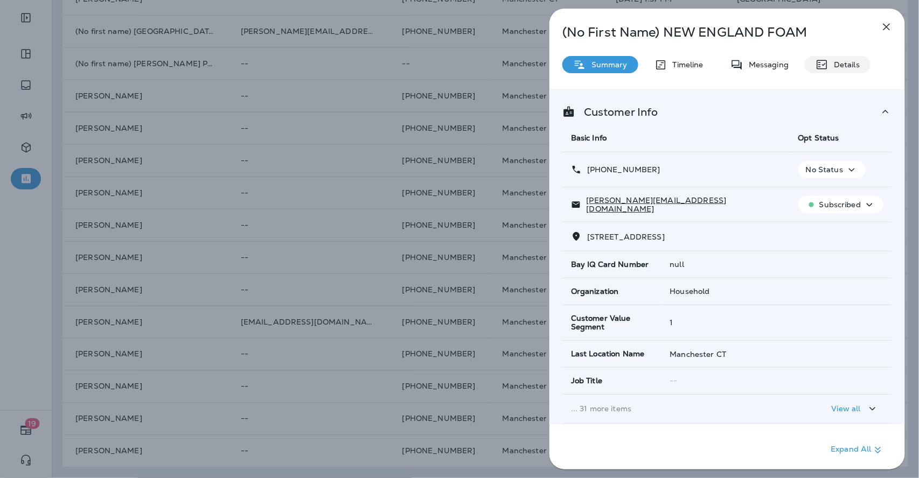
click at [831, 65] on p "Details" at bounding box center [843, 64] width 31 height 9
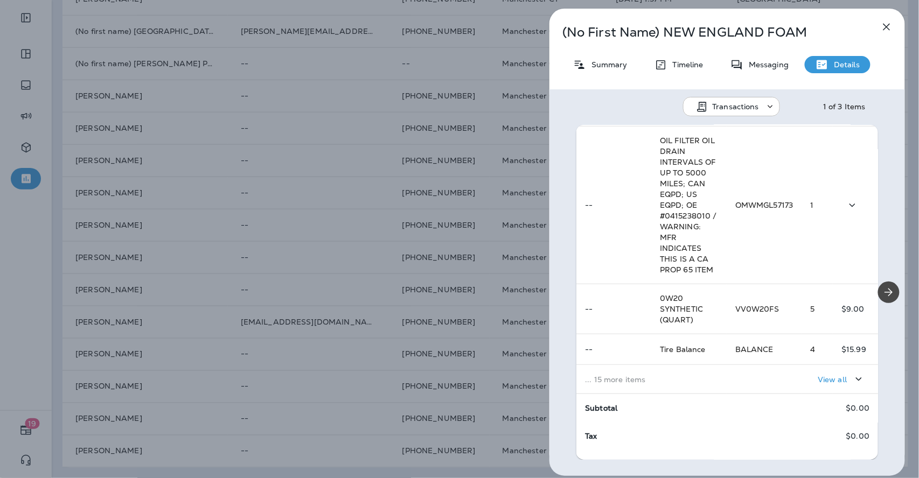
scroll to position [268, 0]
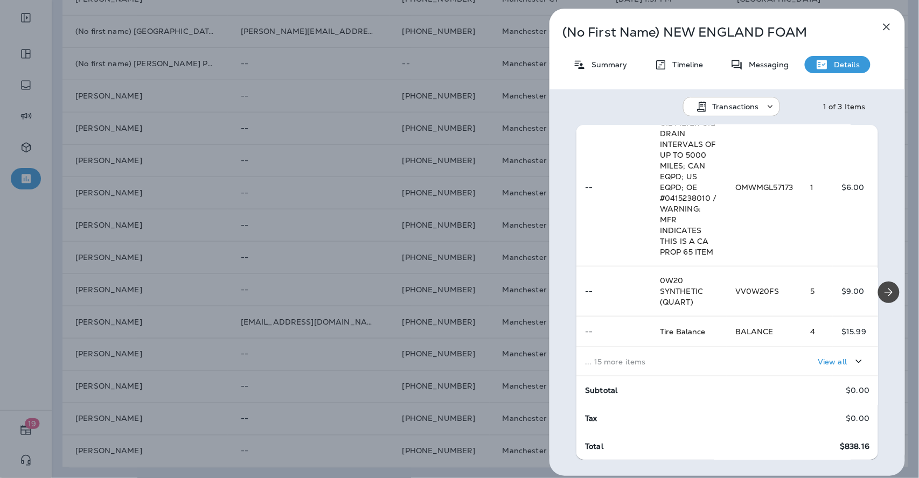
click at [735, 364] on div "View all" at bounding box center [802, 362] width 134 height 20
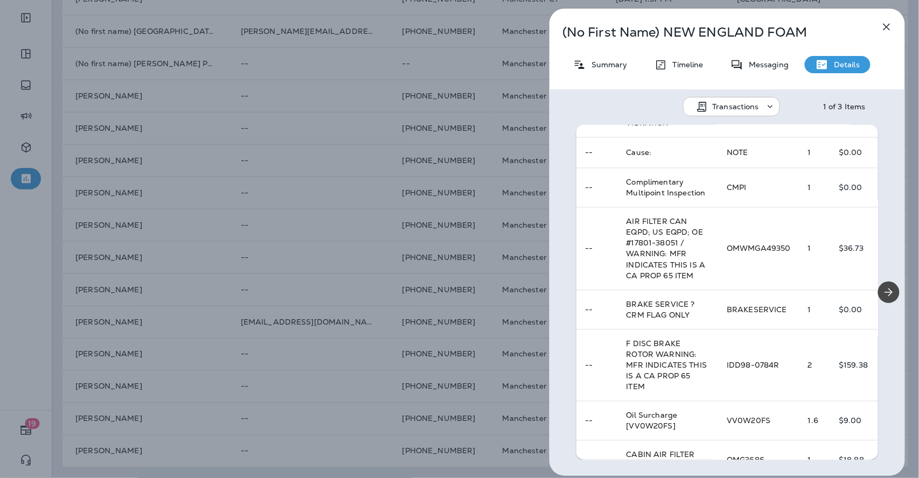
scroll to position [806, 0]
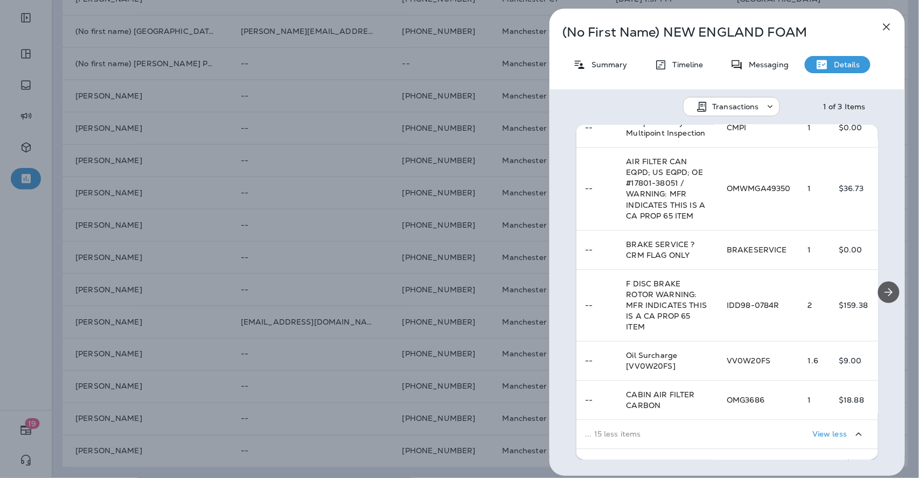
click at [890, 294] on button "Next" at bounding box center [889, 293] width 22 height 22
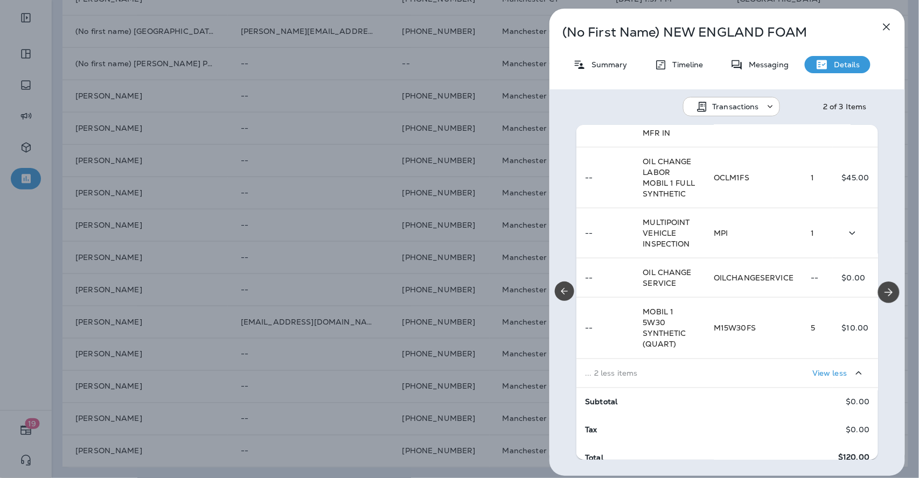
scroll to position [441, 0]
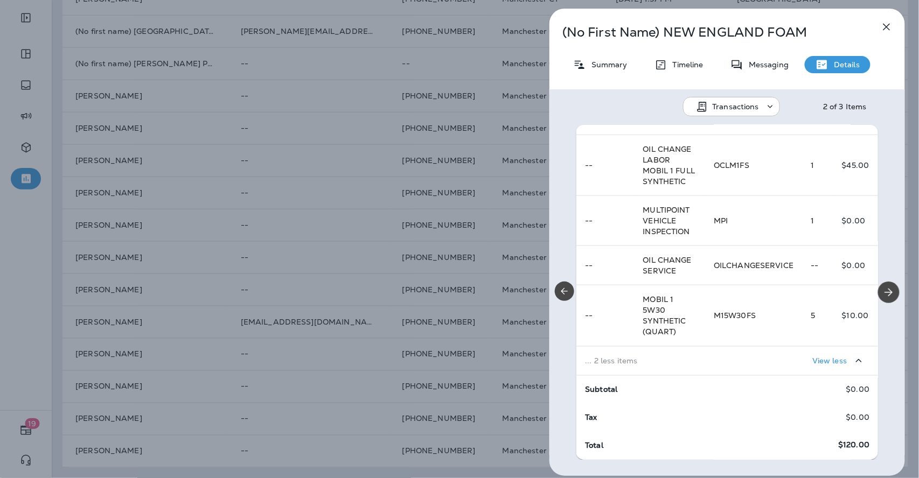
click at [326, 185] on div "(No First Name) [GEOGRAPHIC_DATA] FOAM Summary Timeline Messaging Details Trans…" at bounding box center [459, 239] width 919 height 478
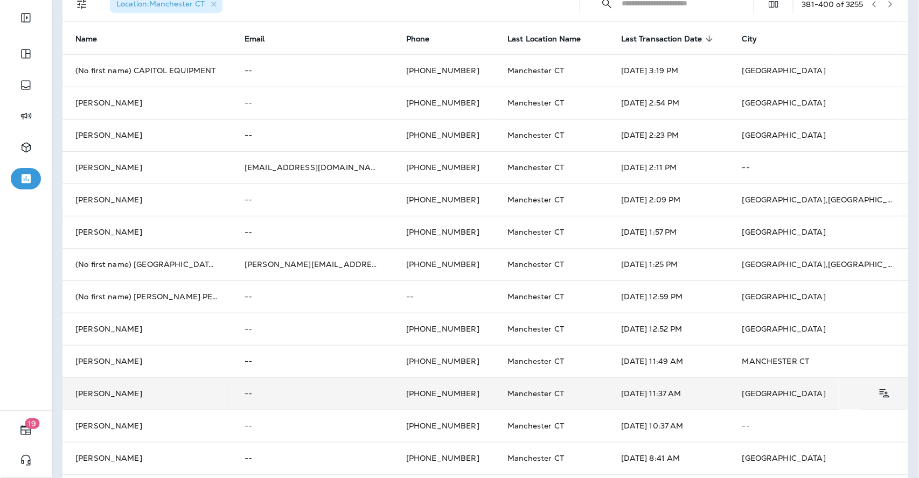
scroll to position [40, 0]
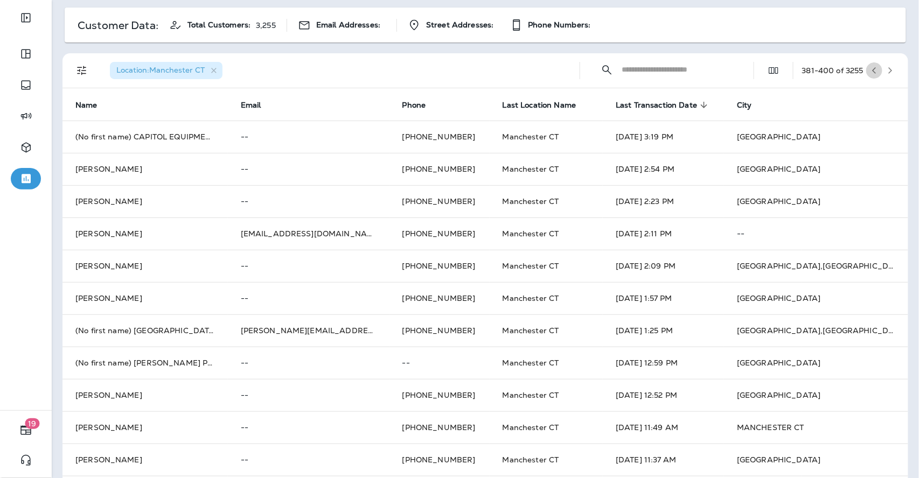
click at [870, 70] on icon "button" at bounding box center [874, 71] width 8 height 8
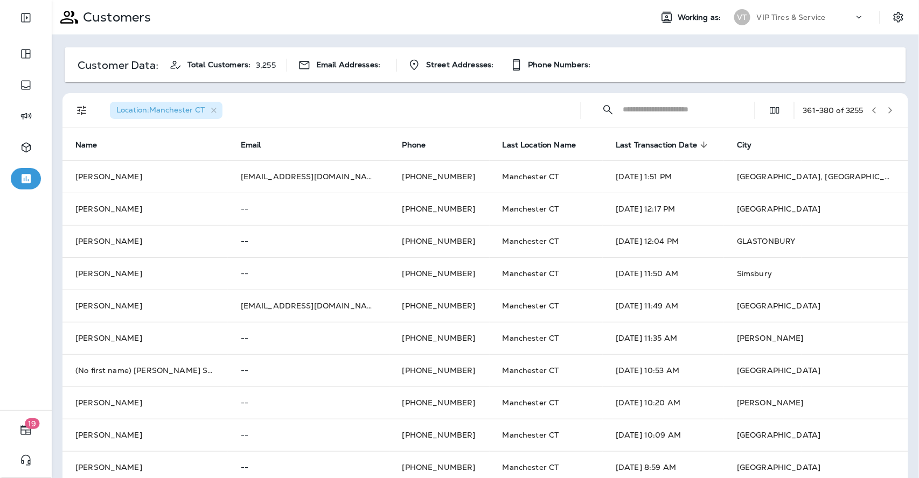
scroll to position [339, 0]
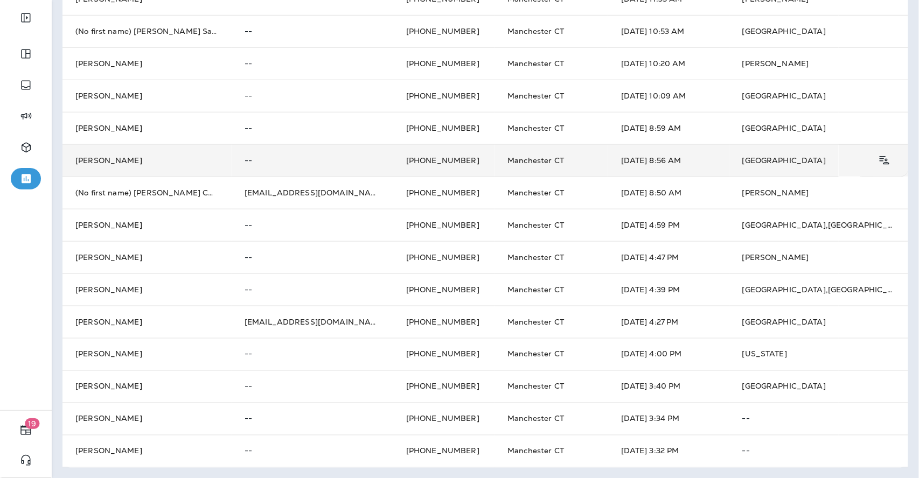
click at [146, 156] on td "[PERSON_NAME]" at bounding box center [146, 160] width 169 height 32
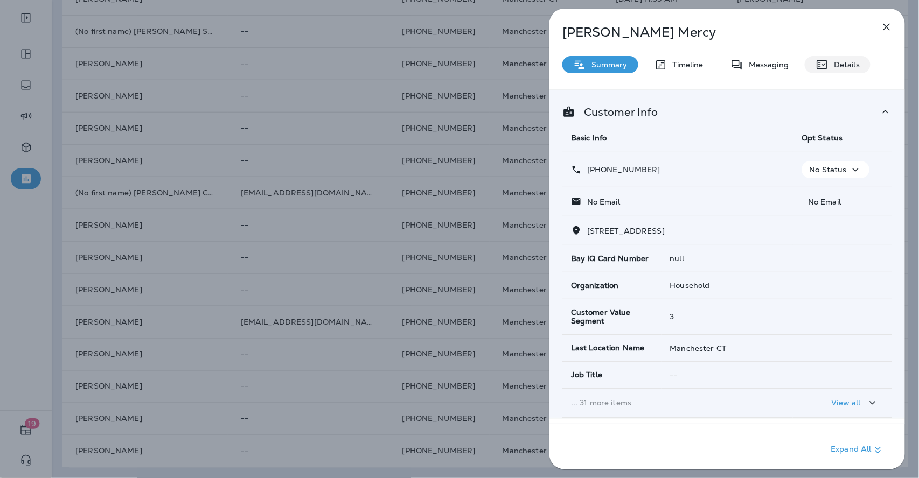
click at [844, 57] on div "Details" at bounding box center [837, 64] width 66 height 17
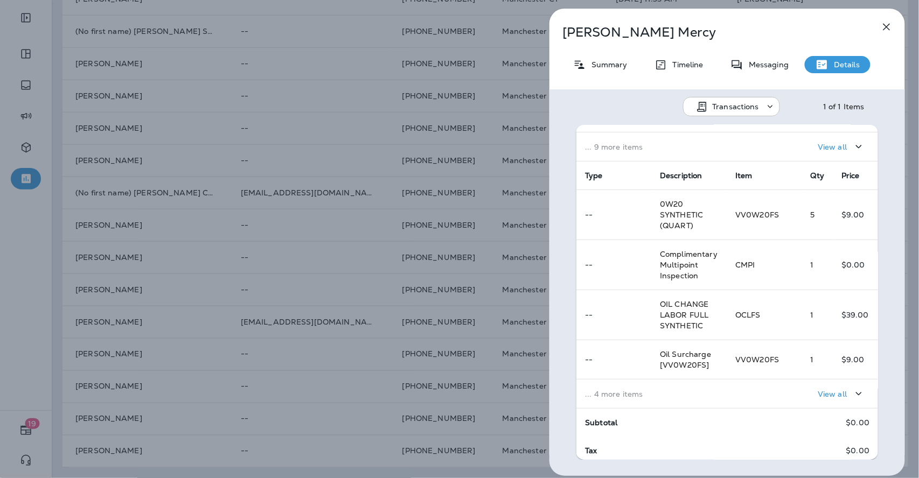
scroll to position [179, 0]
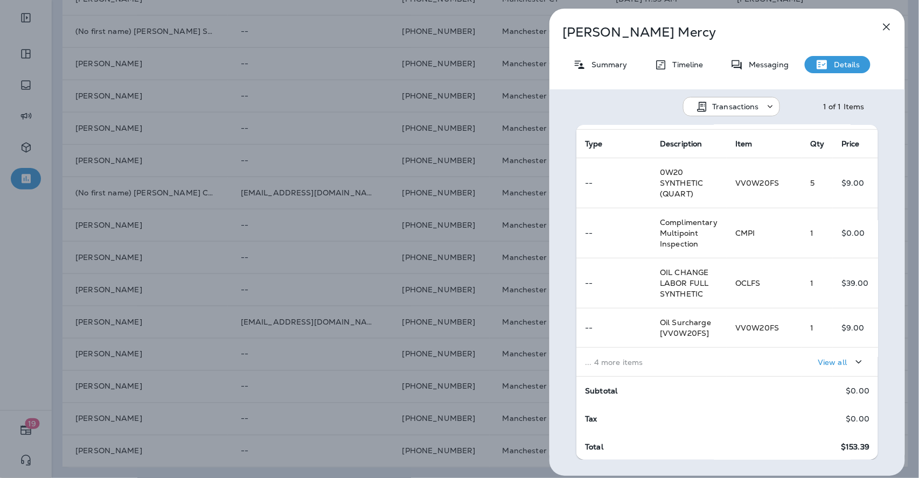
click at [775, 368] on div "View all" at bounding box center [802, 362] width 134 height 20
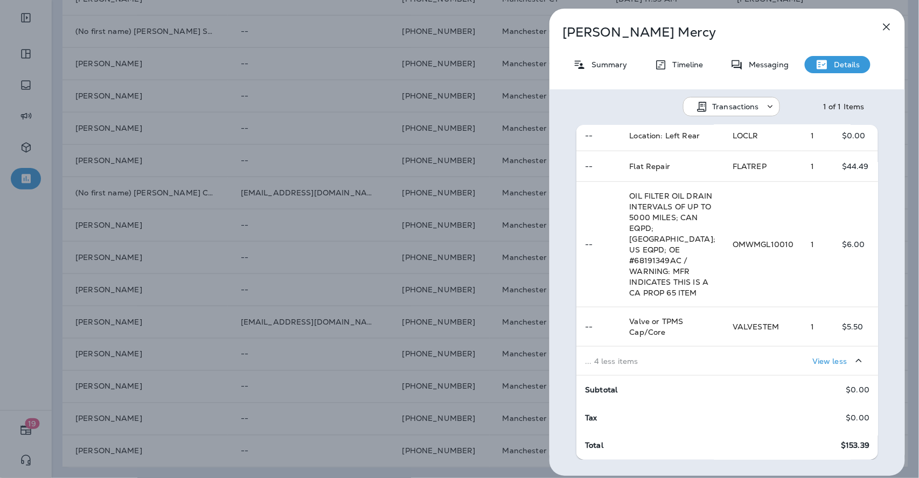
scroll to position [457, 0]
click at [885, 25] on icon "button" at bounding box center [886, 27] width 7 height 7
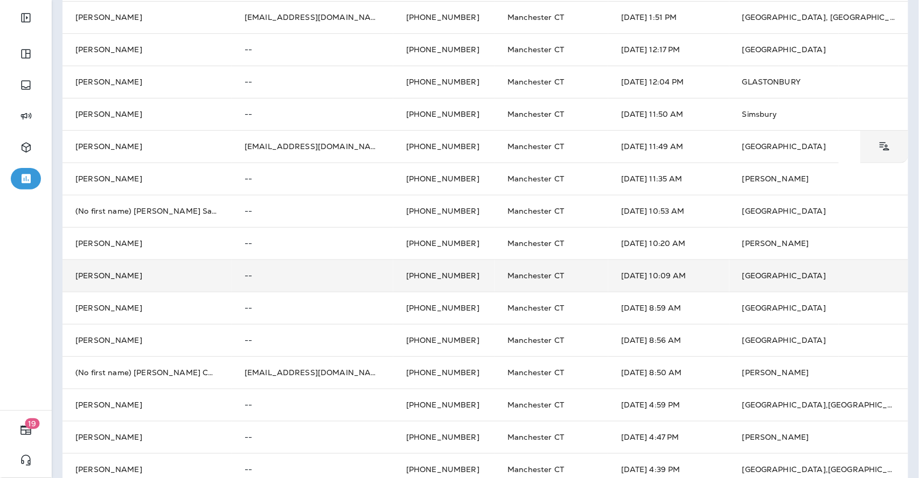
scroll to position [100, 0]
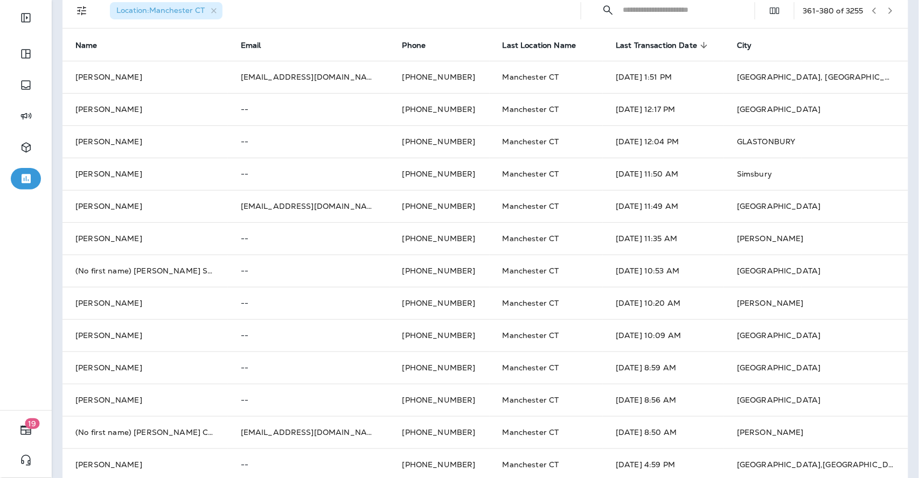
click at [870, 7] on icon "button" at bounding box center [874, 11] width 8 height 8
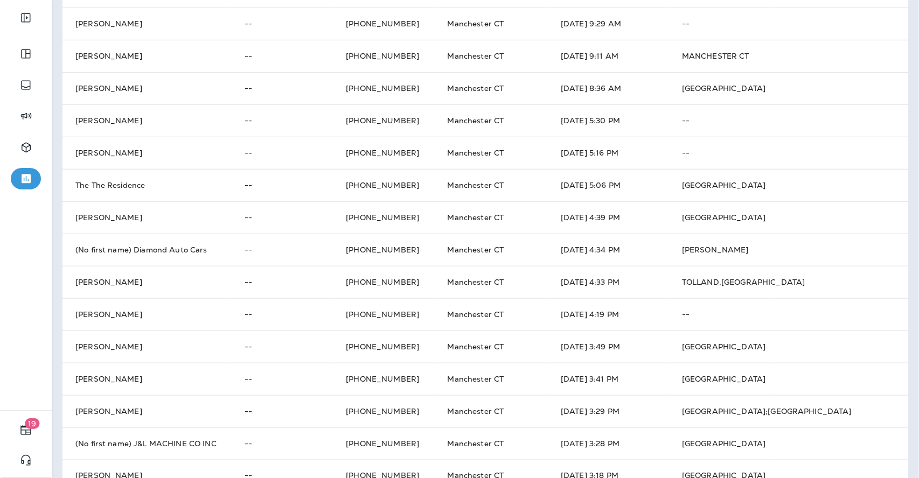
scroll to position [339, 0]
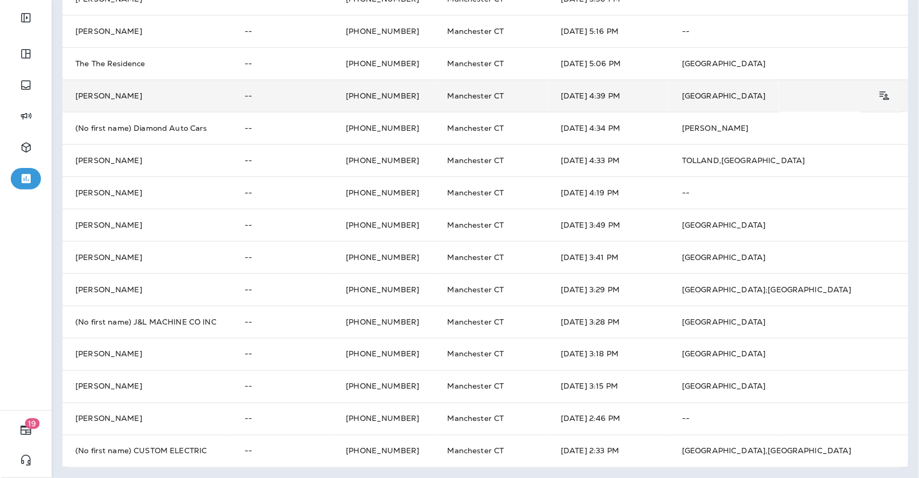
click at [129, 99] on td "[PERSON_NAME]" at bounding box center [146, 96] width 169 height 32
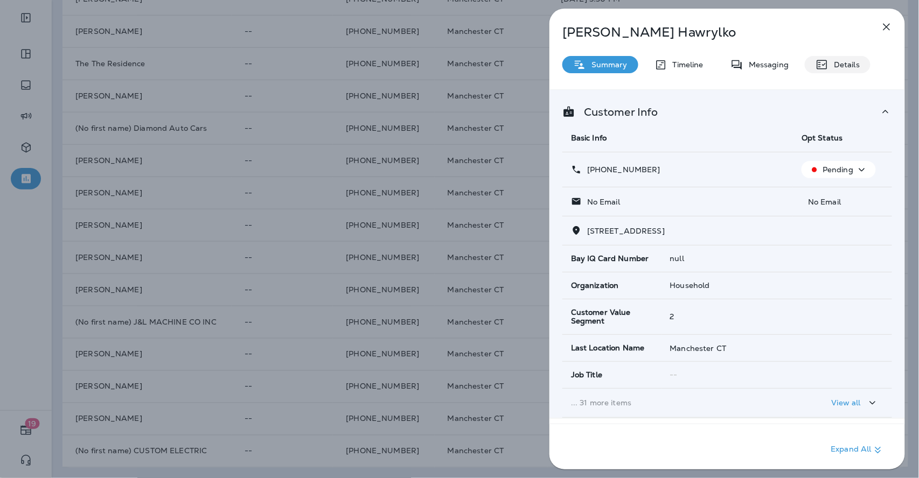
click at [825, 67] on icon at bounding box center [821, 64] width 13 height 13
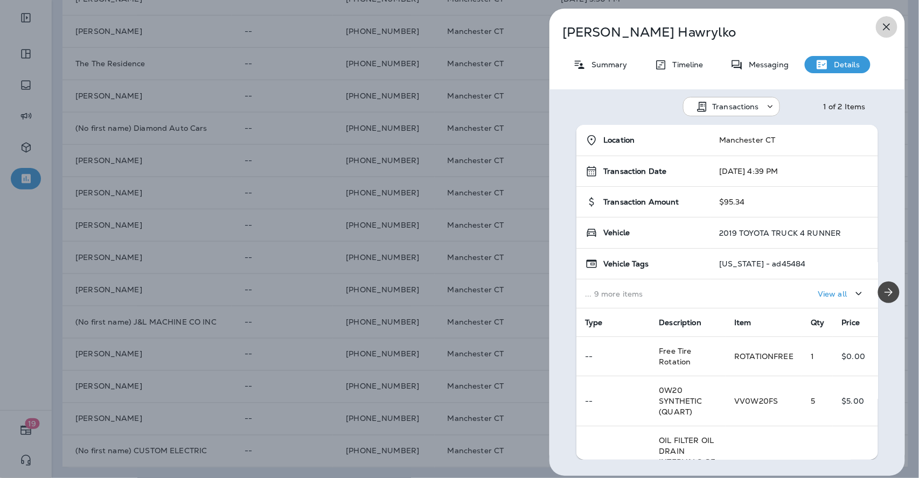
click at [890, 26] on icon "button" at bounding box center [886, 26] width 13 height 13
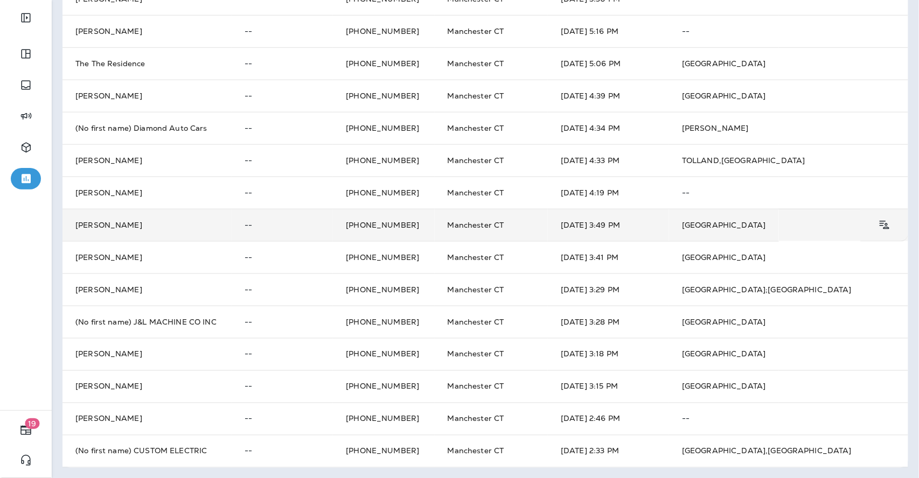
scroll to position [279, 0]
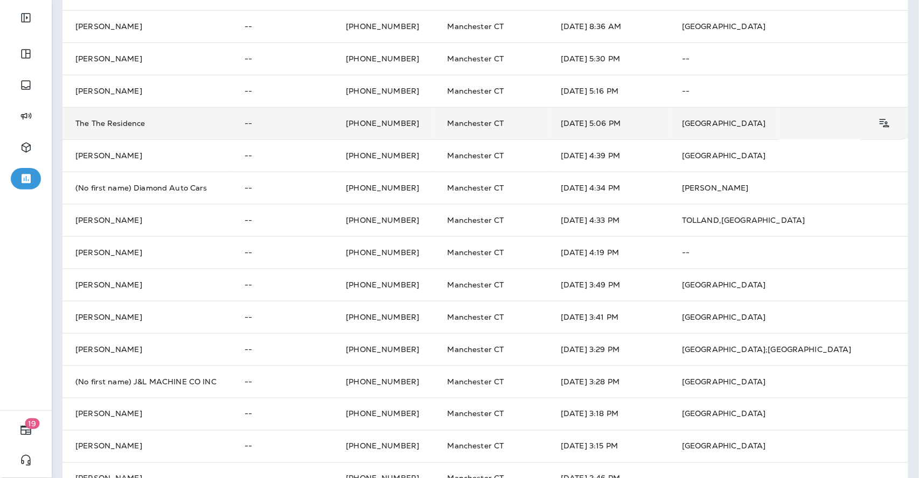
click at [137, 119] on td "The The Residence" at bounding box center [146, 123] width 169 height 32
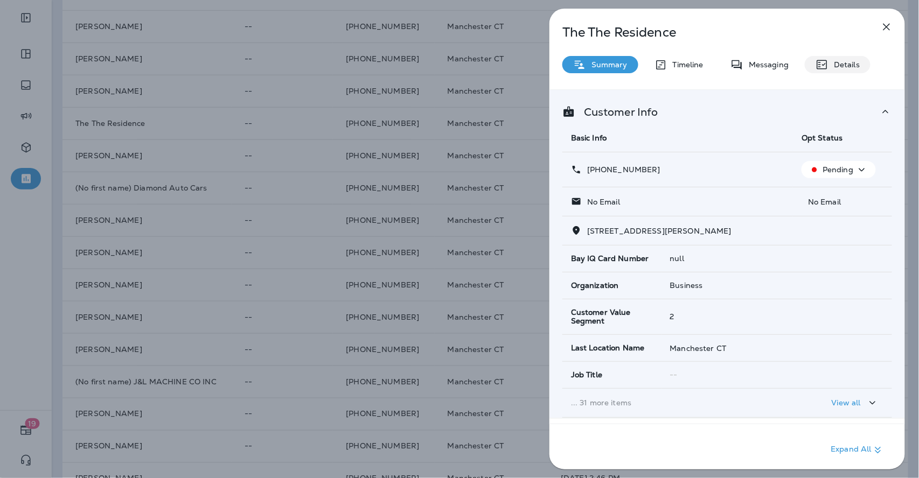
click at [833, 62] on p "Details" at bounding box center [843, 64] width 31 height 9
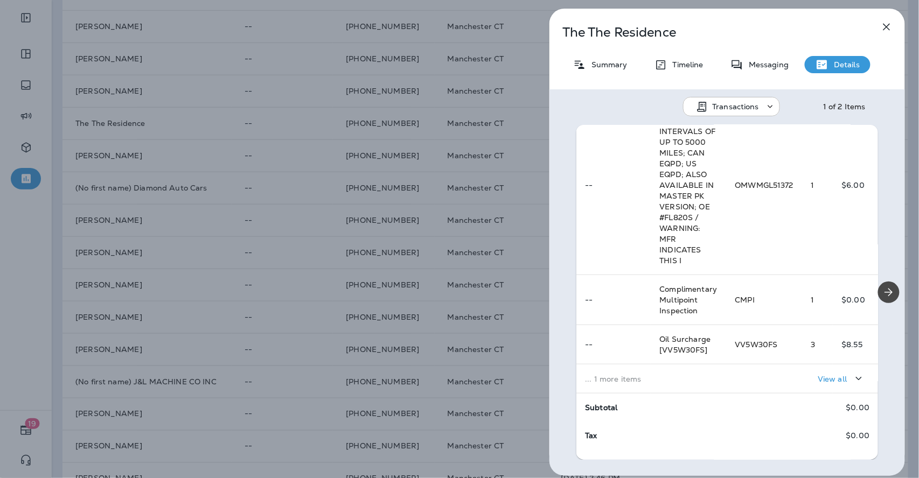
scroll to position [309, 0]
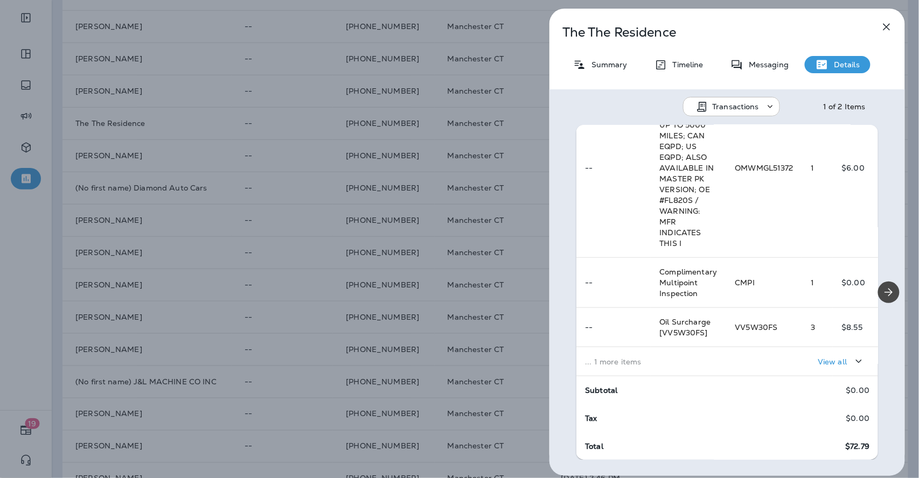
click at [715, 372] on td "... 1 more items" at bounding box center [651, 361] width 150 height 29
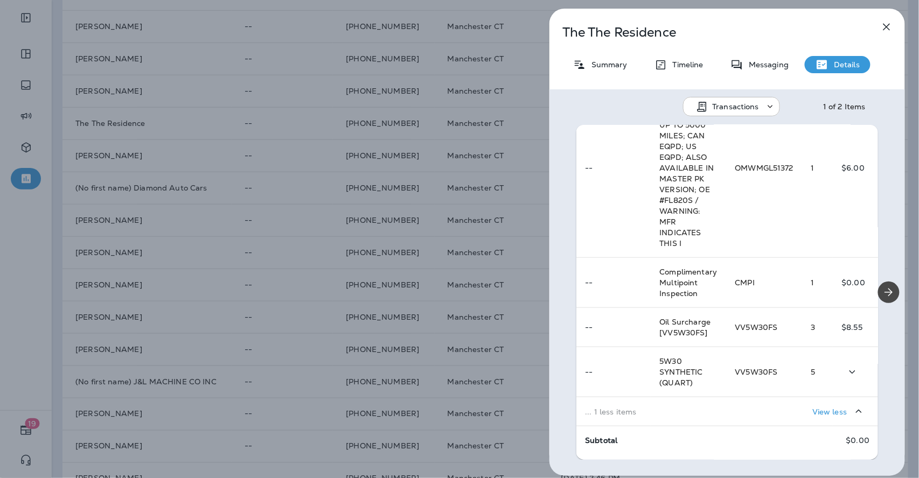
scroll to position [0, 0]
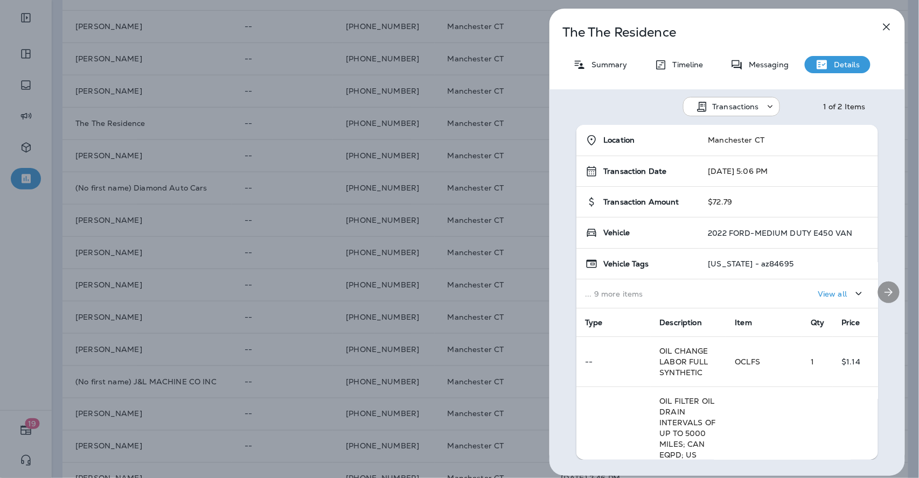
click at [882, 286] on icon "Next" at bounding box center [888, 292] width 13 height 13
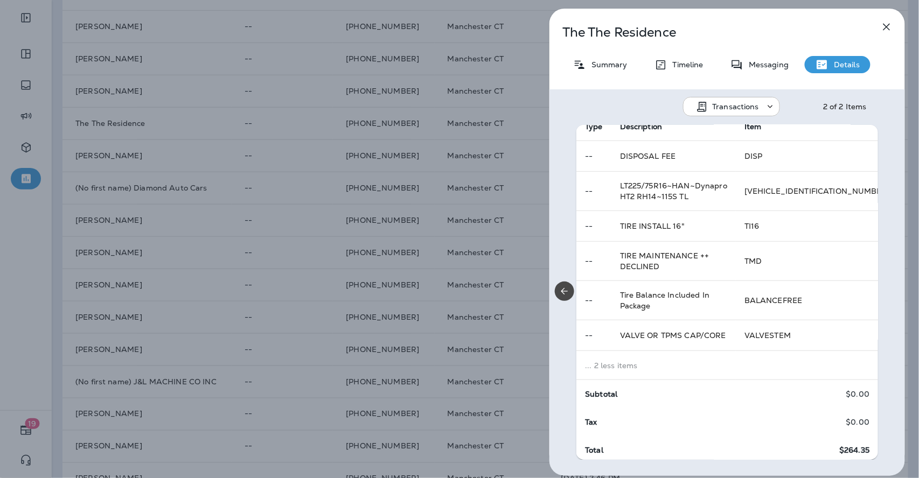
scroll to position [205, 0]
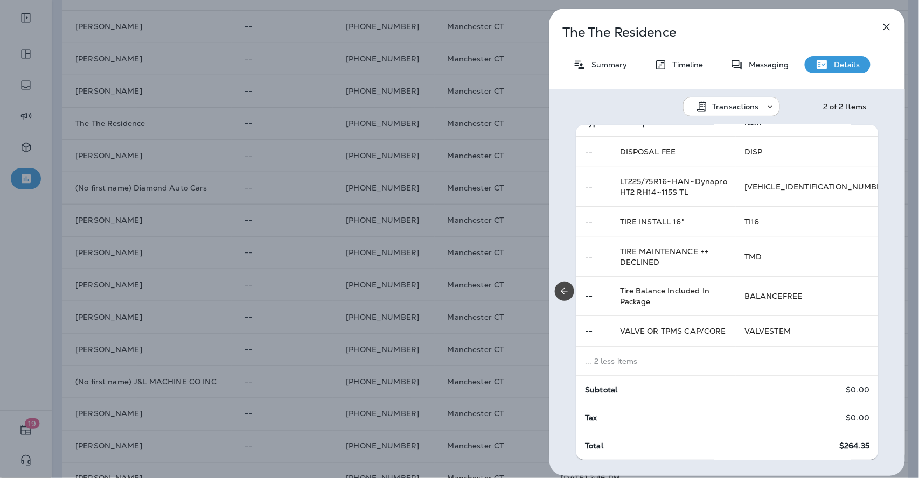
click at [892, 25] on icon "button" at bounding box center [886, 26] width 13 height 13
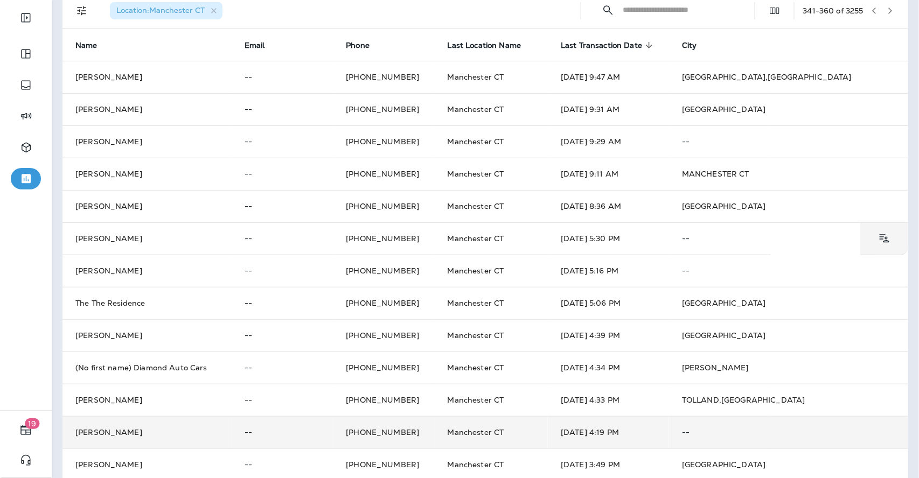
scroll to position [40, 0]
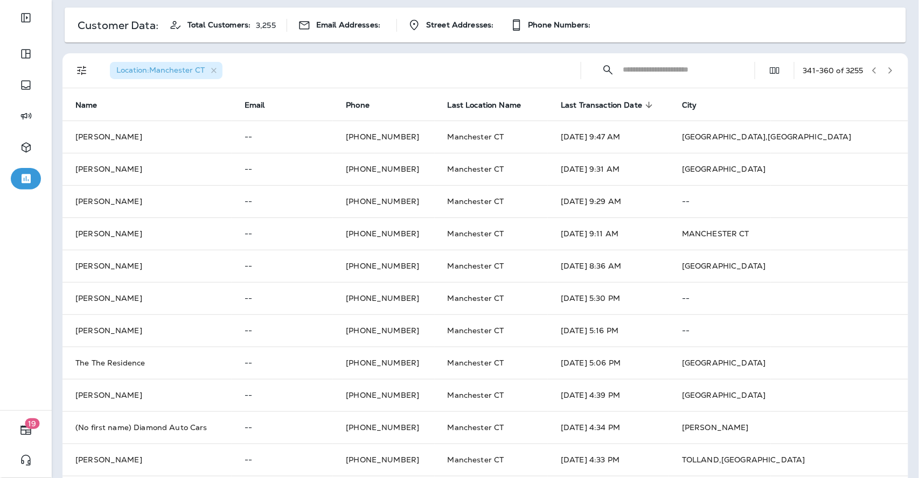
click at [870, 71] on icon "button" at bounding box center [874, 71] width 8 height 8
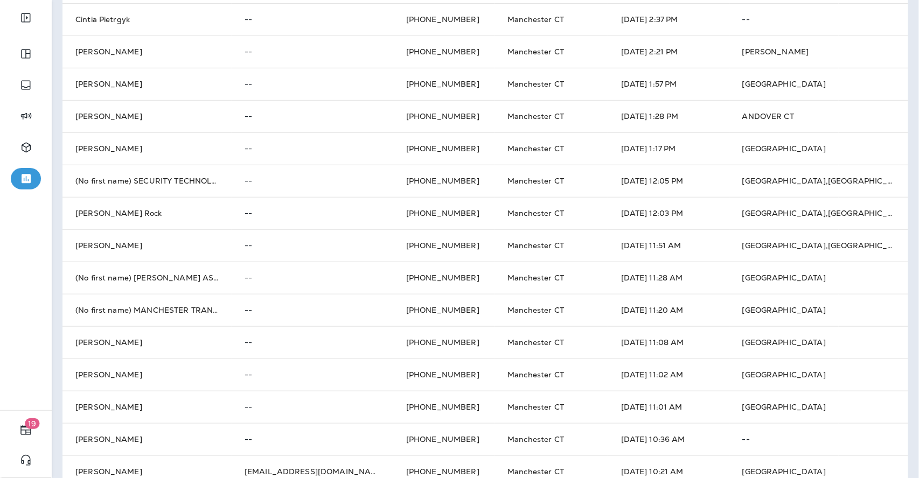
scroll to position [0, 0]
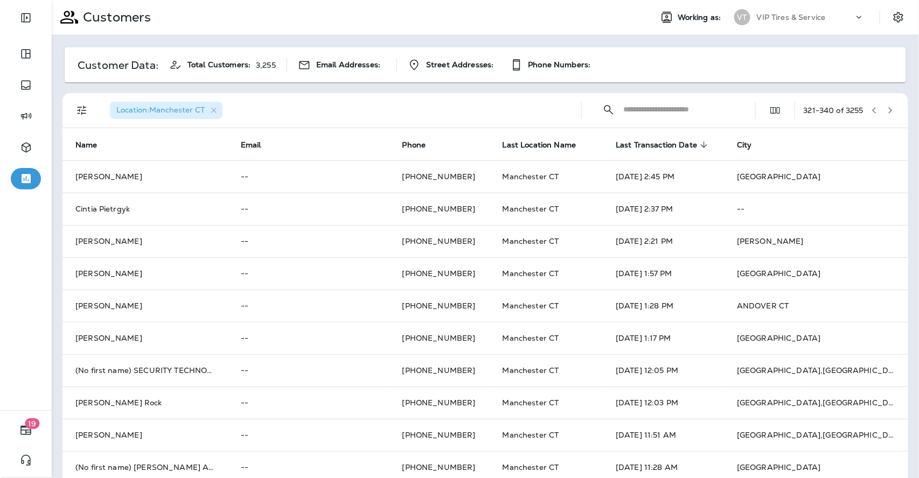
click at [870, 113] on icon "button" at bounding box center [874, 111] width 8 height 8
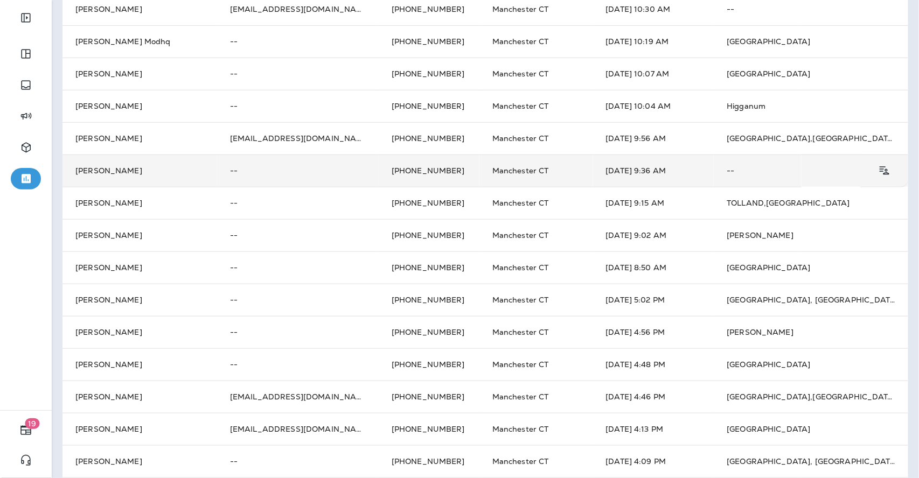
scroll to position [339, 0]
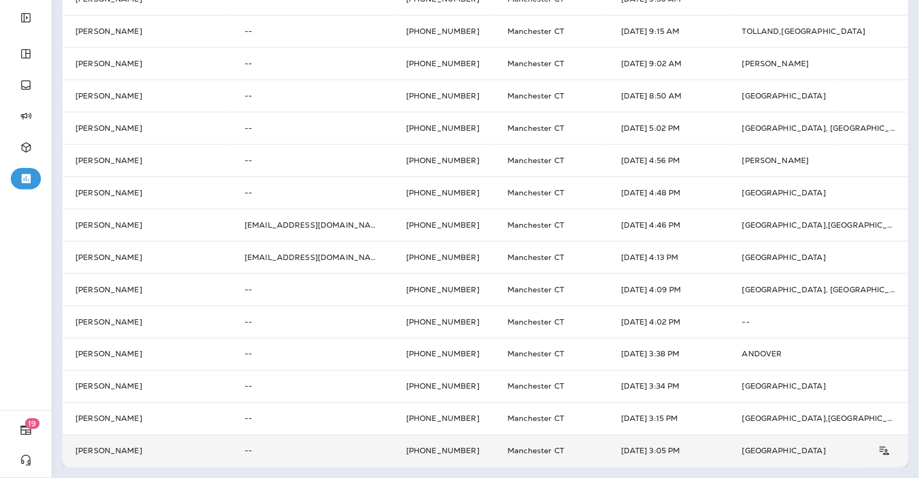
click at [122, 448] on td "[PERSON_NAME]" at bounding box center [146, 451] width 169 height 32
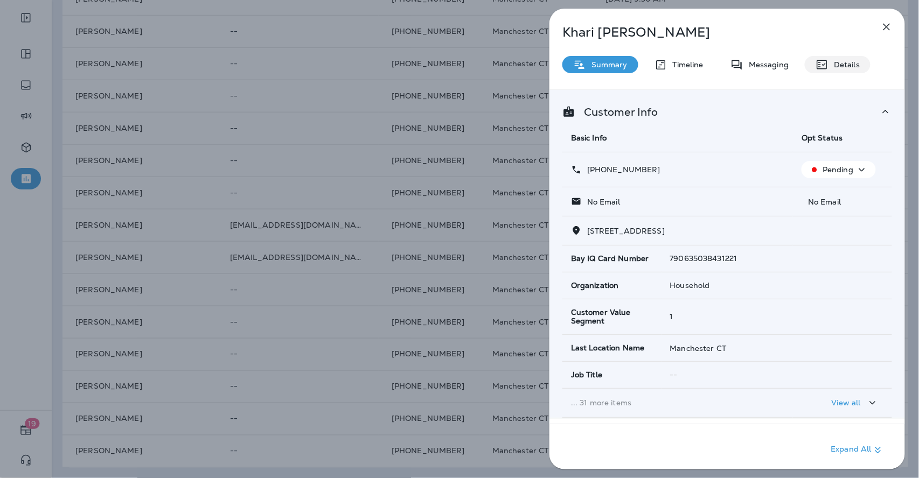
click at [826, 61] on icon at bounding box center [822, 64] width 10 height 9
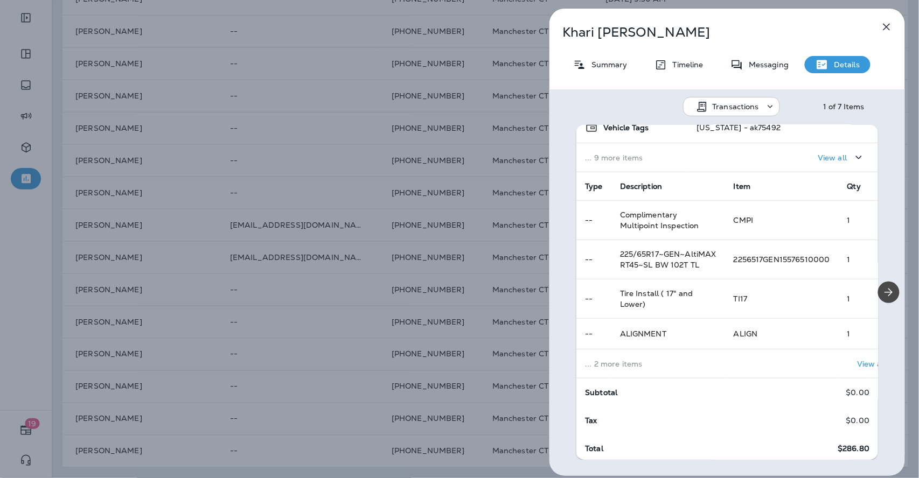
scroll to position [153, 0]
click at [653, 357] on p "... 2 more items" at bounding box center [650, 361] width 131 height 9
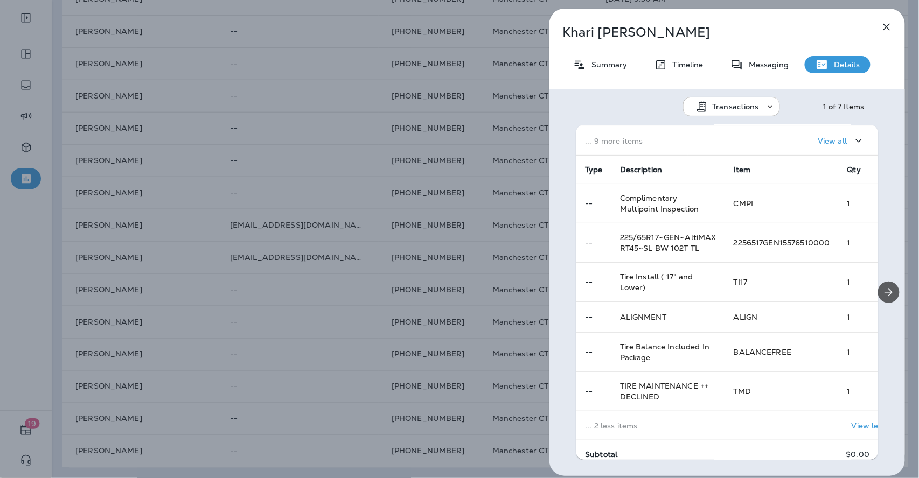
click at [886, 290] on icon "Next" at bounding box center [888, 292] width 13 height 13
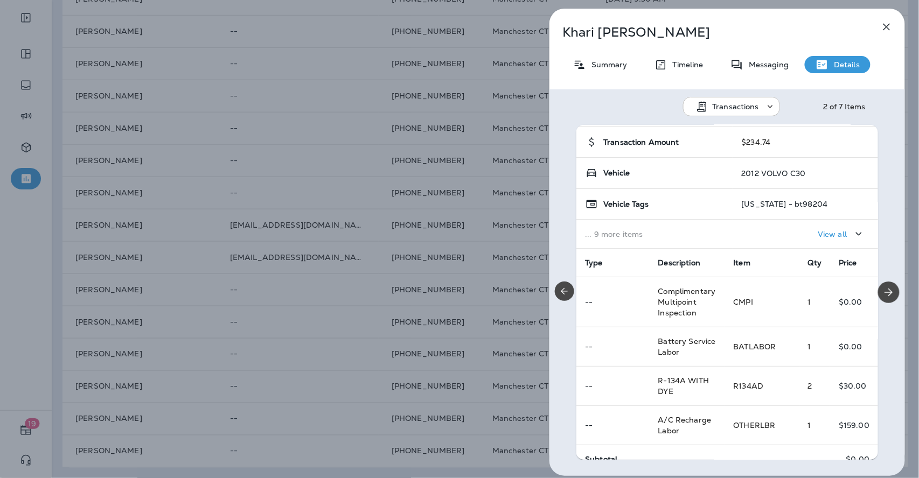
scroll to position [0, 0]
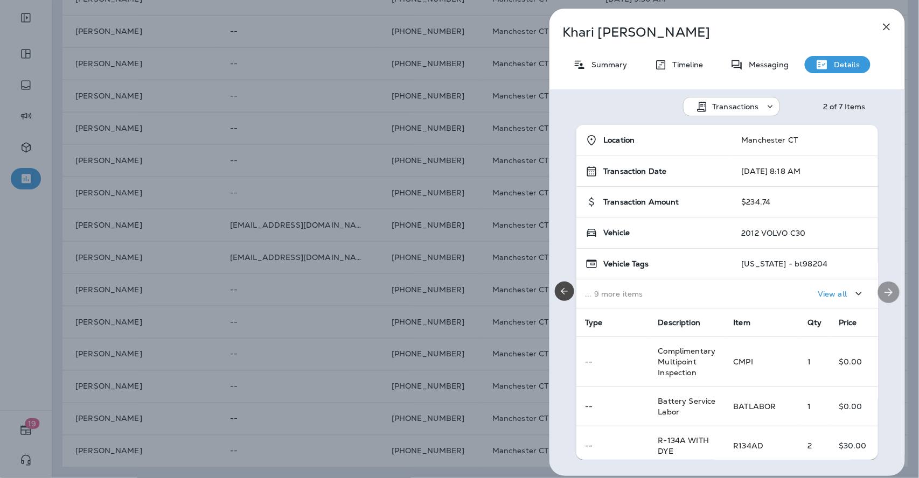
click at [888, 290] on icon "Next" at bounding box center [888, 292] width 13 height 13
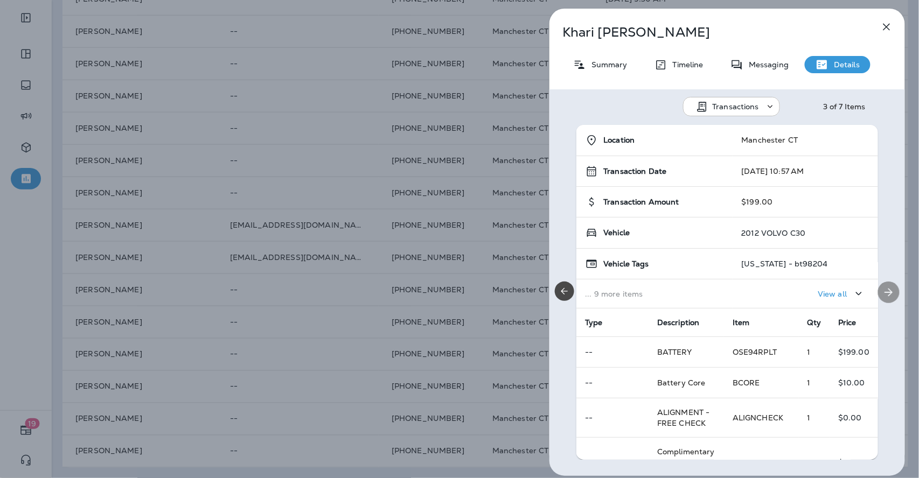
click at [885, 290] on icon "Next" at bounding box center [889, 293] width 8 height 8
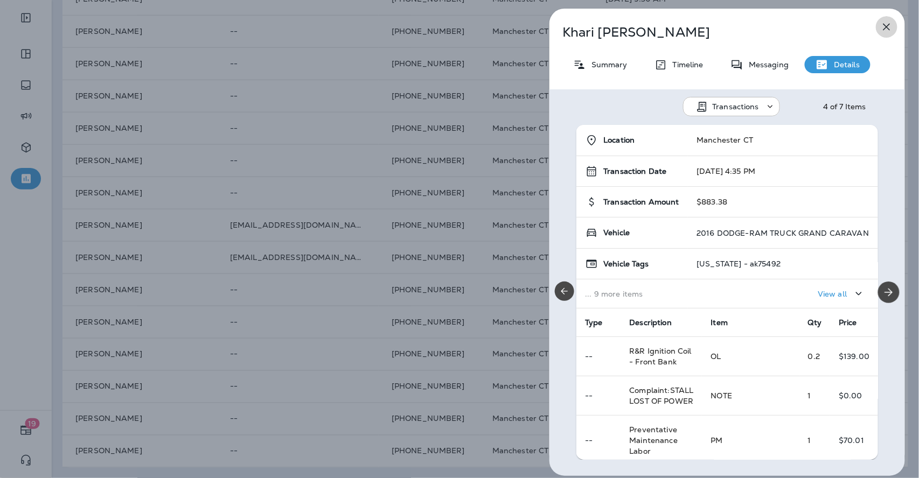
click at [885, 27] on icon "button" at bounding box center [886, 26] width 13 height 13
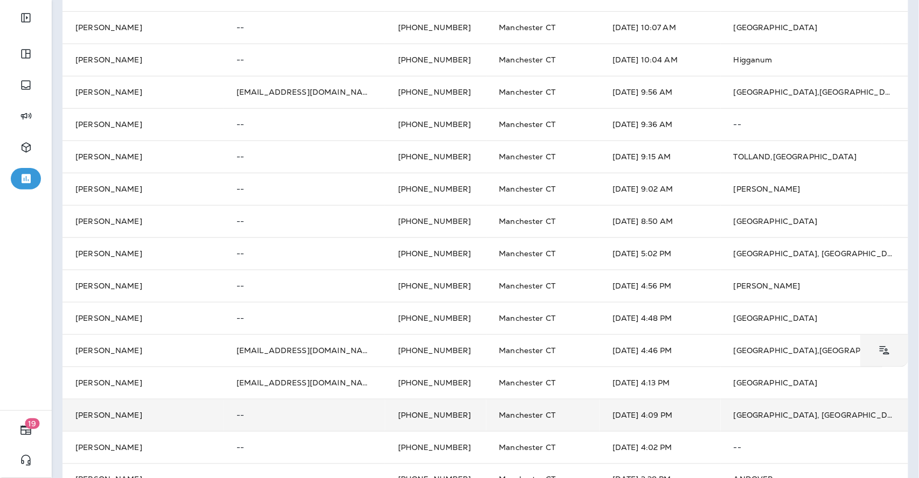
scroll to position [159, 0]
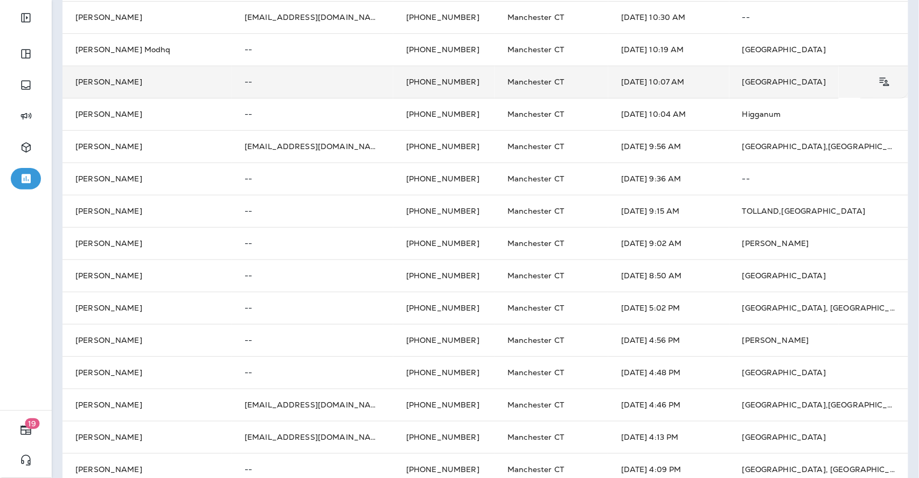
click at [116, 76] on td "[PERSON_NAME]" at bounding box center [146, 82] width 169 height 32
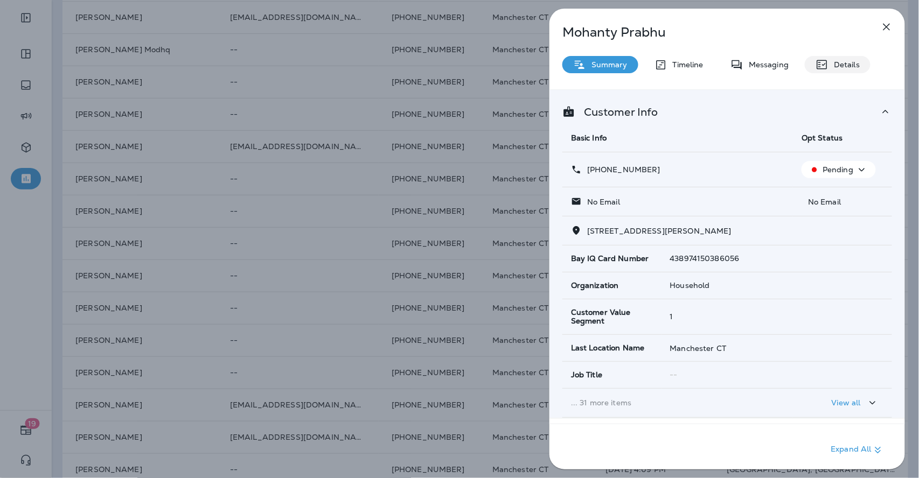
click at [839, 62] on p "Details" at bounding box center [843, 64] width 31 height 9
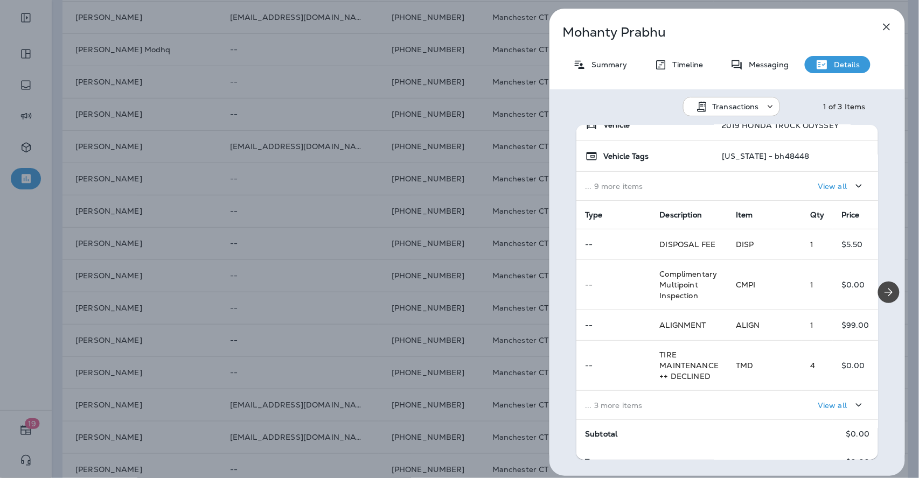
scroll to position [151, 0]
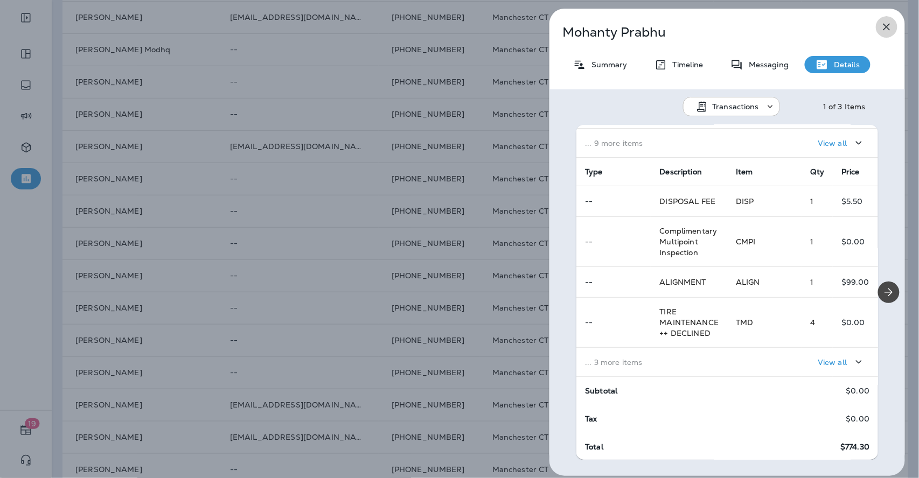
click at [887, 24] on icon "button" at bounding box center [886, 26] width 13 height 13
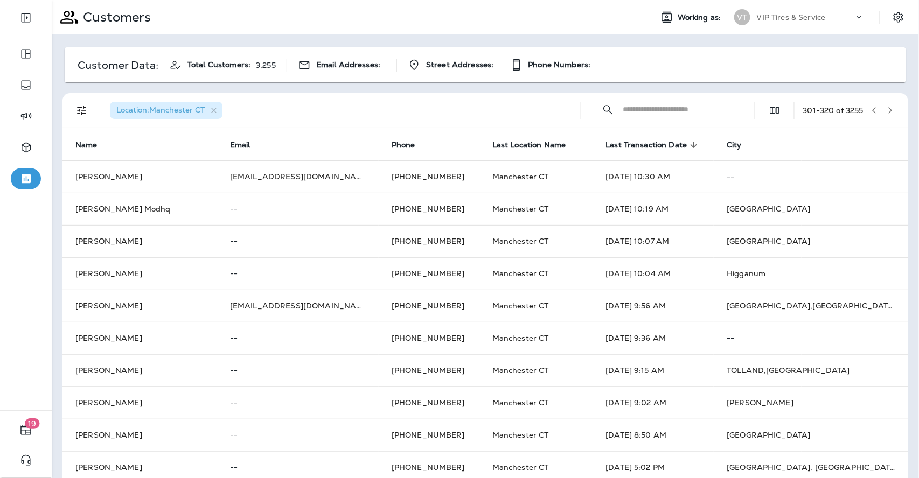
click at [642, 105] on input "text" at bounding box center [679, 109] width 112 height 29
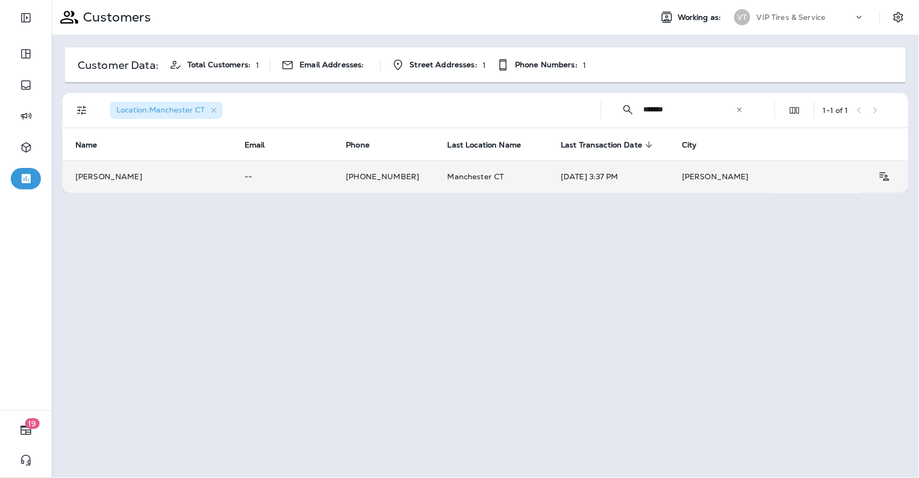
click at [619, 177] on td "[DATE] 3:37 PM" at bounding box center [608, 176] width 121 height 32
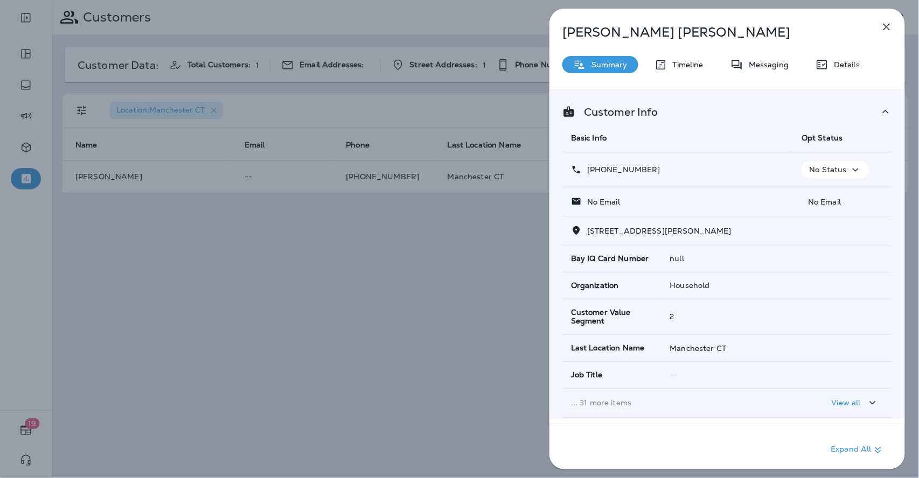
scroll to position [135, 0]
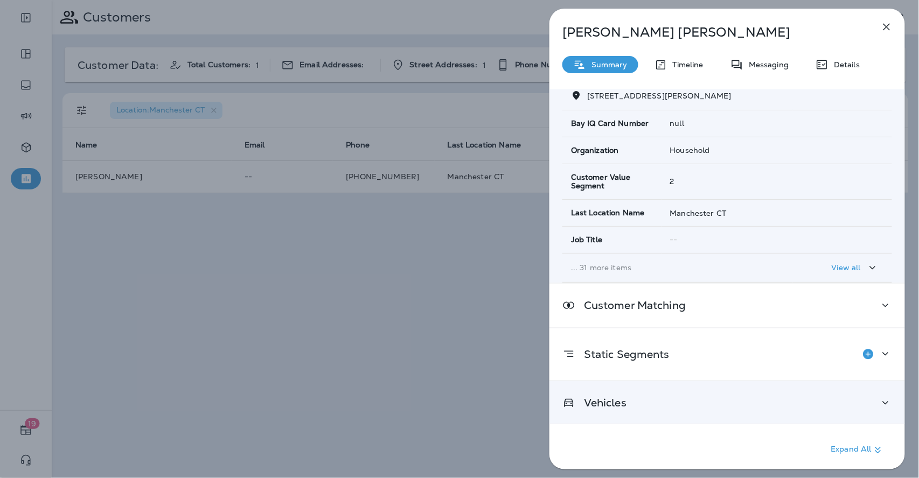
click at [674, 403] on div "Vehicles" at bounding box center [727, 402] width 330 height 13
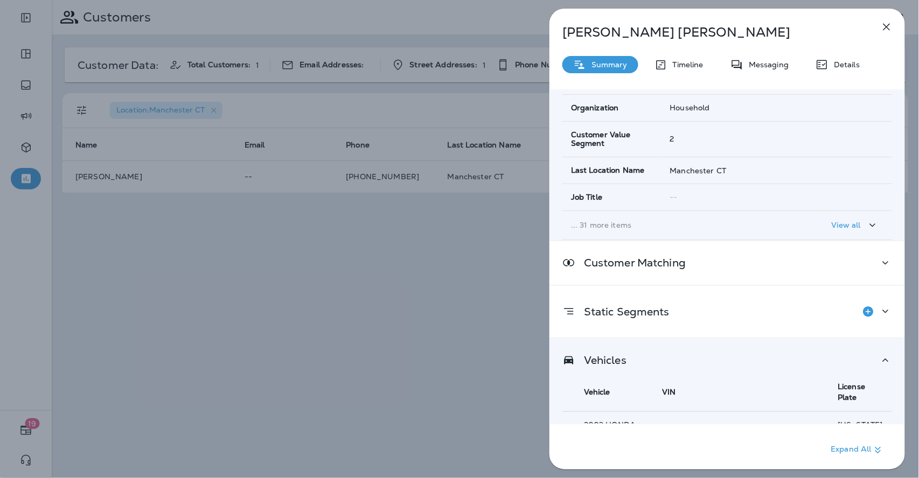
scroll to position [188, 0]
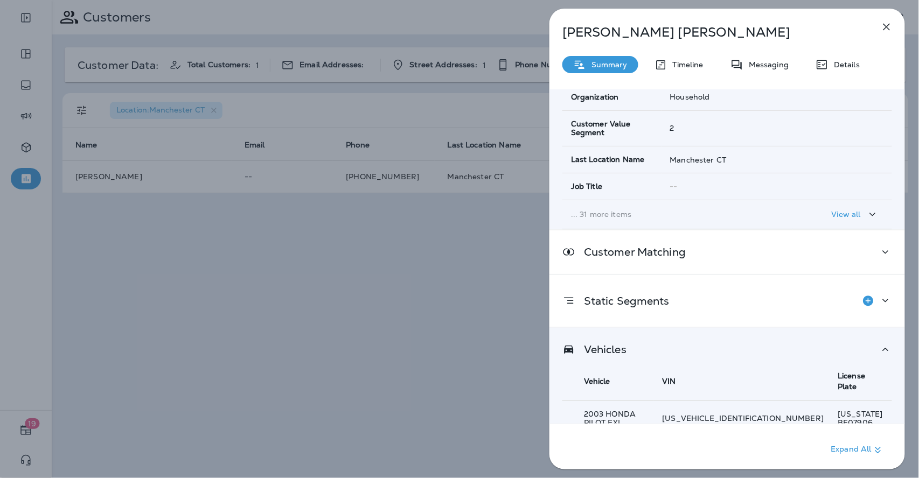
click at [654, 366] on th "Vehicle" at bounding box center [608, 381] width 92 height 39
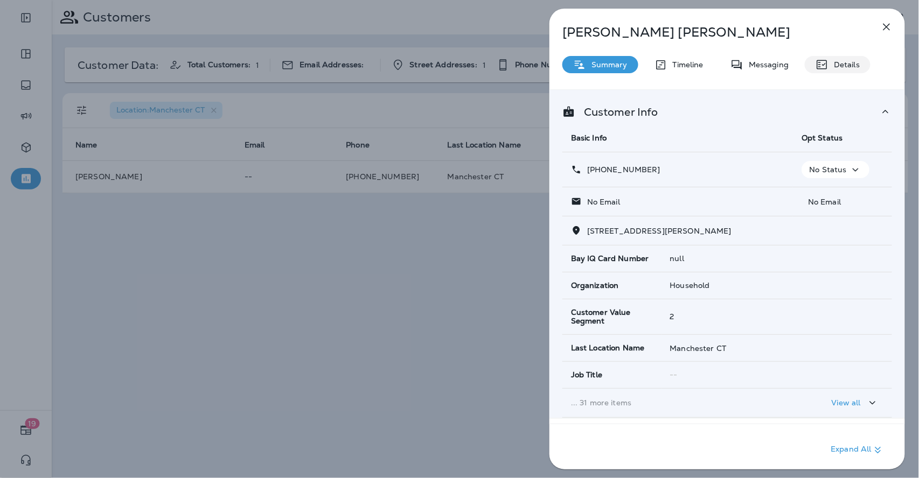
click at [822, 57] on div "Details" at bounding box center [837, 64] width 66 height 17
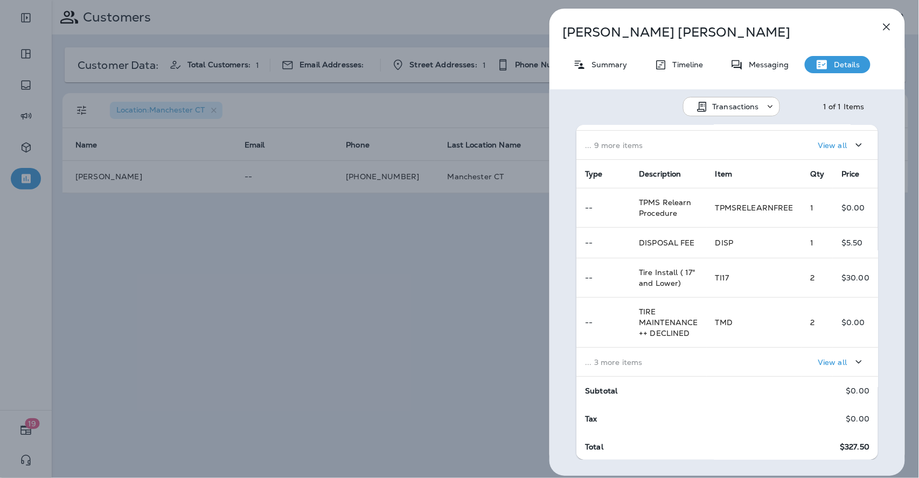
click at [670, 361] on p "... 3 more items" at bounding box center [641, 362] width 113 height 9
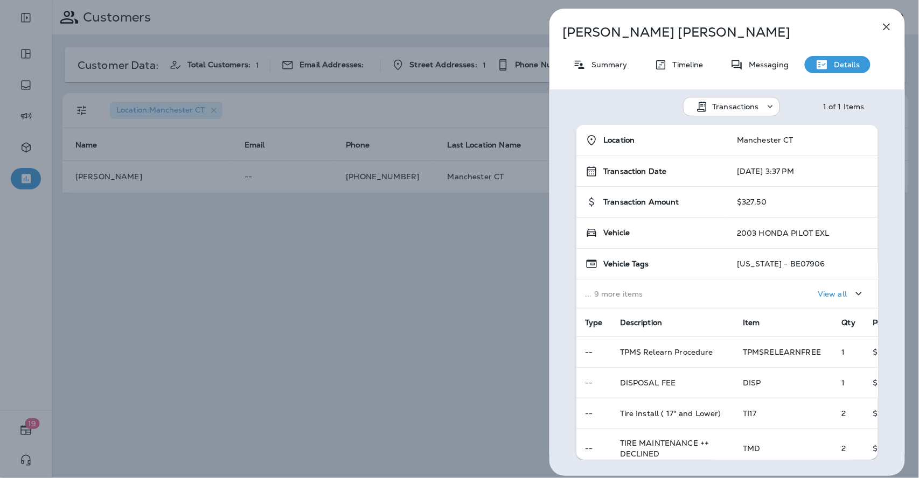
click at [288, 269] on div "[PERSON_NAME] Summary Timeline Messaging Details Transactions 1 of 1 Items Loca…" at bounding box center [459, 239] width 919 height 478
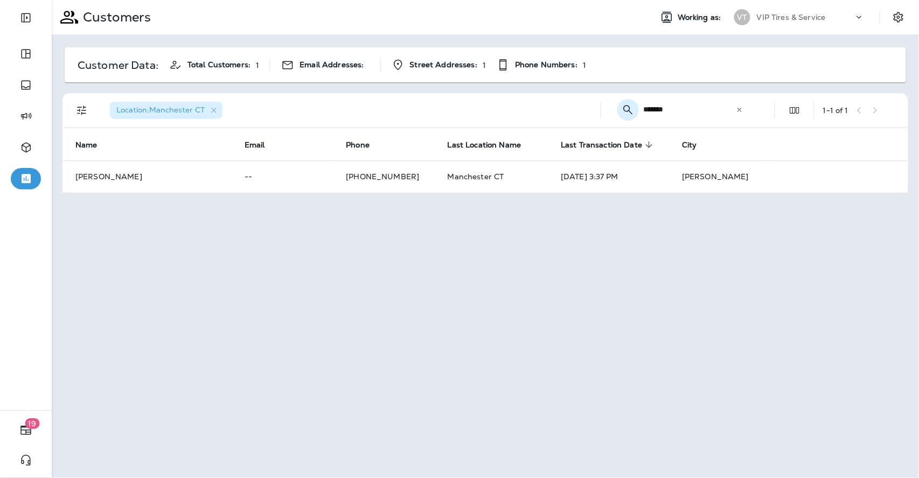
drag, startPoint x: 676, startPoint y: 106, endPoint x: 618, endPoint y: 107, distance: 58.2
click at [618, 107] on div "​ ******* ​ ​" at bounding box center [682, 109] width 145 height 29
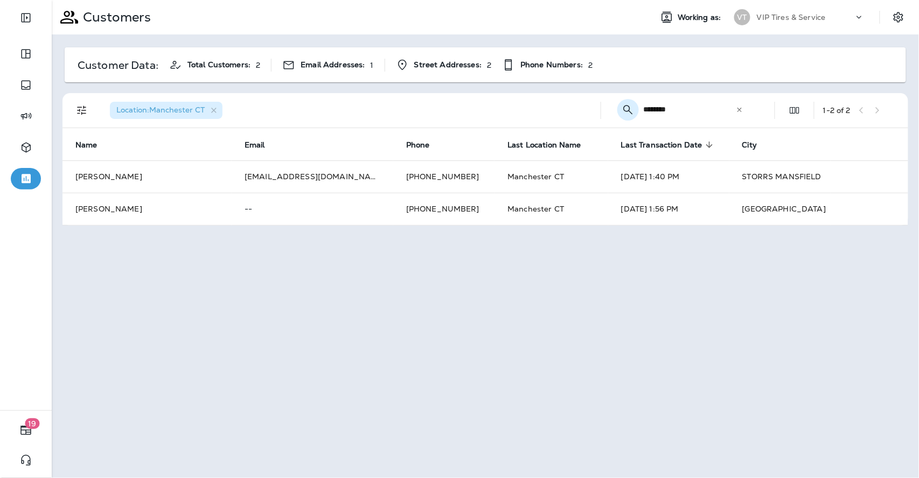
click at [628, 0] on body "19 Customers Working as: VT VIP Tires & Service Customer Data: Total Customers:…" at bounding box center [459, 0] width 919 height 0
type input "********"
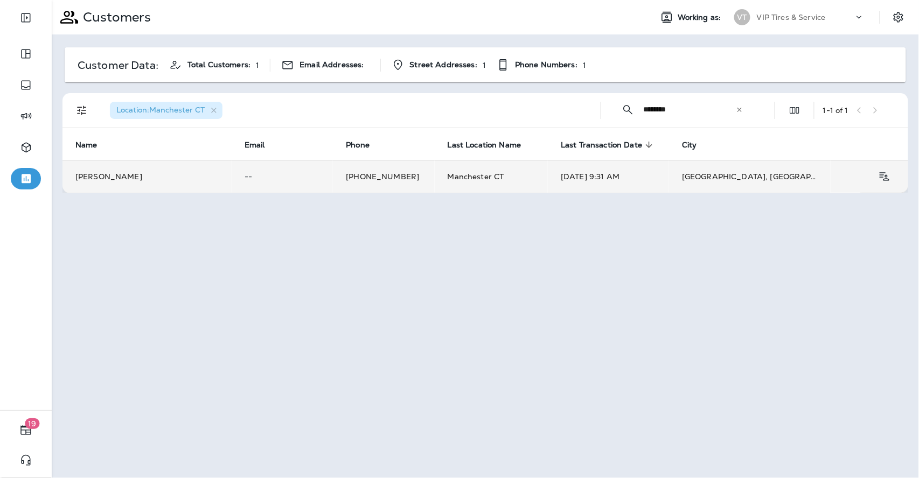
click at [580, 179] on td "[DATE] 9:31 AM" at bounding box center [608, 176] width 121 height 32
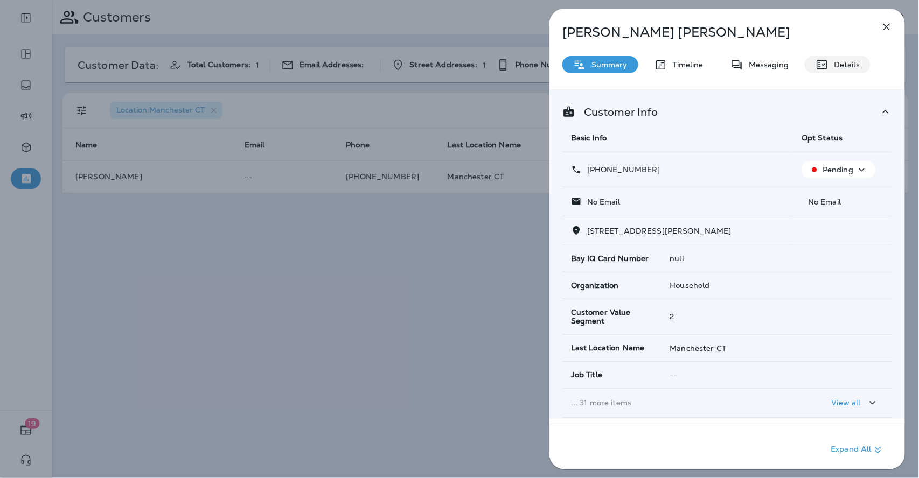
click at [830, 65] on p "Details" at bounding box center [843, 64] width 31 height 9
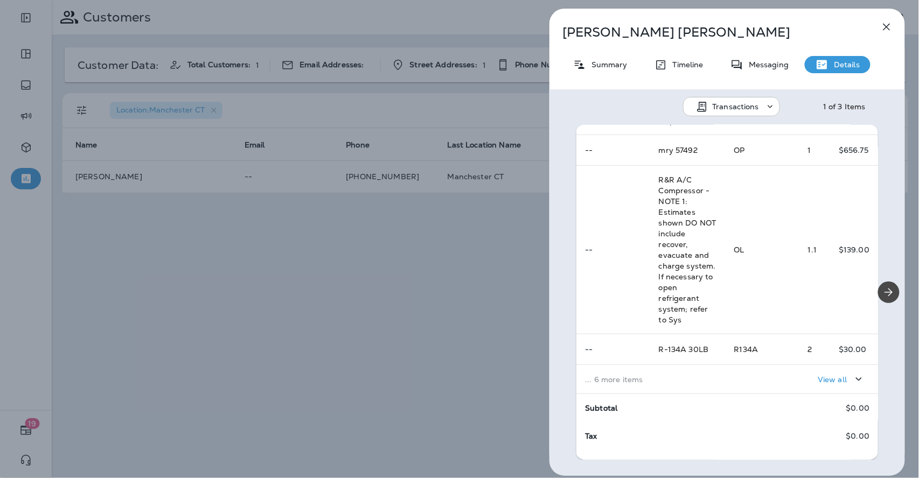
scroll to position [270, 0]
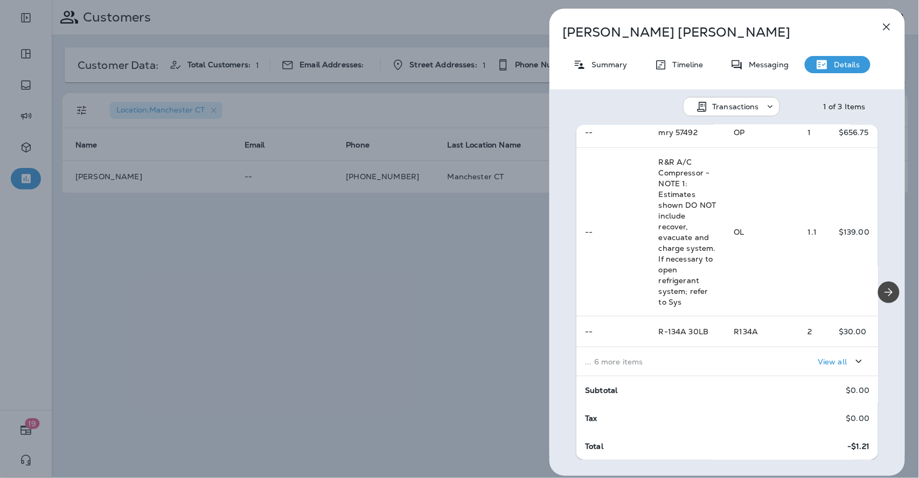
click at [827, 362] on p "View all" at bounding box center [831, 362] width 29 height 9
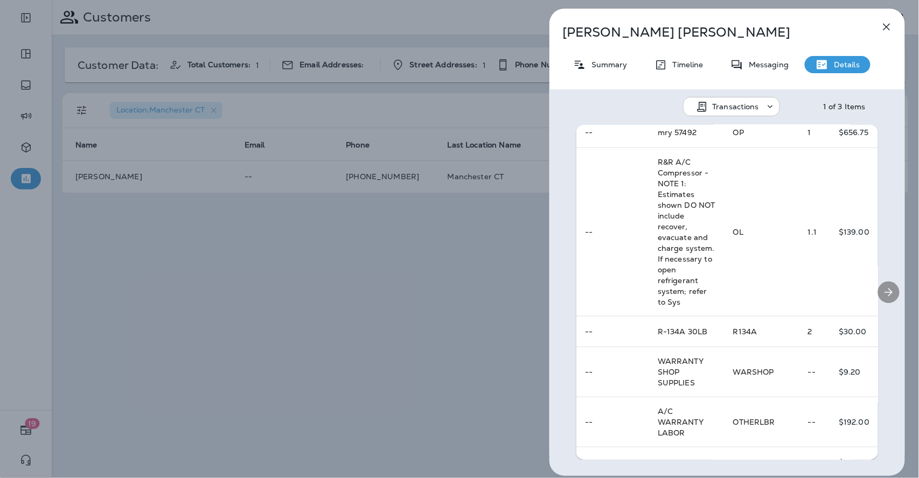
click at [887, 291] on icon "Next" at bounding box center [888, 292] width 13 height 13
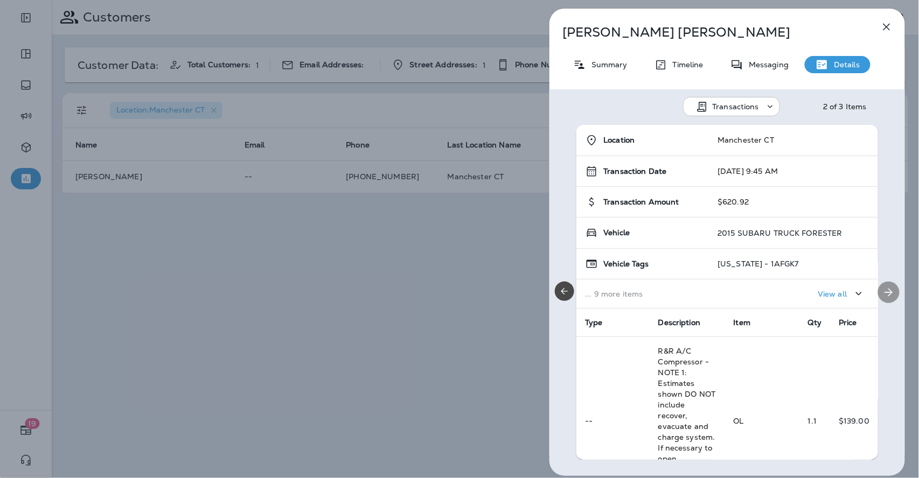
click at [887, 291] on icon "Next" at bounding box center [888, 292] width 13 height 13
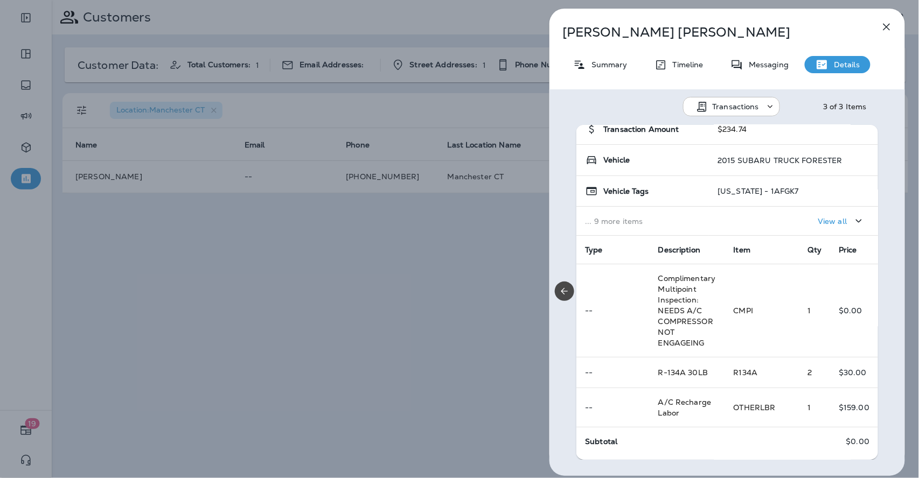
scroll to position [124, 0]
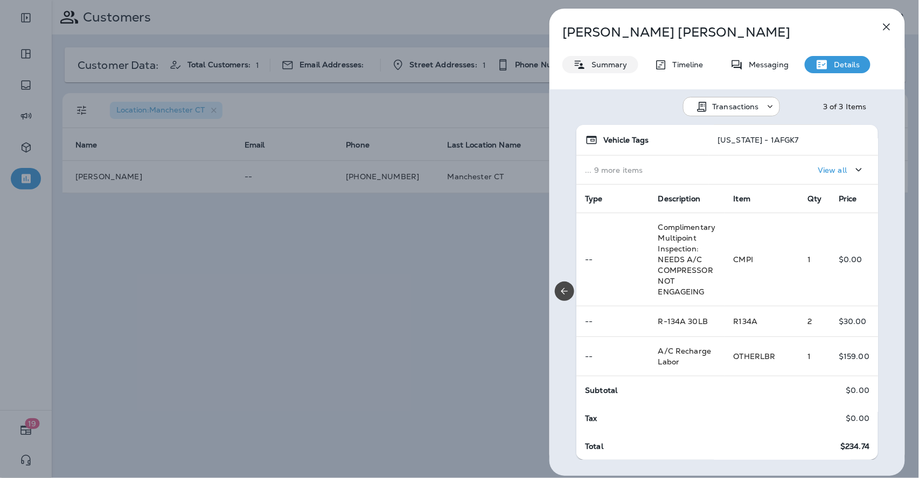
click at [599, 60] on p "Summary" at bounding box center [606, 64] width 41 height 9
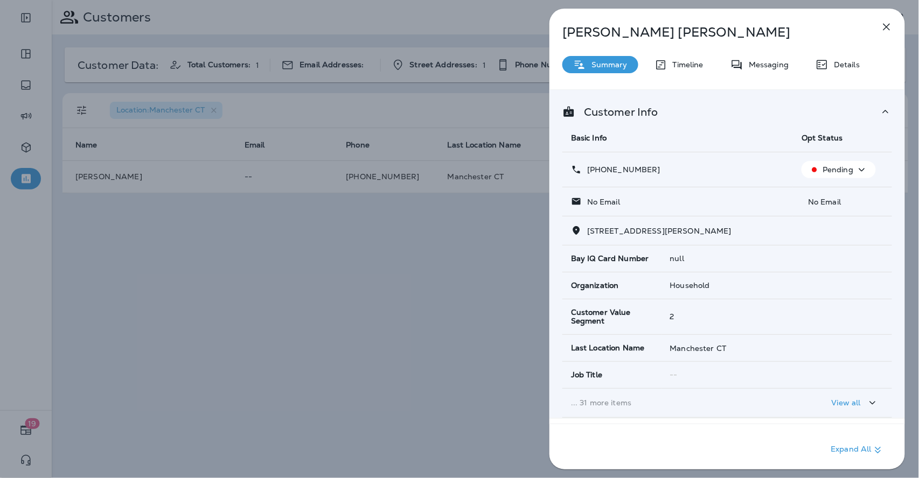
drag, startPoint x: 658, startPoint y: 167, endPoint x: 596, endPoint y: 171, distance: 62.6
click at [596, 171] on div "[PHONE_NUMBER]" at bounding box center [677, 169] width 213 height 11
copy p "[PHONE_NUMBER]"
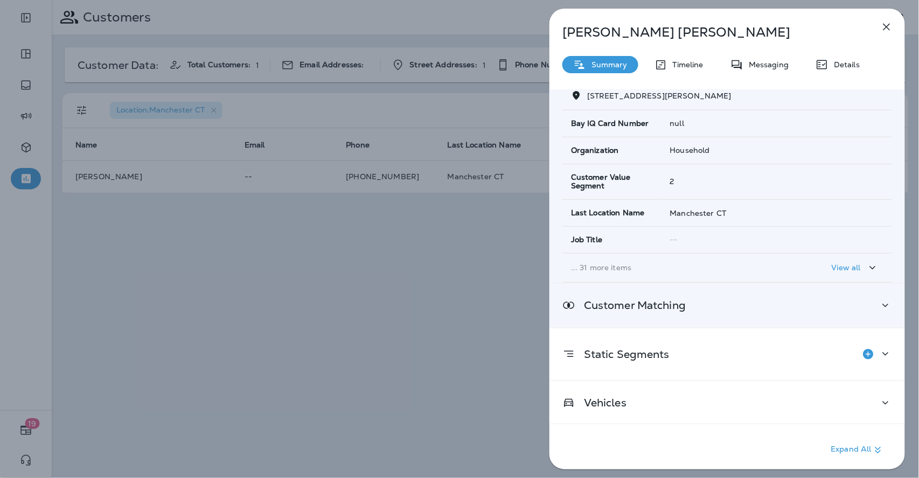
click at [670, 310] on p "Customer Matching" at bounding box center [630, 305] width 110 height 9
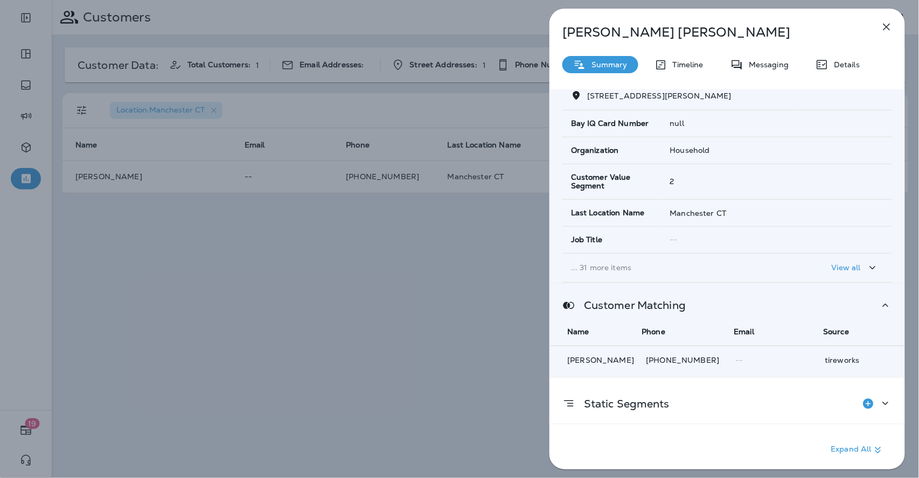
click at [670, 310] on p "Customer Matching" at bounding box center [630, 305] width 110 height 9
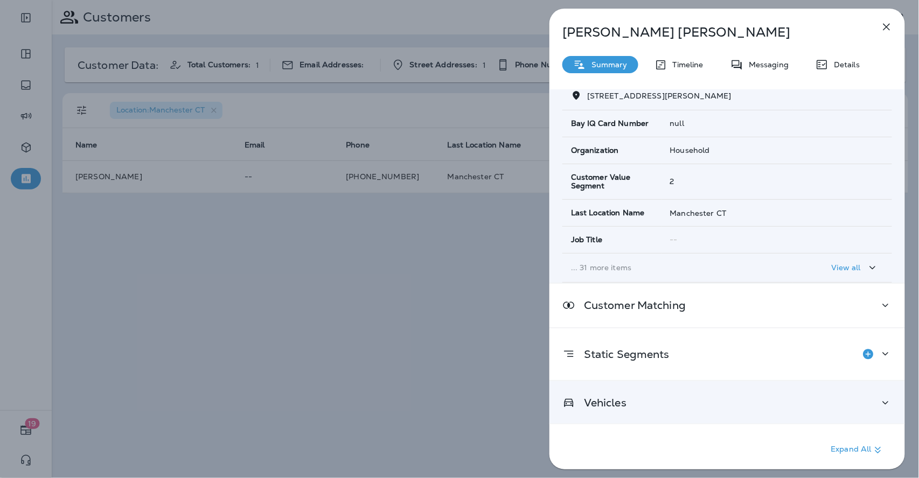
click at [661, 402] on div "Vehicles" at bounding box center [727, 402] width 330 height 13
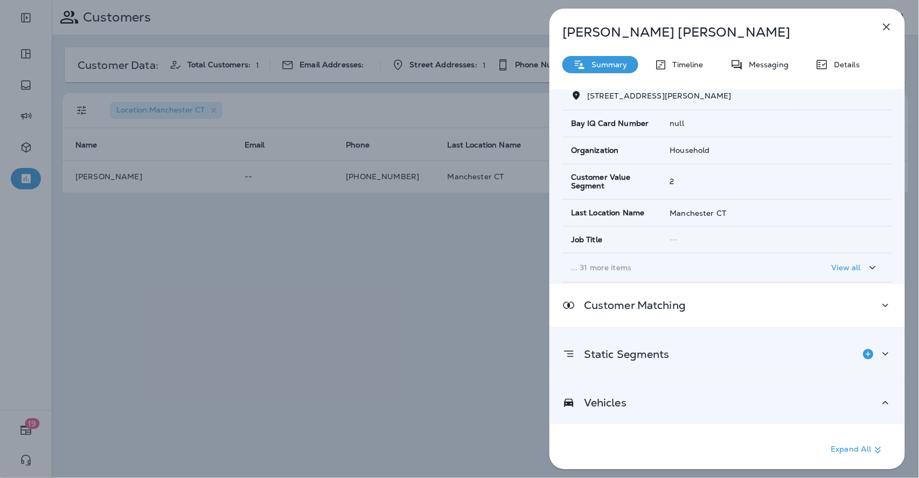
scroll to position [188, 0]
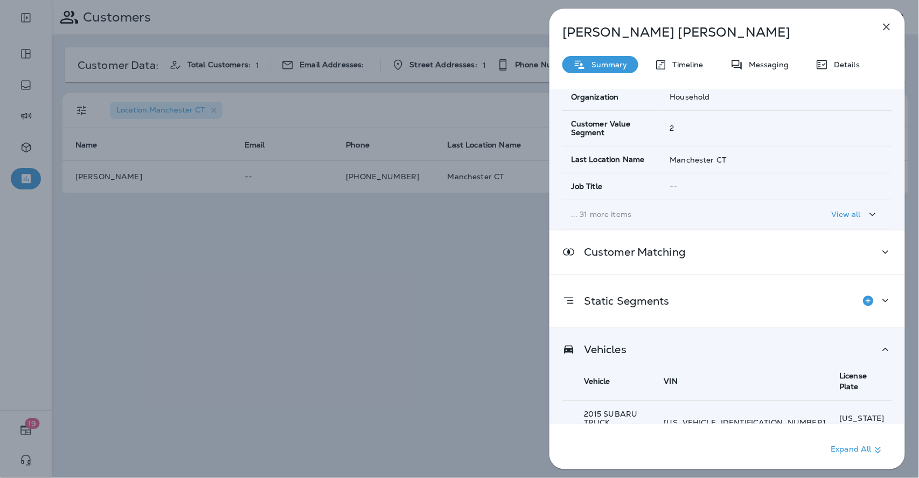
click at [663, 354] on div "Vehicles" at bounding box center [727, 349] width 330 height 13
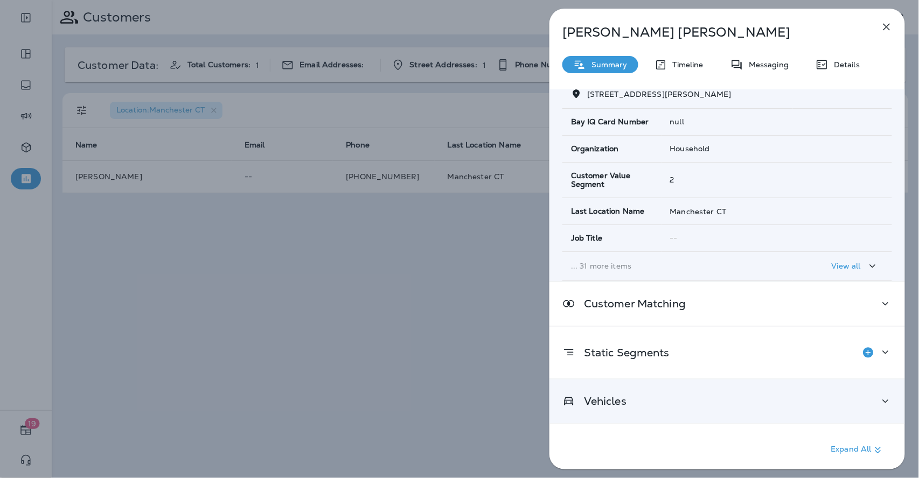
scroll to position [135, 0]
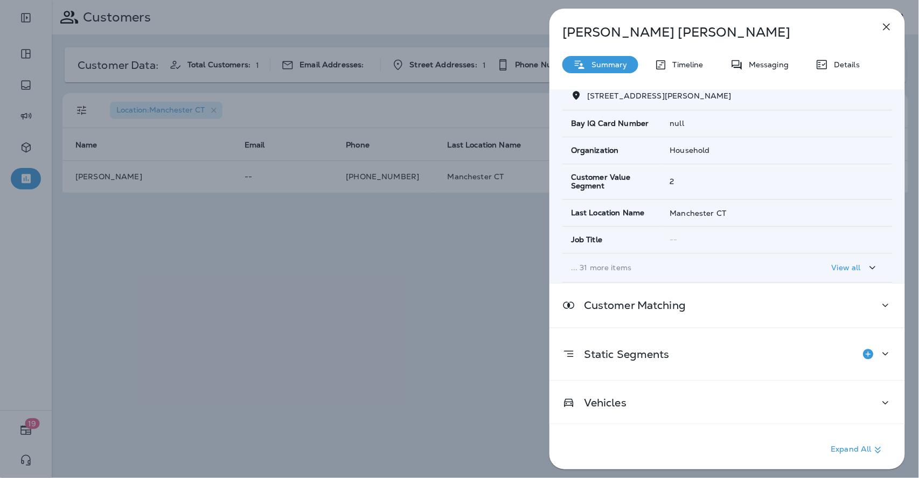
click at [842, 71] on div "Details" at bounding box center [837, 64] width 66 height 17
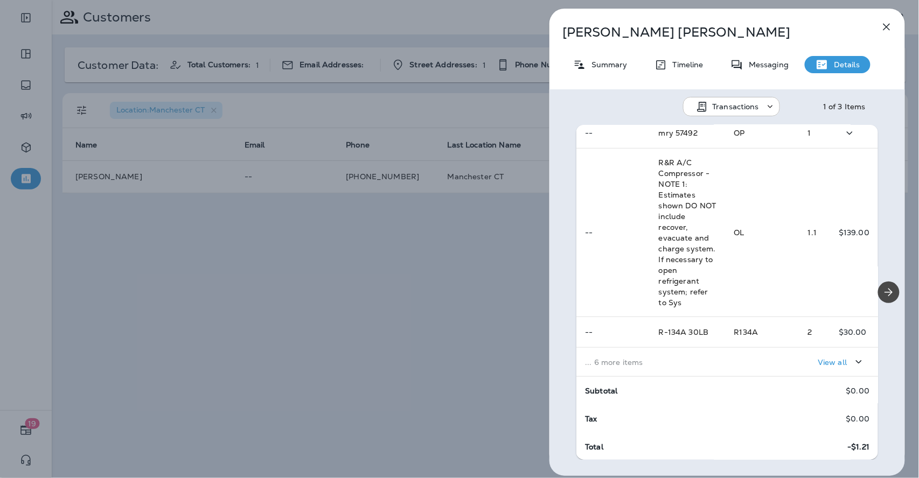
scroll to position [270, 0]
click at [664, 368] on td "... 6 more items" at bounding box center [650, 361] width 149 height 29
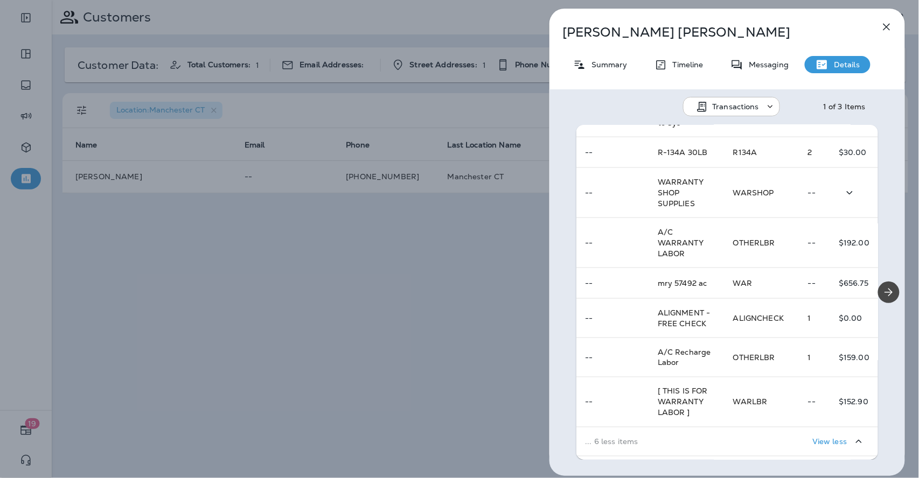
scroll to position [509, 0]
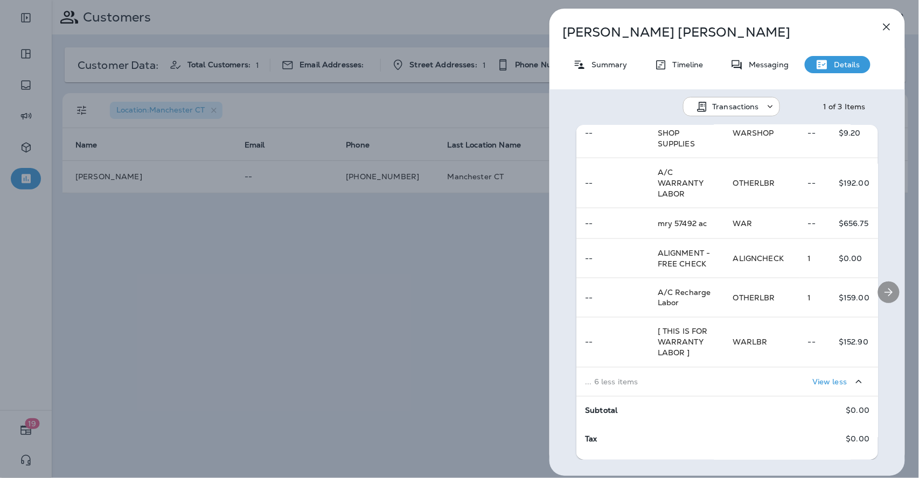
click at [881, 283] on button "Next" at bounding box center [889, 293] width 22 height 22
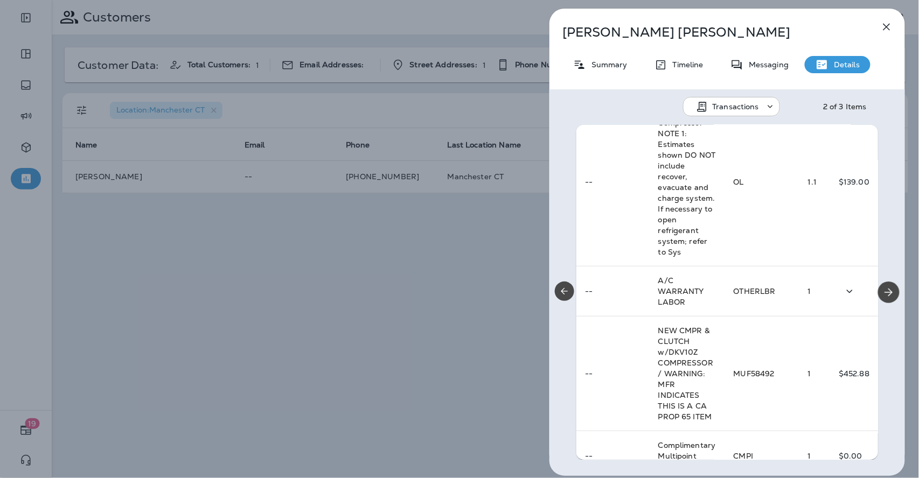
scroll to position [344, 0]
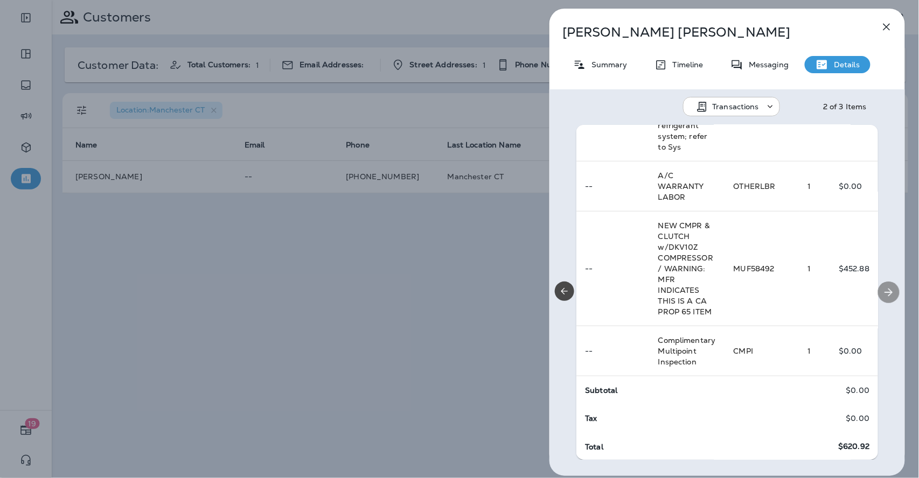
click at [882, 290] on icon "Next" at bounding box center [888, 292] width 13 height 13
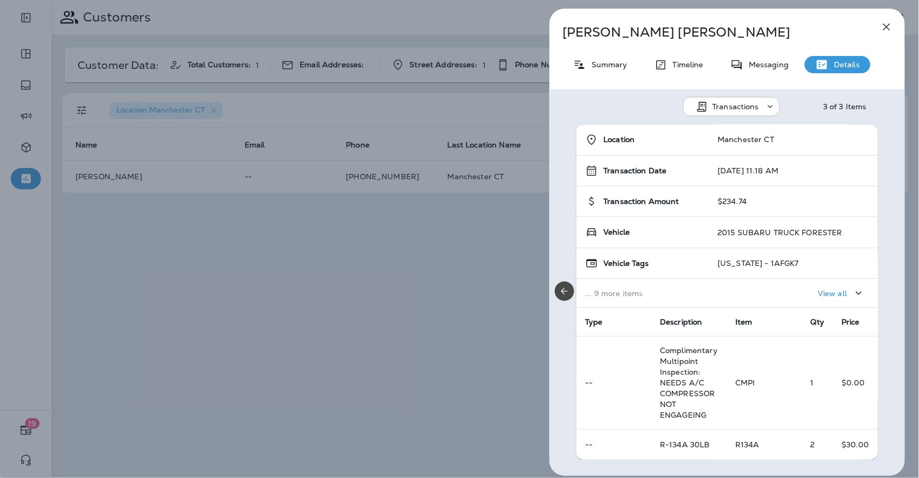
scroll to position [0, 0]
click at [566, 294] on icon "Previous" at bounding box center [564, 291] width 11 height 11
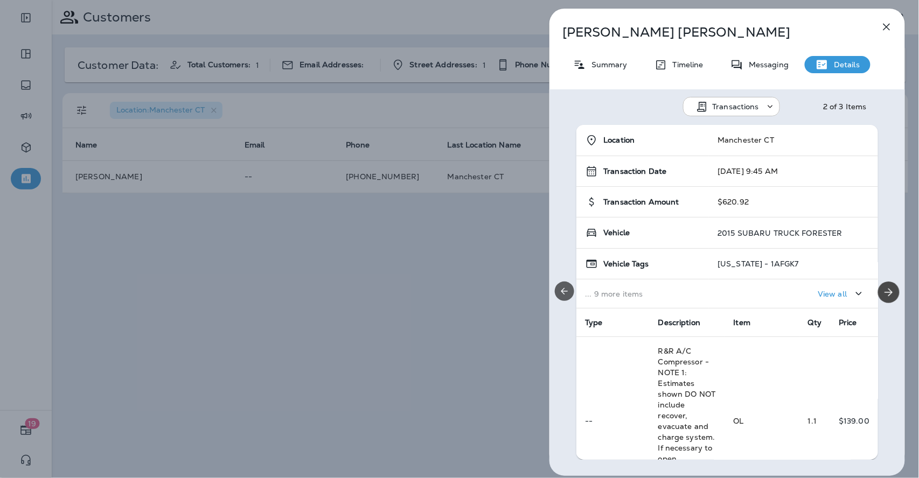
click at [569, 287] on icon "Previous" at bounding box center [564, 291] width 11 height 11
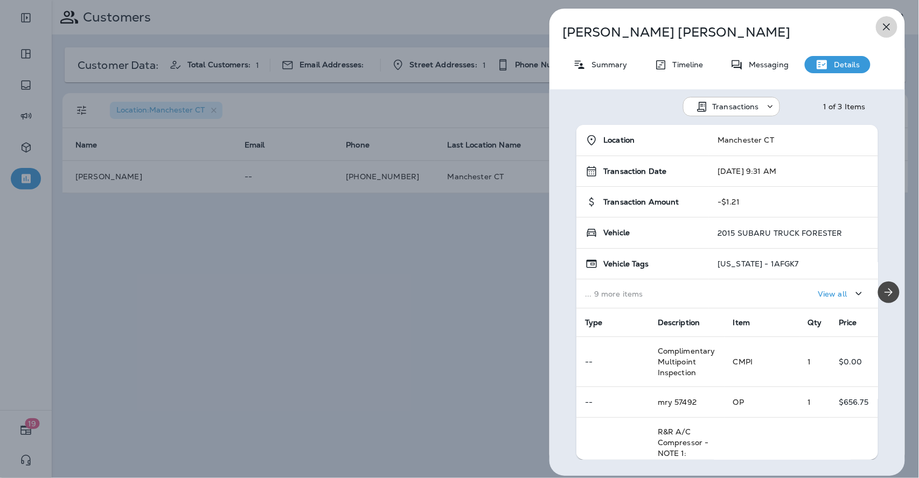
click at [888, 23] on icon "button" at bounding box center [886, 26] width 13 height 13
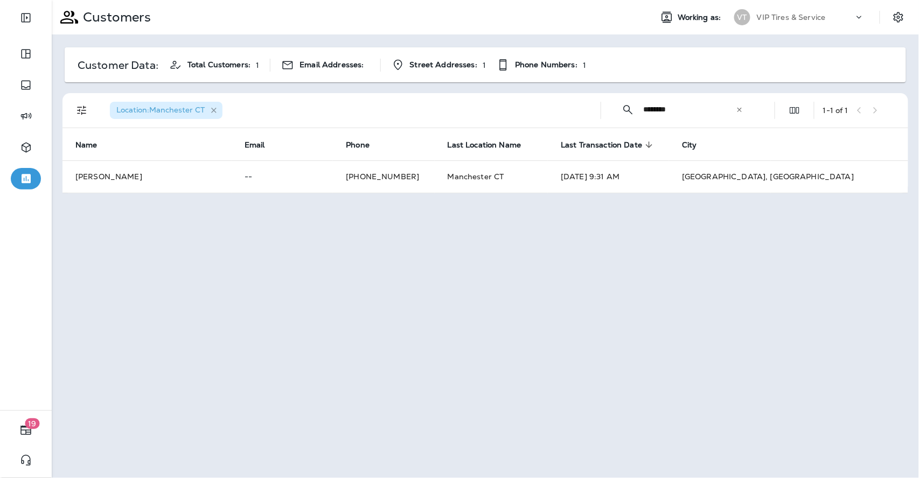
click at [212, 108] on icon "button" at bounding box center [213, 110] width 5 height 5
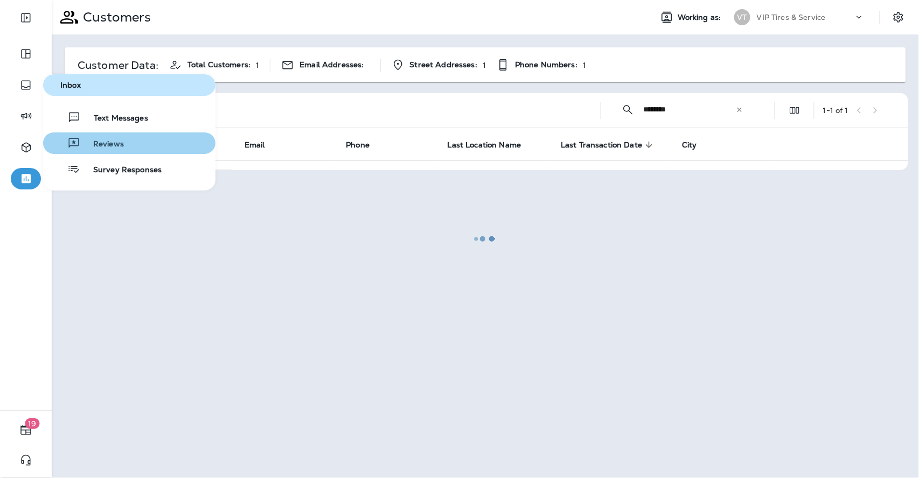
click at [93, 147] on span "Reviews" at bounding box center [102, 144] width 44 height 10
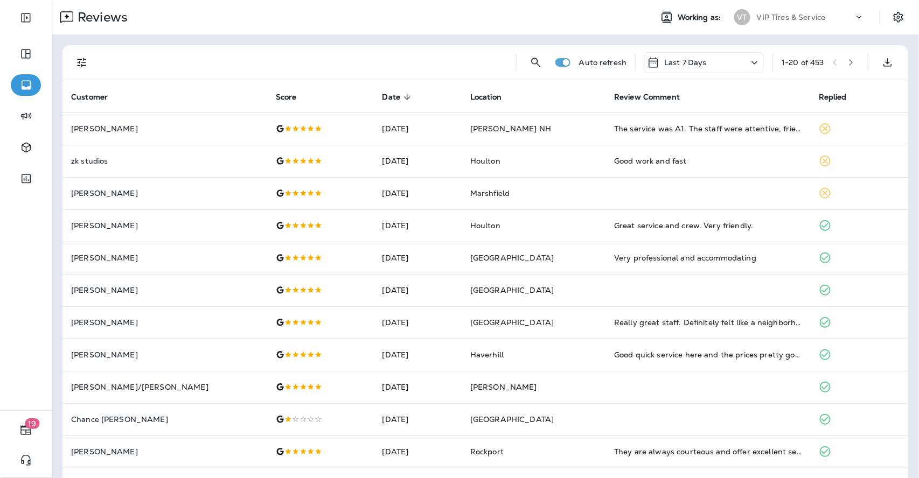
click at [80, 62] on icon "Filters" at bounding box center [81, 62] width 13 height 13
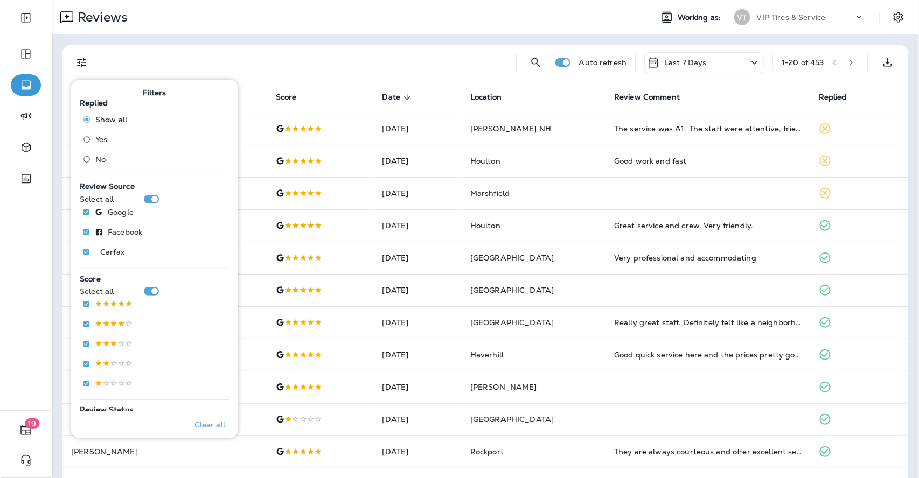
click at [96, 156] on span "No" at bounding box center [100, 159] width 10 height 9
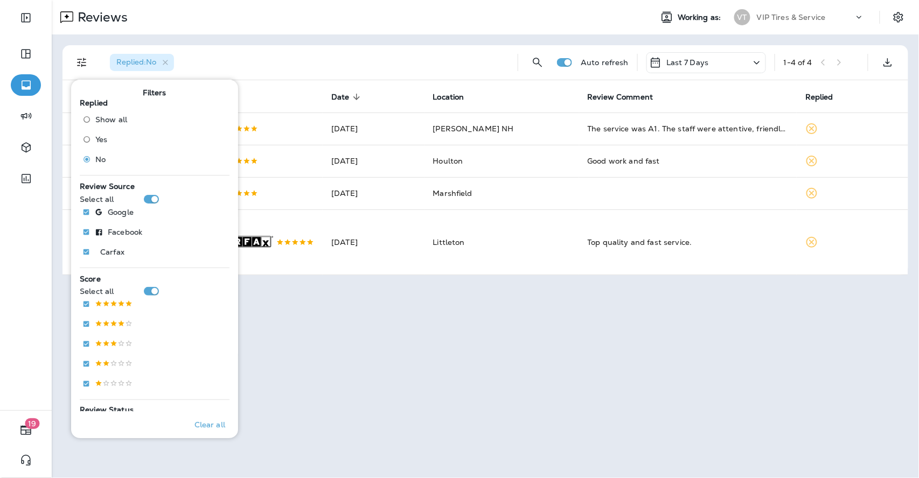
click at [223, 55] on div "Replied : No" at bounding box center [305, 62] width 408 height 34
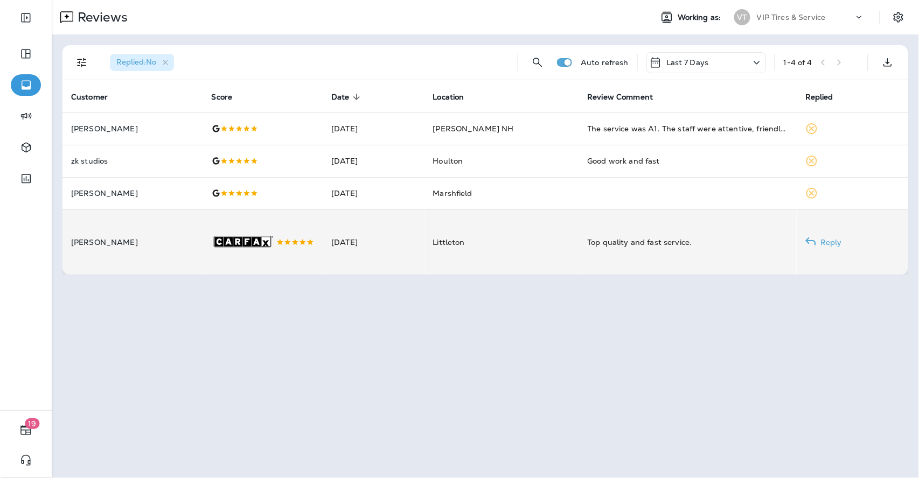
click at [523, 243] on td "Littleton" at bounding box center [501, 242] width 155 height 66
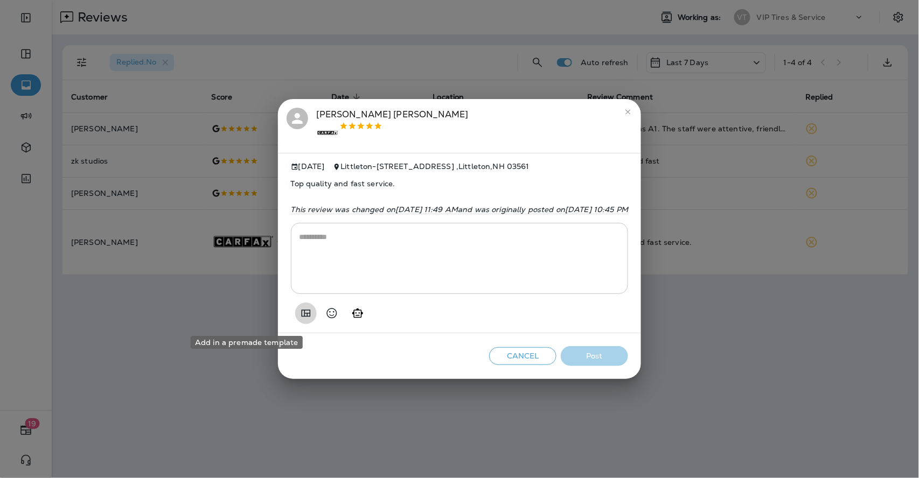
click at [299, 311] on icon "Add in a premade template" at bounding box center [305, 313] width 13 height 13
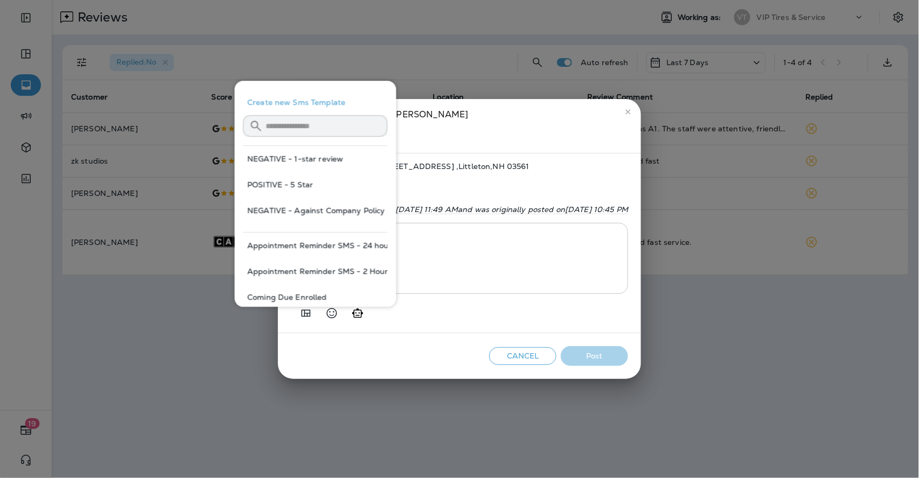
click at [283, 183] on button "POSITIVE - 5 Star" at bounding box center [315, 185] width 144 height 26
type textarea "**********"
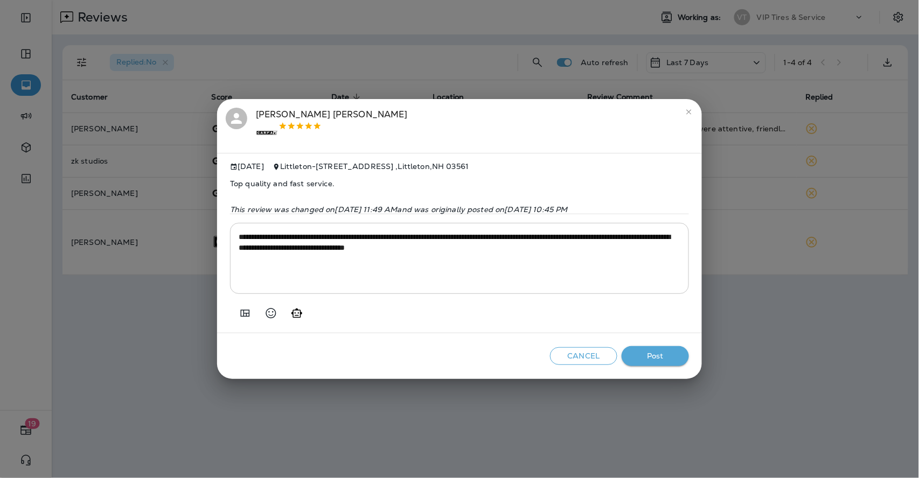
drag, startPoint x: 666, startPoint y: 365, endPoint x: 656, endPoint y: 360, distance: 10.4
click at [666, 365] on button "Post" at bounding box center [654, 356] width 67 height 20
